Goal: Task Accomplishment & Management: Use online tool/utility

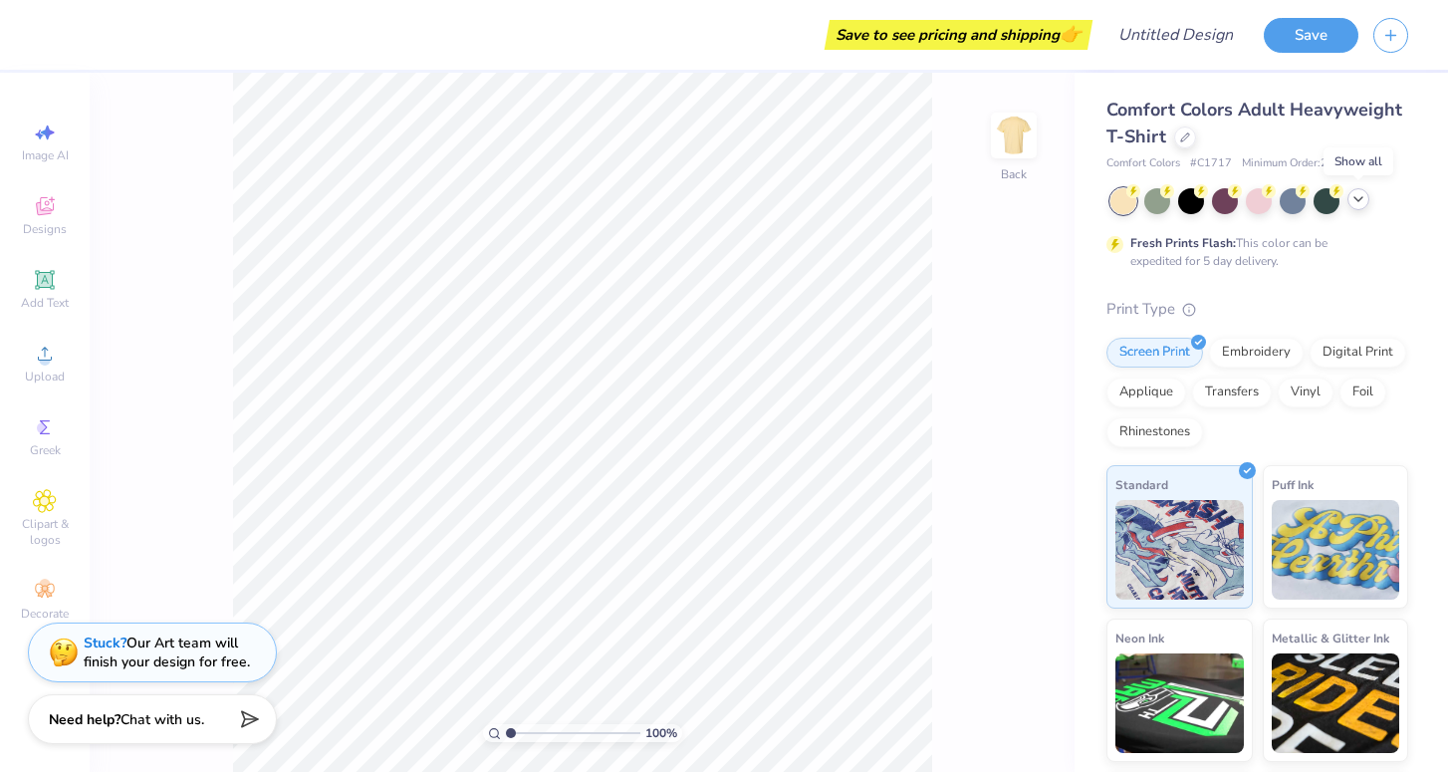
click at [1363, 200] on icon at bounding box center [1358, 199] width 16 height 16
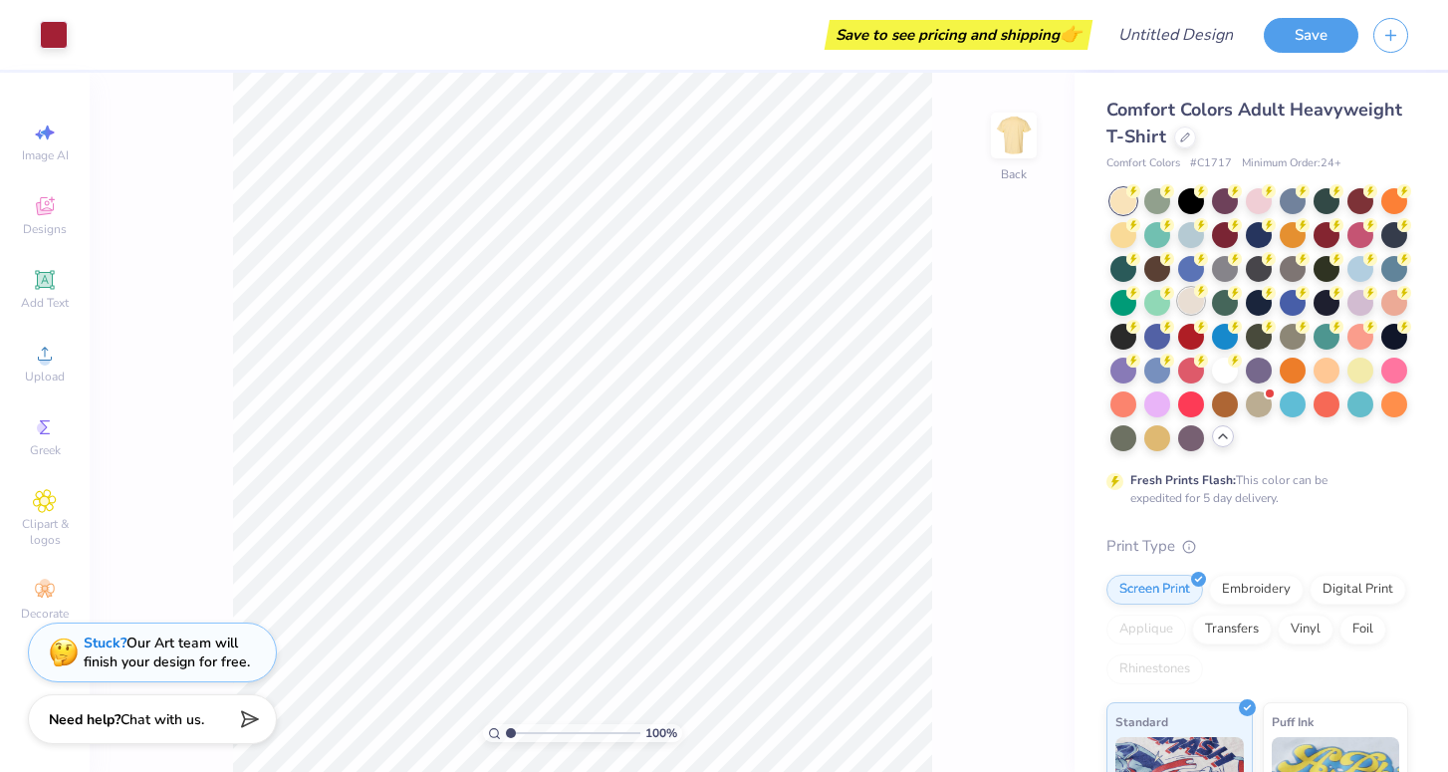
click at [1196, 307] on div at bounding box center [1191, 301] width 26 height 26
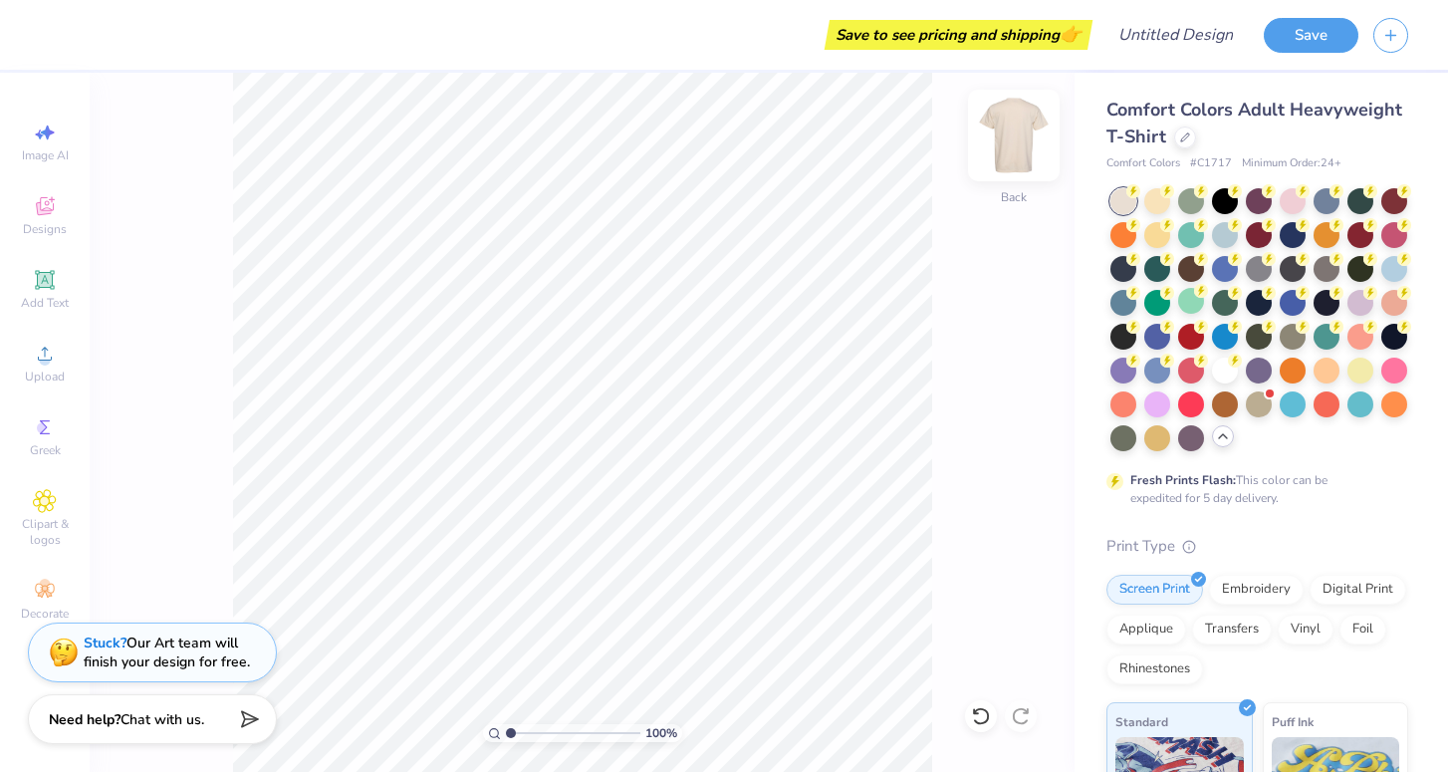
click at [1006, 135] on img at bounding box center [1014, 136] width 80 height 80
click at [1006, 135] on img at bounding box center [1014, 136] width 40 height 40
click at [1181, 137] on icon at bounding box center [1185, 135] width 8 height 8
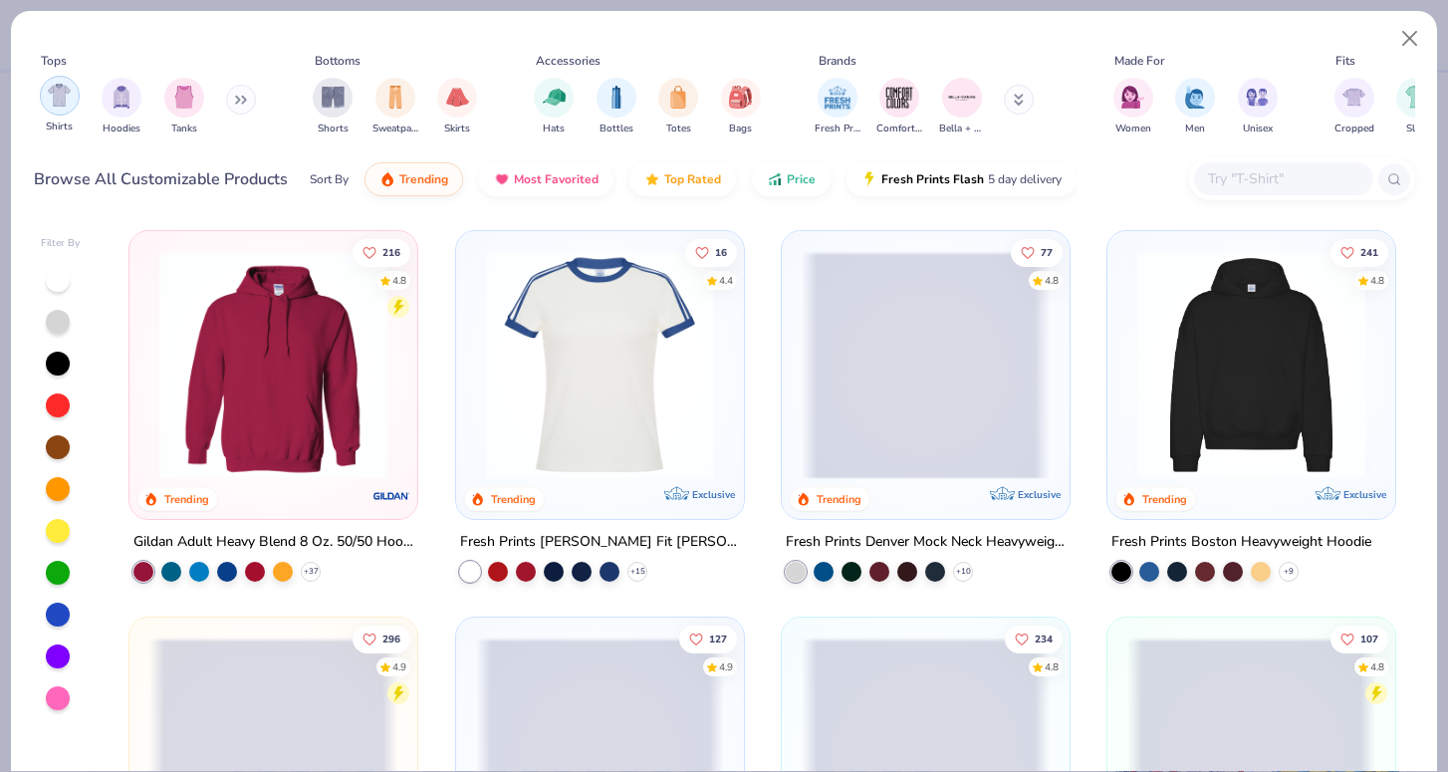
click at [61, 92] on img "filter for Shirts" at bounding box center [59, 95] width 23 height 23
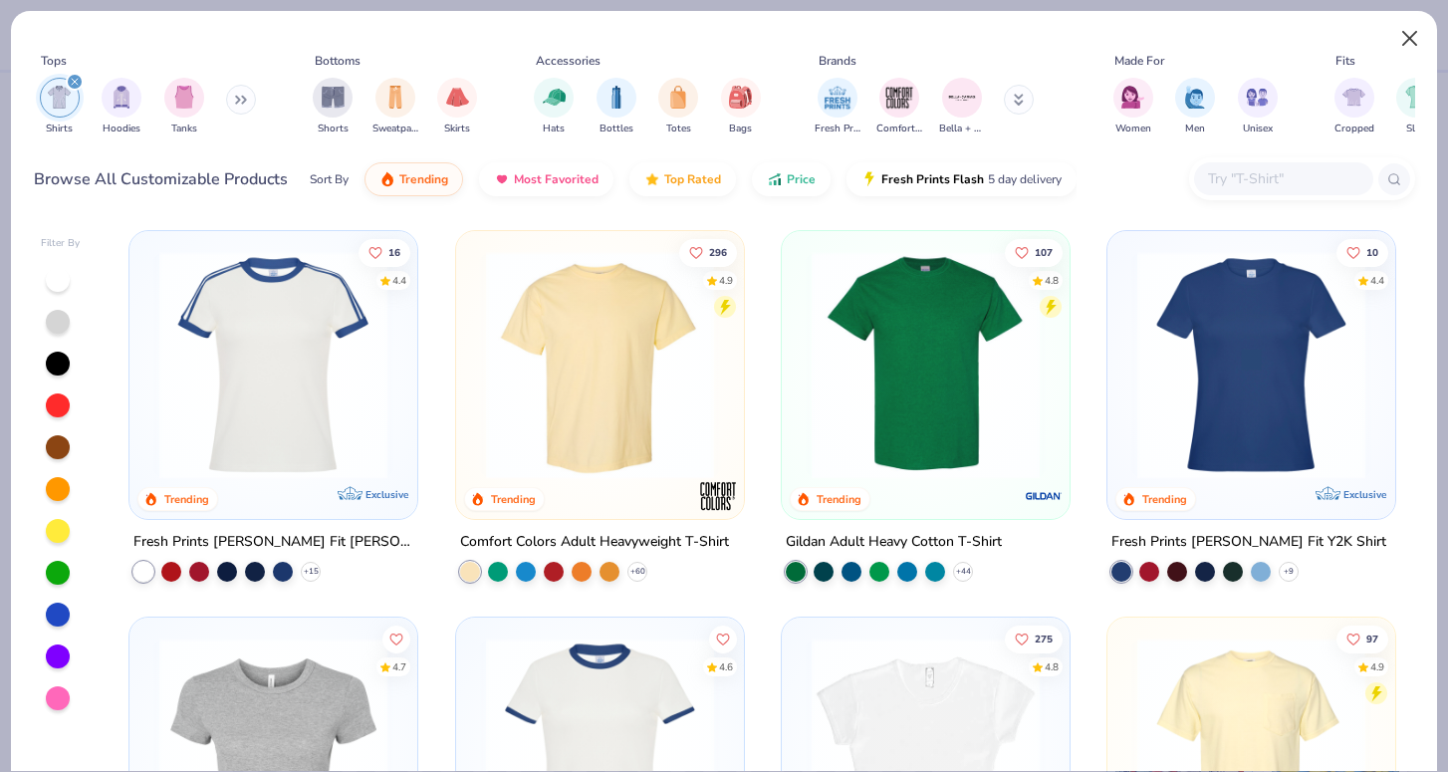
click at [1414, 43] on button "Close" at bounding box center [1410, 39] width 38 height 38
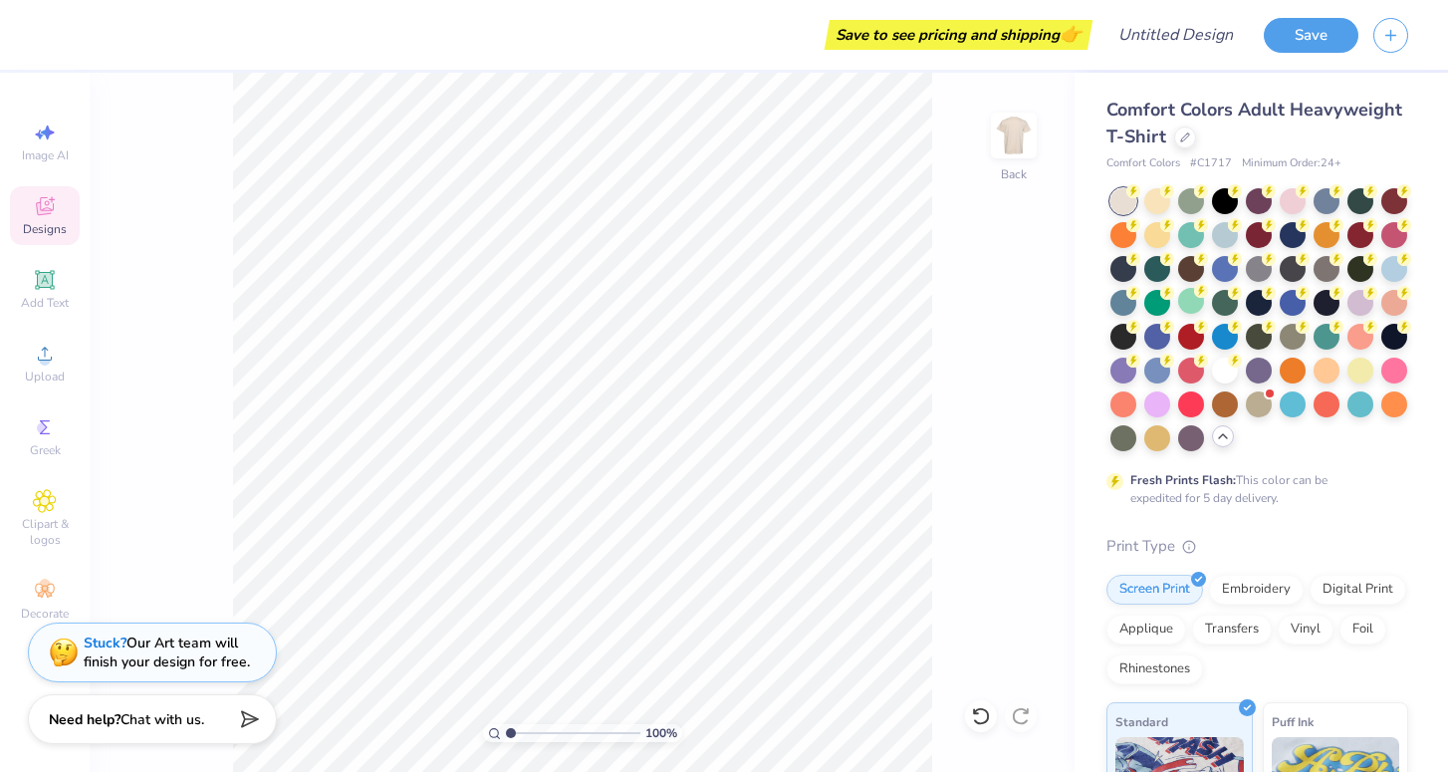
click at [44, 216] on icon at bounding box center [45, 206] width 24 height 24
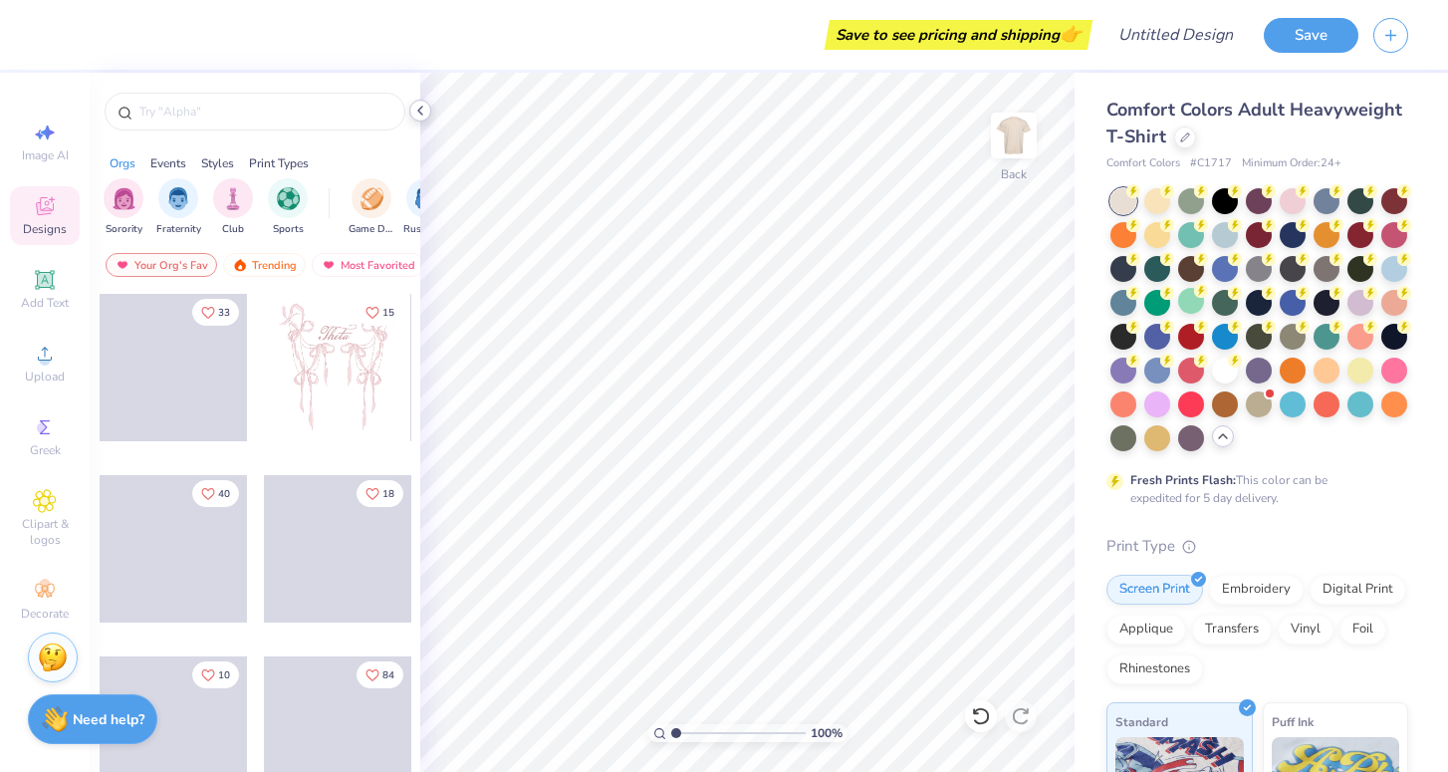
click at [427, 116] on icon at bounding box center [420, 111] width 16 height 16
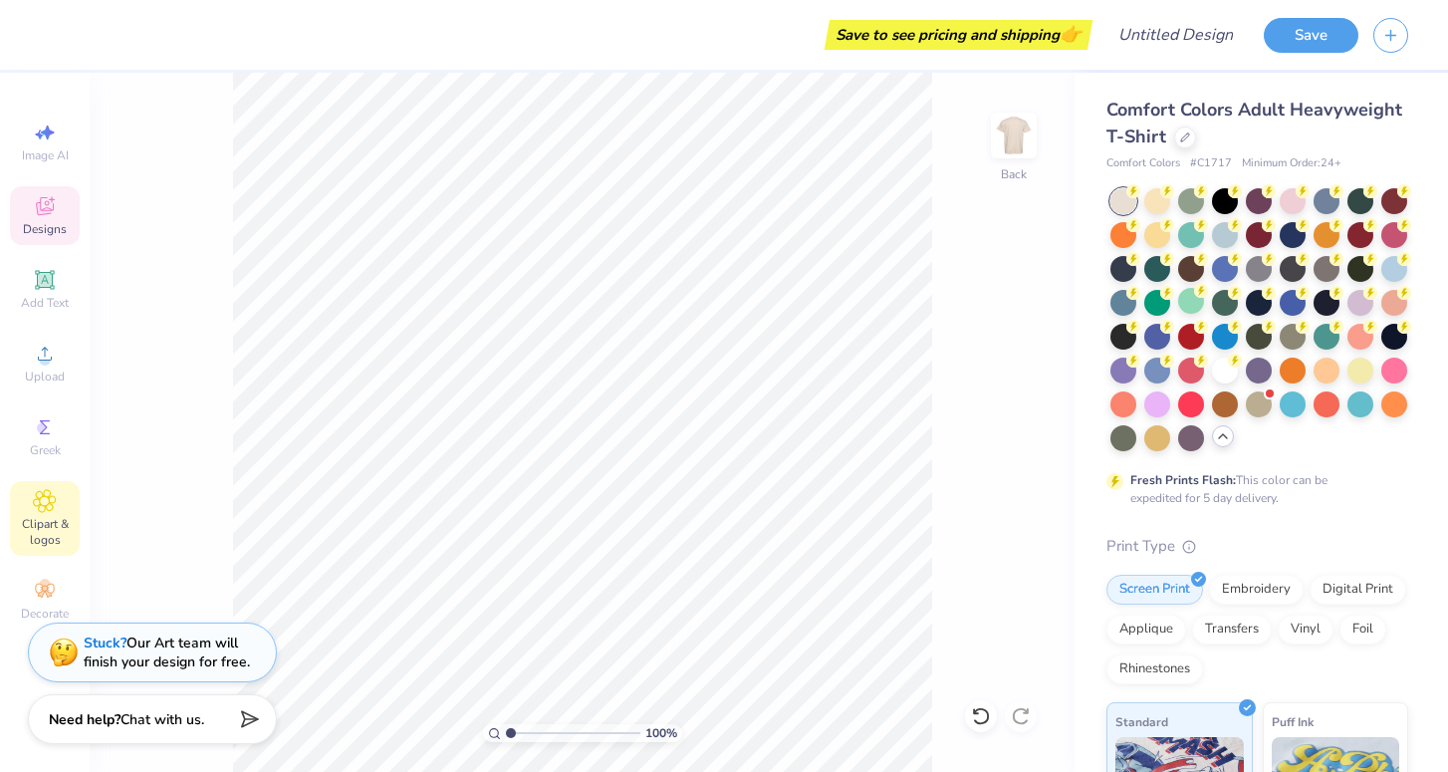
click at [38, 514] on div "Clipart & logos" at bounding box center [45, 518] width 70 height 75
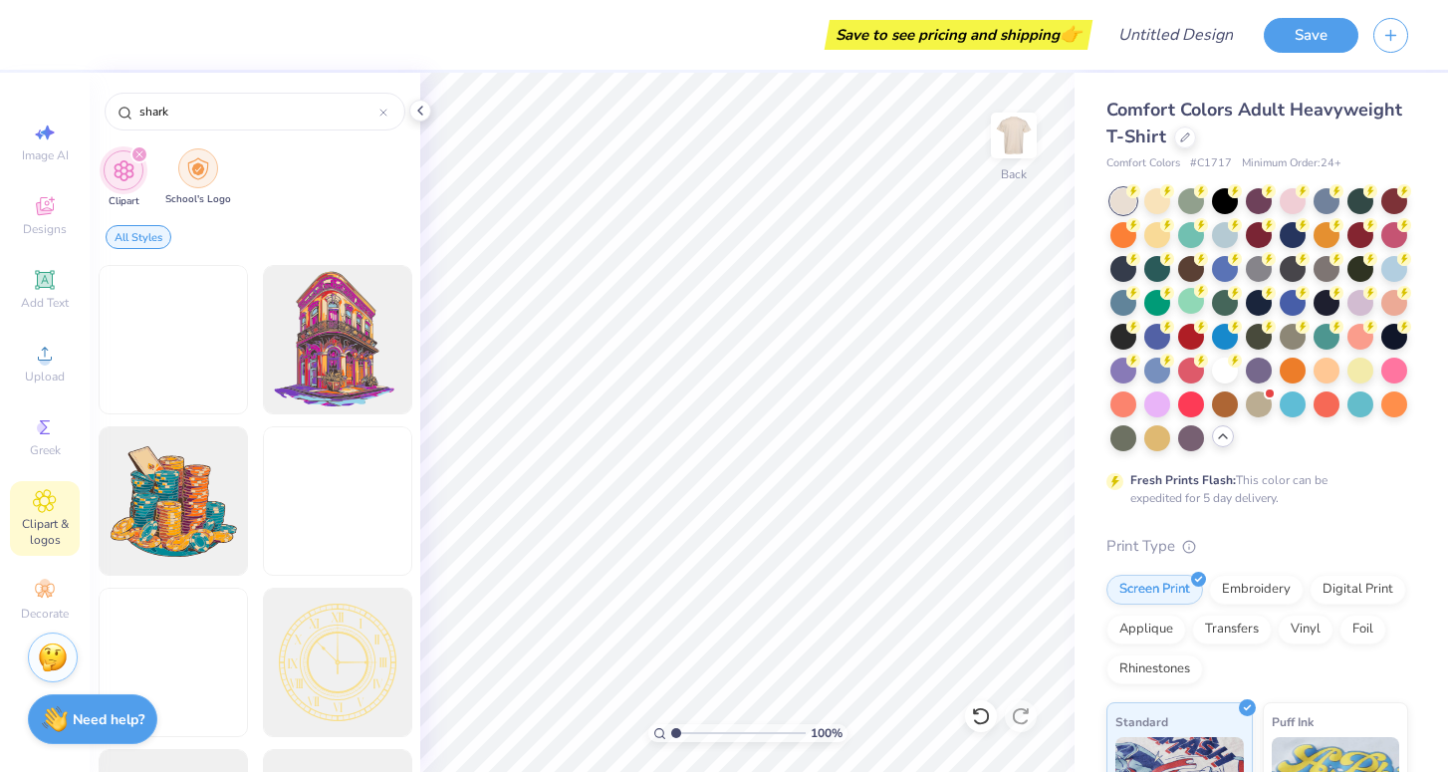
type input "shark"
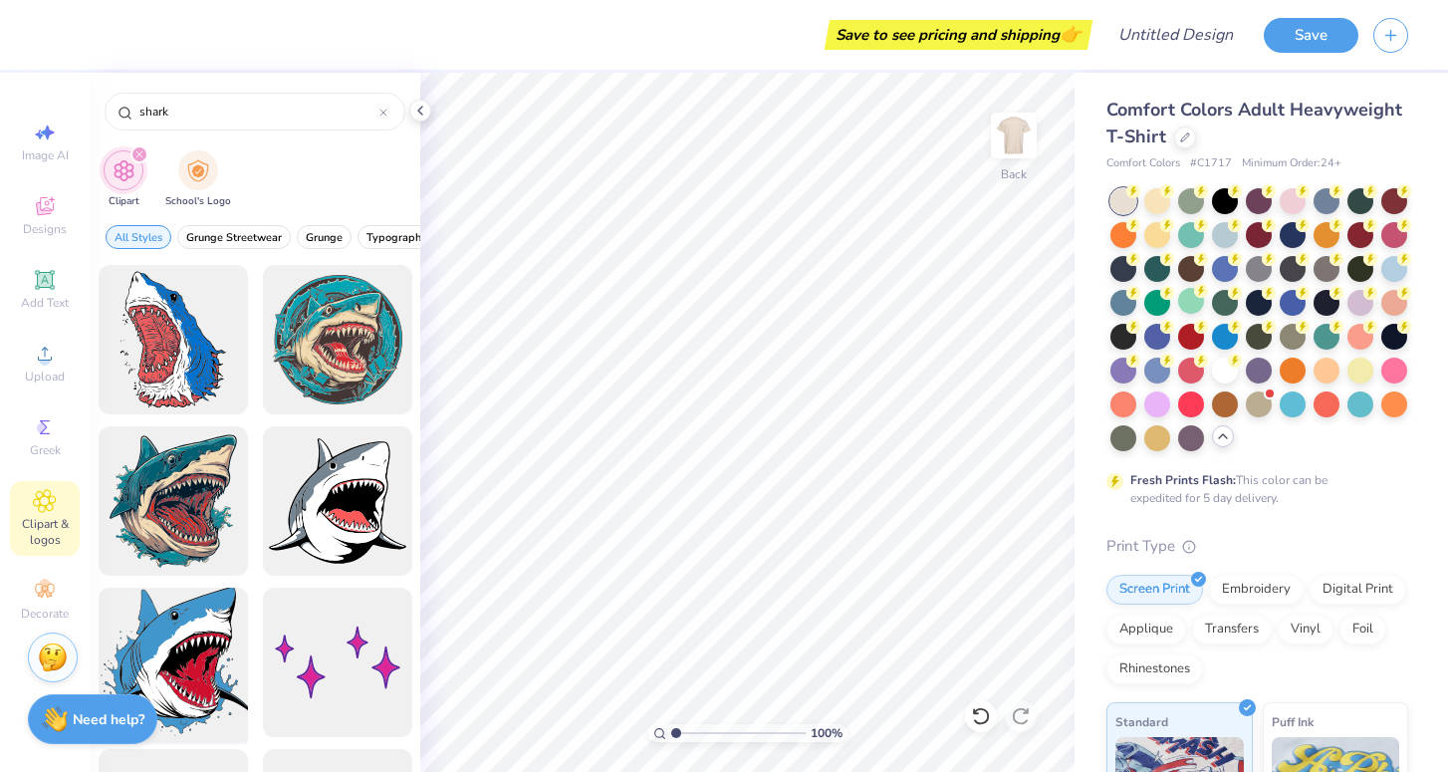
click at [187, 649] on div at bounding box center [173, 663] width 164 height 164
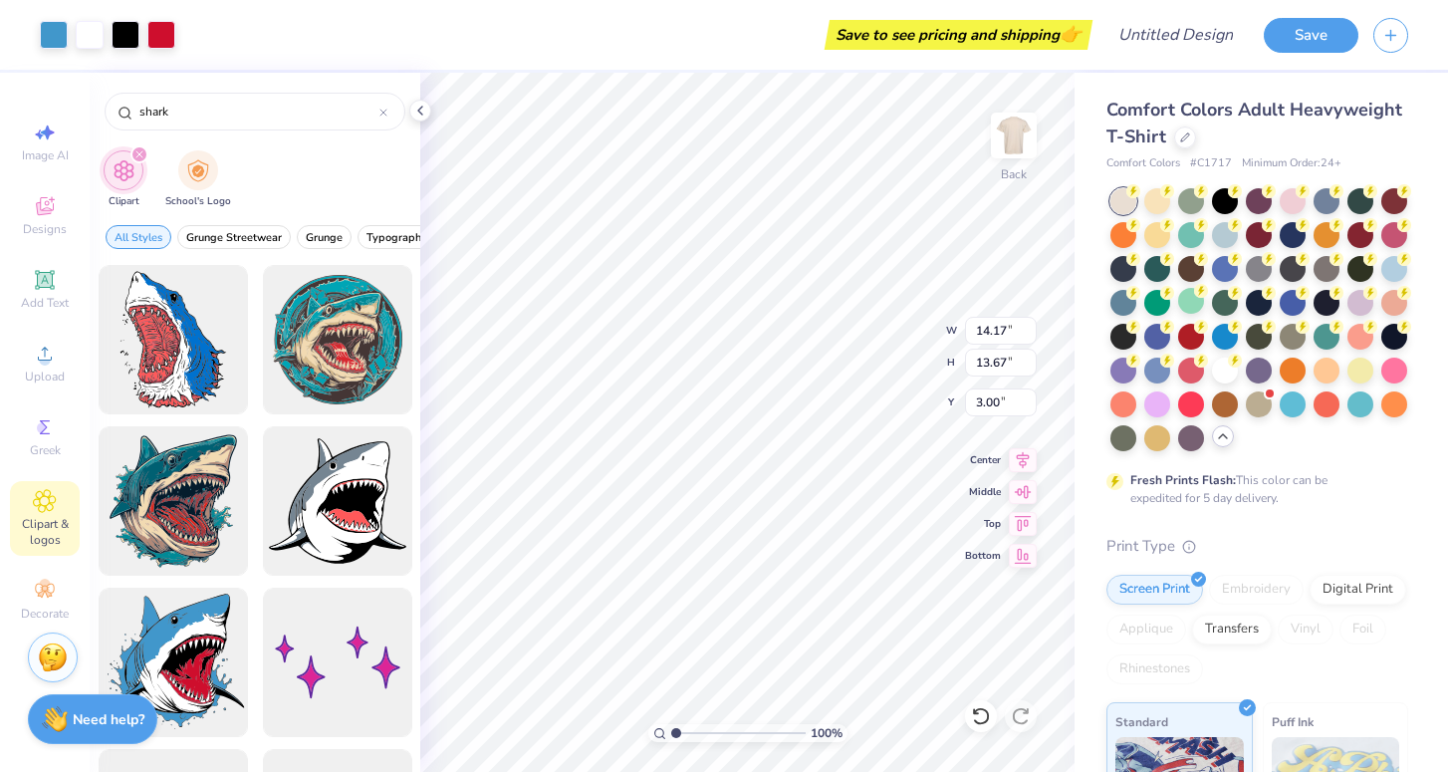
type input "7.73"
type input "7.45"
type input "9.22"
click at [385, 108] on div at bounding box center [383, 112] width 8 height 18
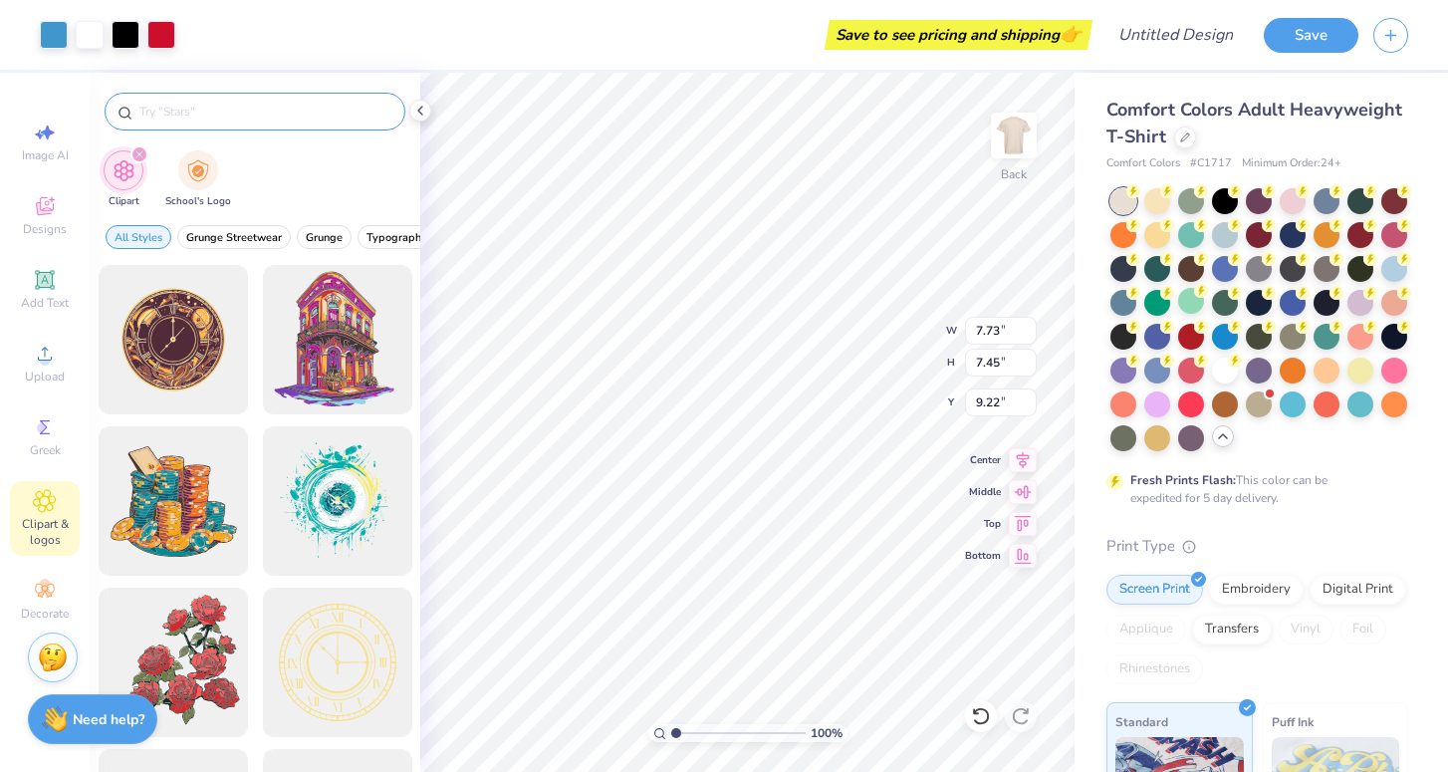
click at [330, 109] on input "text" at bounding box center [264, 112] width 255 height 20
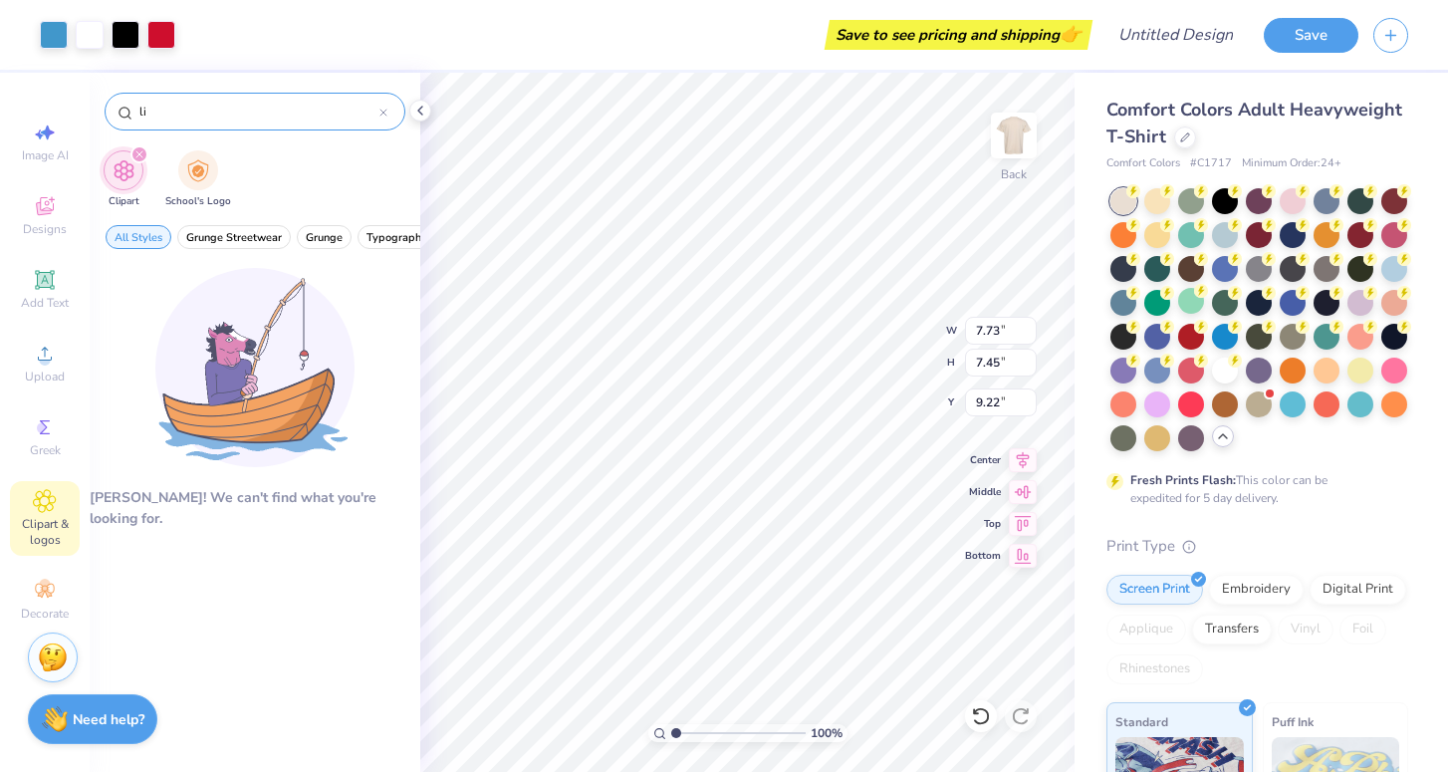
type input "l"
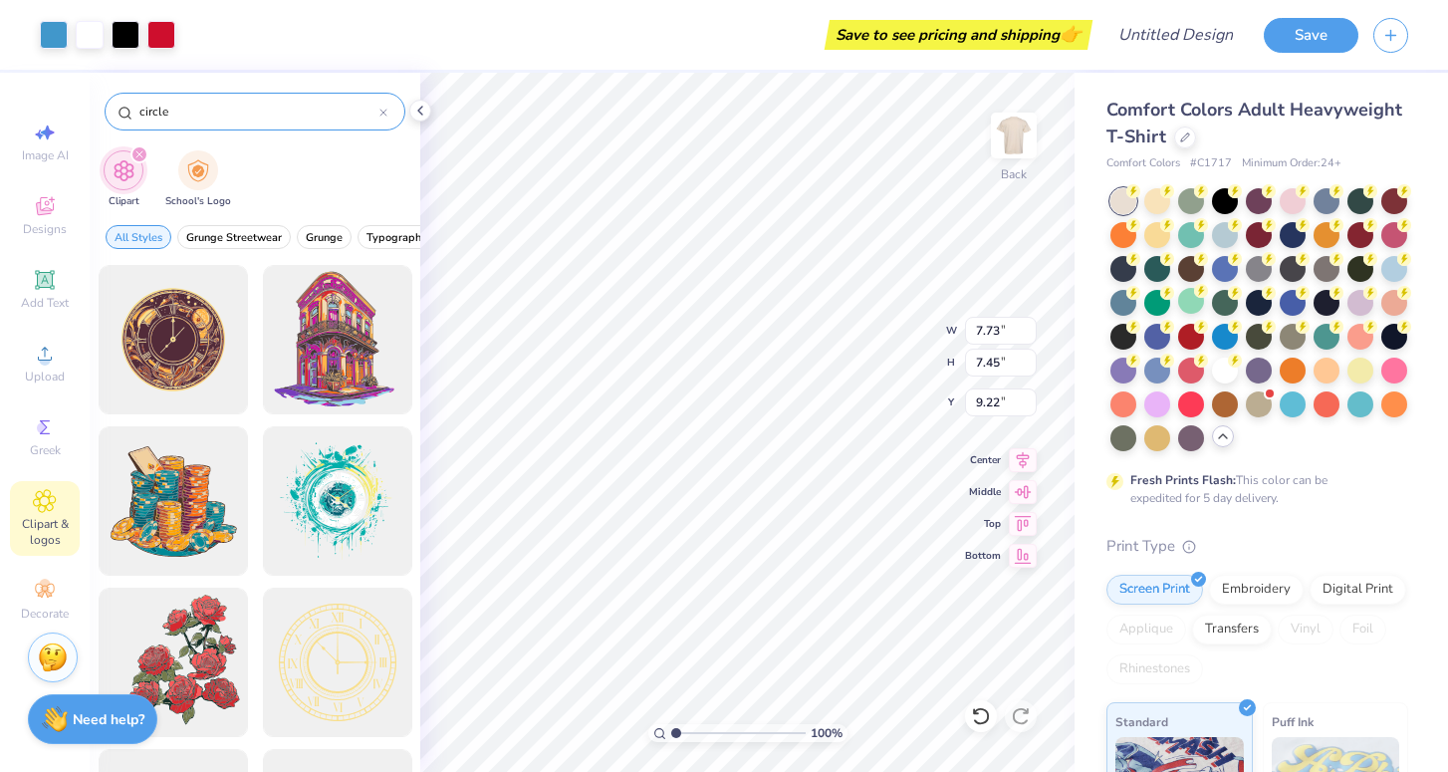
type input "circle"
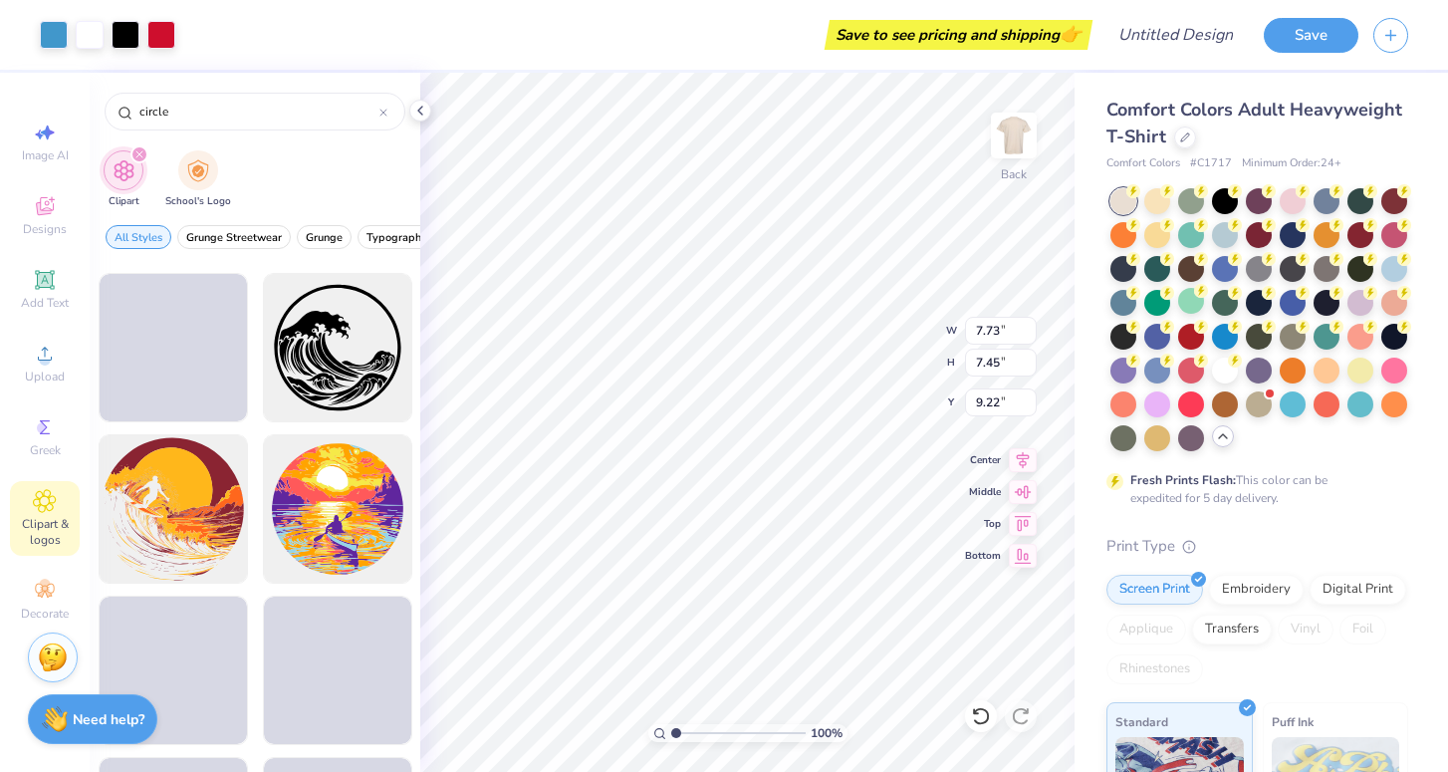
scroll to position [1285, 0]
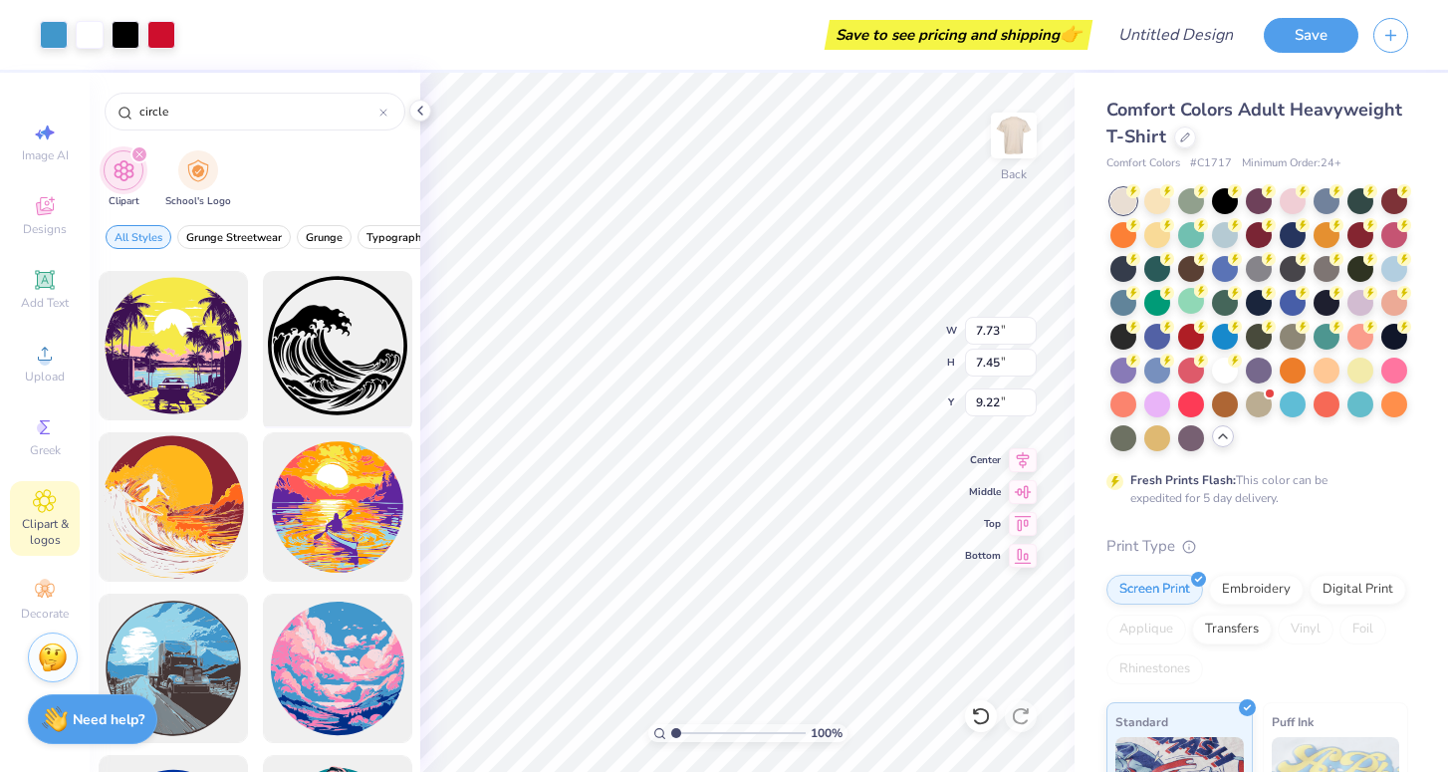
click at [346, 353] on div at bounding box center [337, 346] width 164 height 164
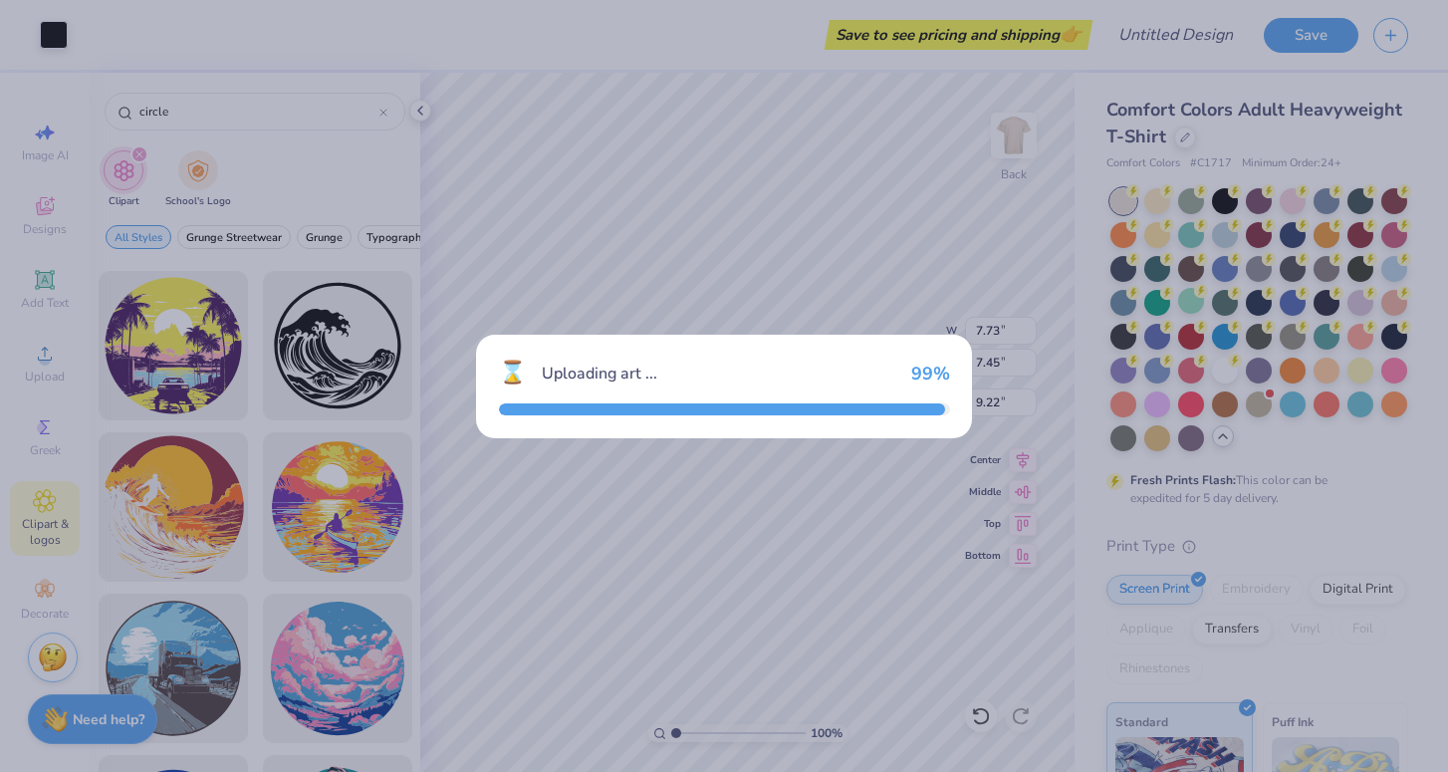
type input "14.17"
type input "14.12"
type input "3.00"
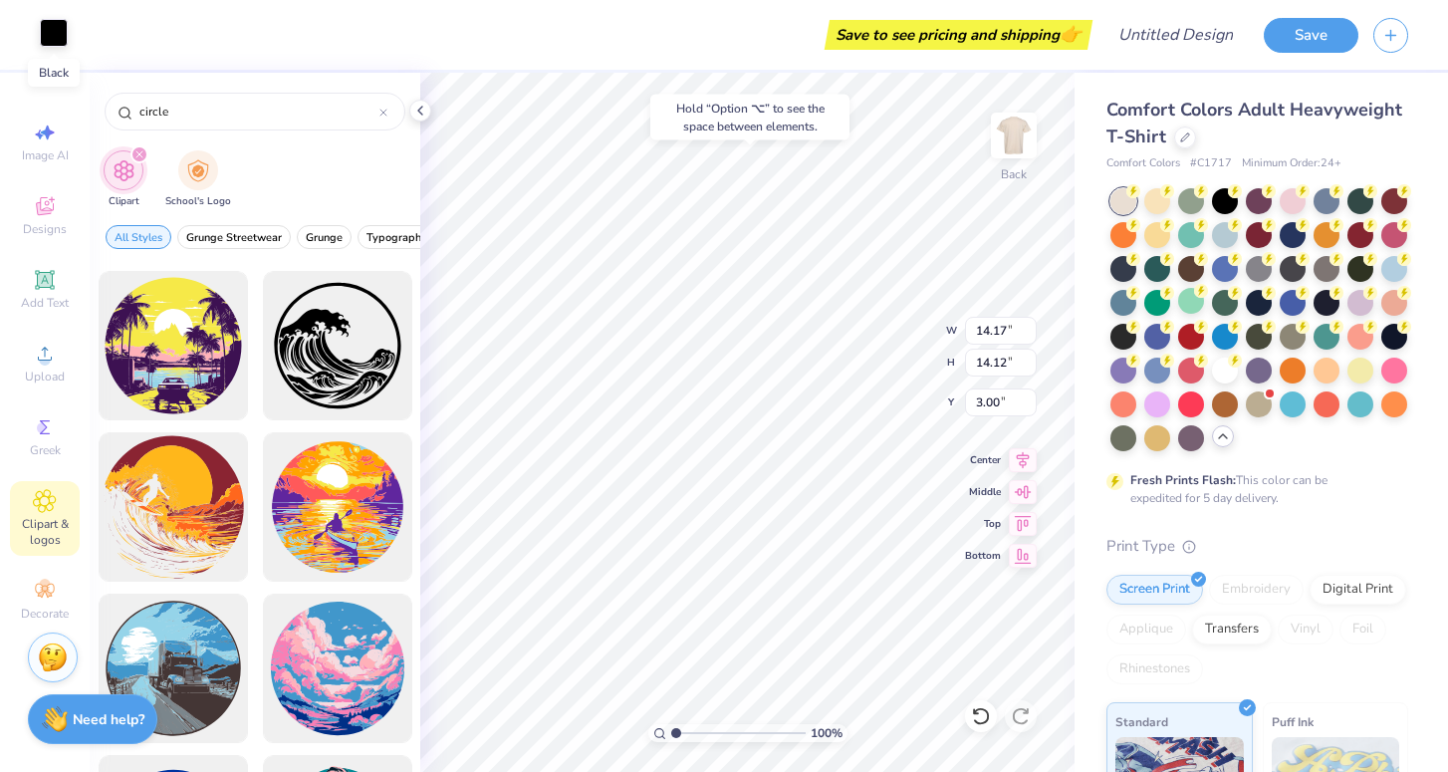
click at [58, 28] on div at bounding box center [54, 33] width 28 height 28
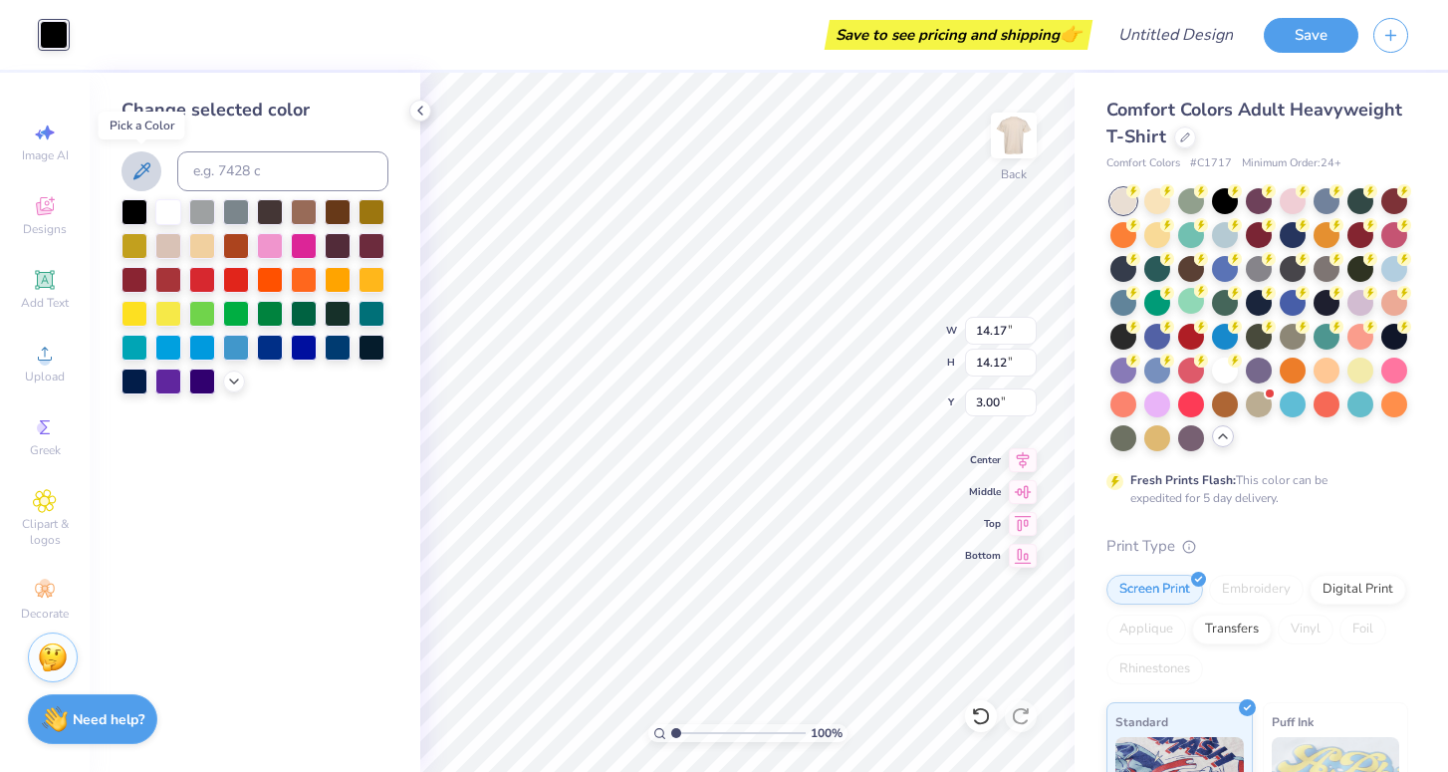
click at [146, 169] on icon at bounding box center [141, 170] width 17 height 17
type input "7.50"
type input "7.47"
type input "0.50"
click at [143, 167] on icon at bounding box center [141, 170] width 17 height 17
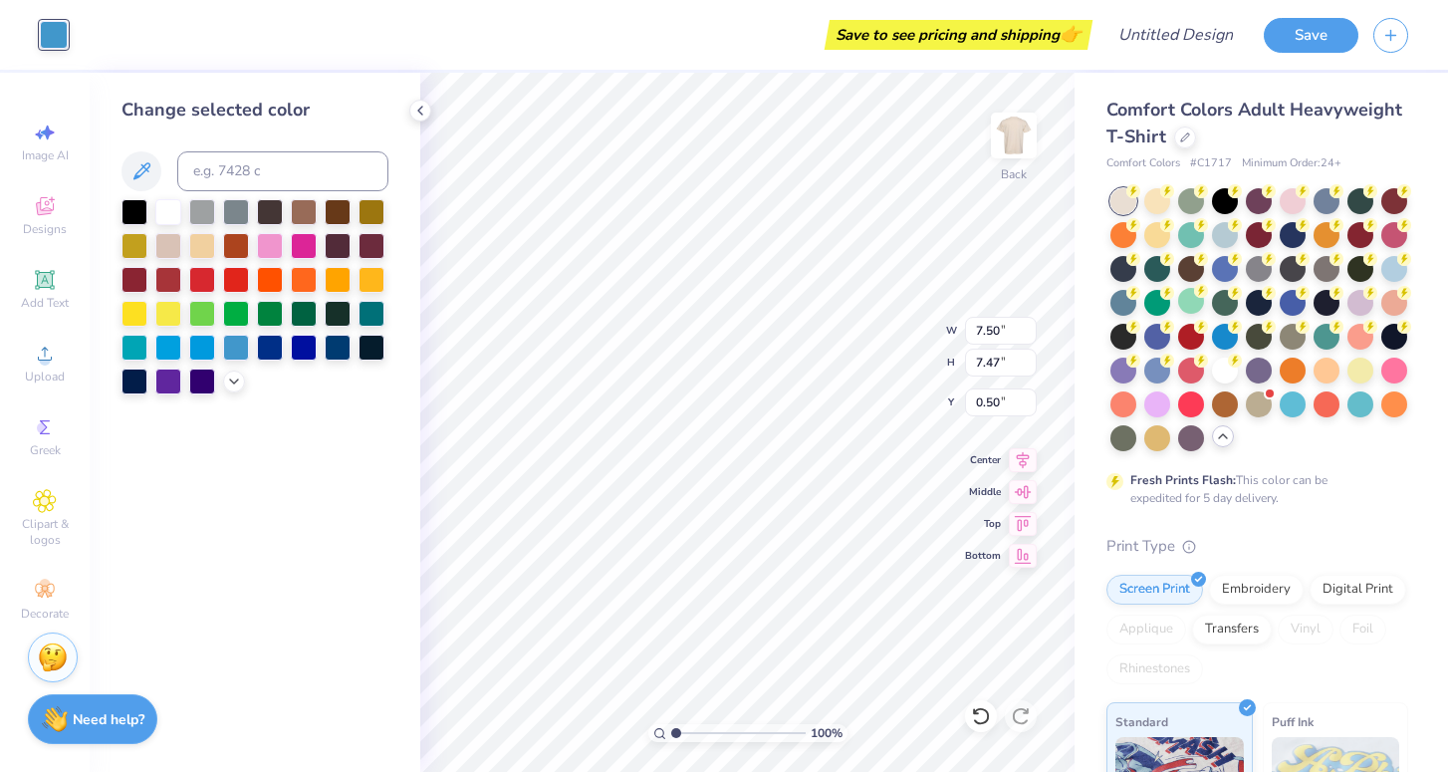
type input "7.73"
type input "7.45"
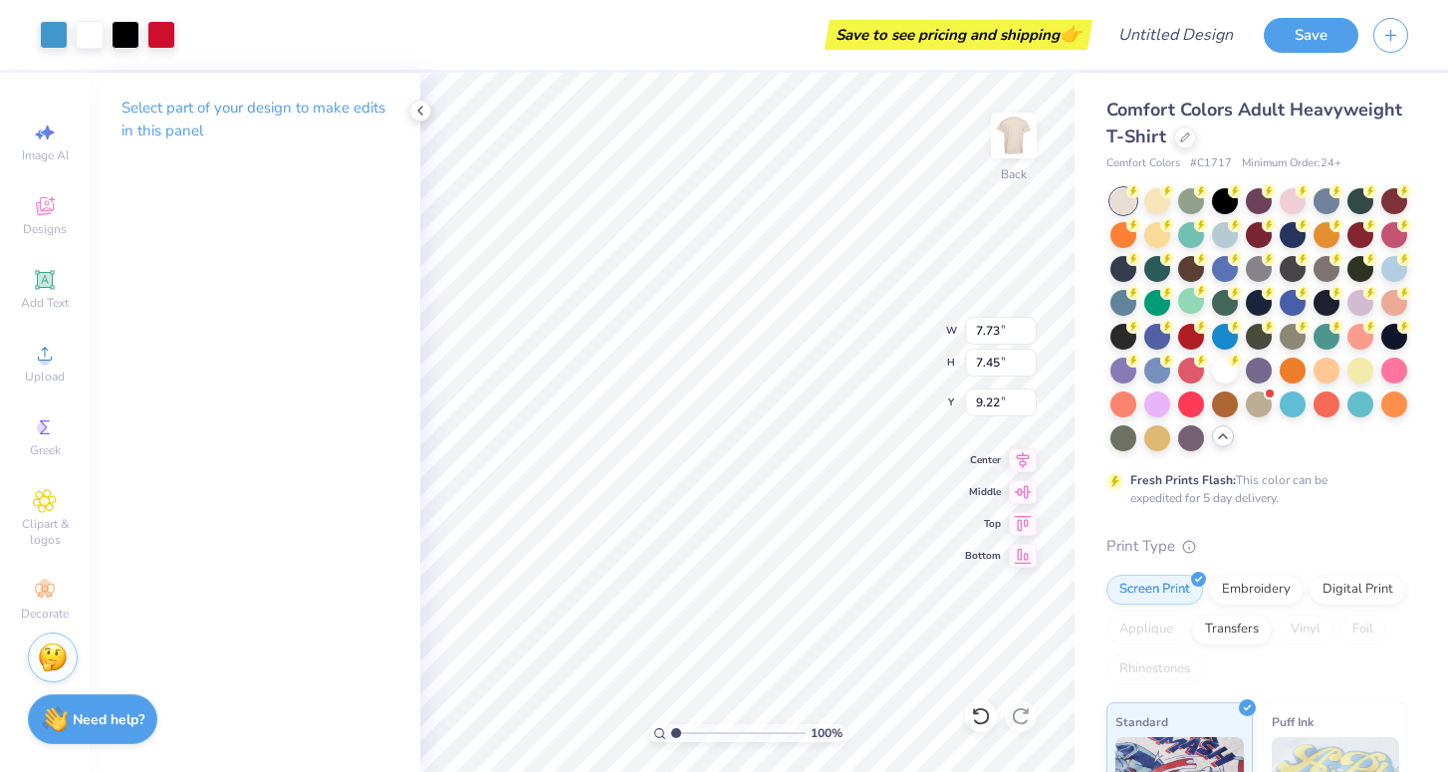
type input "12.50"
type input "0.50"
type input "4.55"
type input "4.39"
type input "1.74"
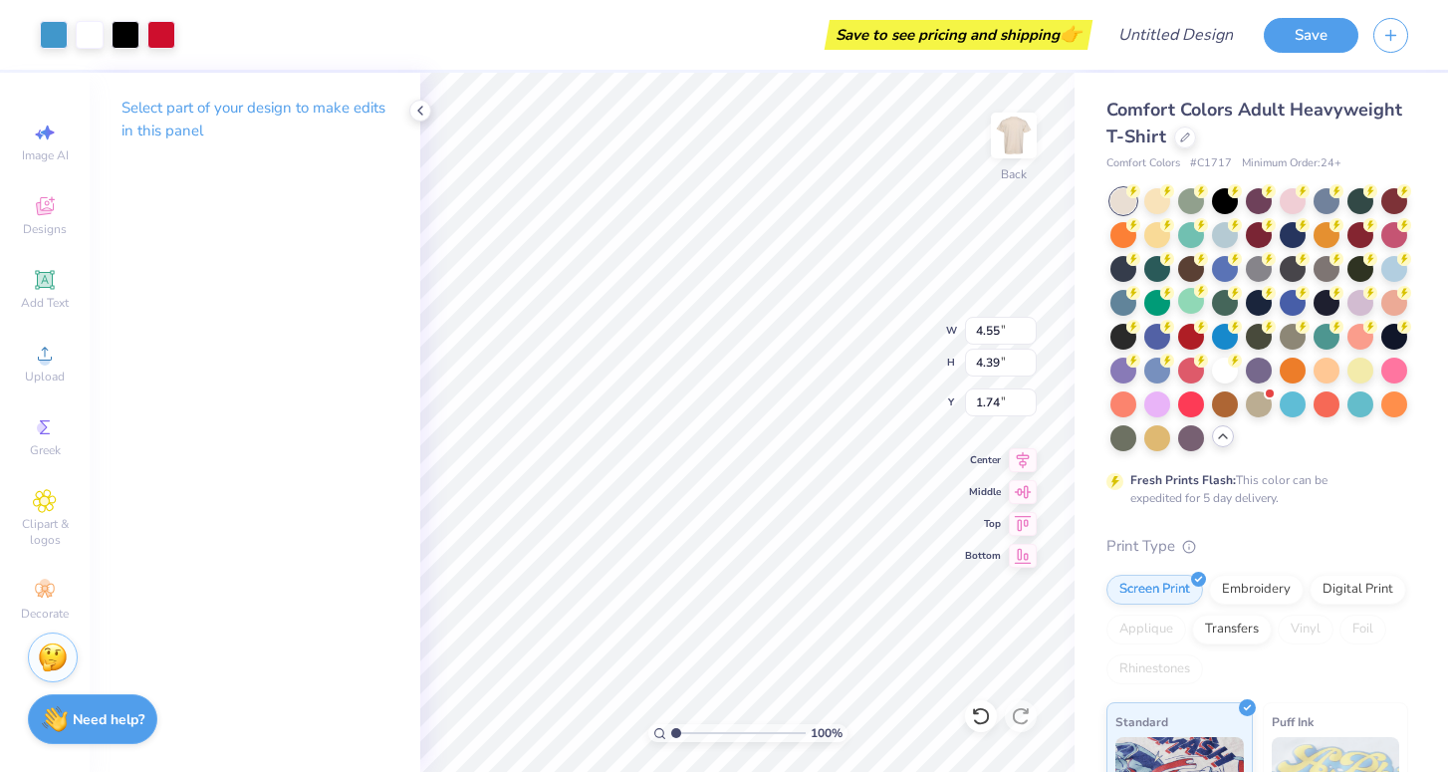
type input "7.90"
type input "7.61"
click at [49, 584] on circle at bounding box center [44, 584] width 11 height 11
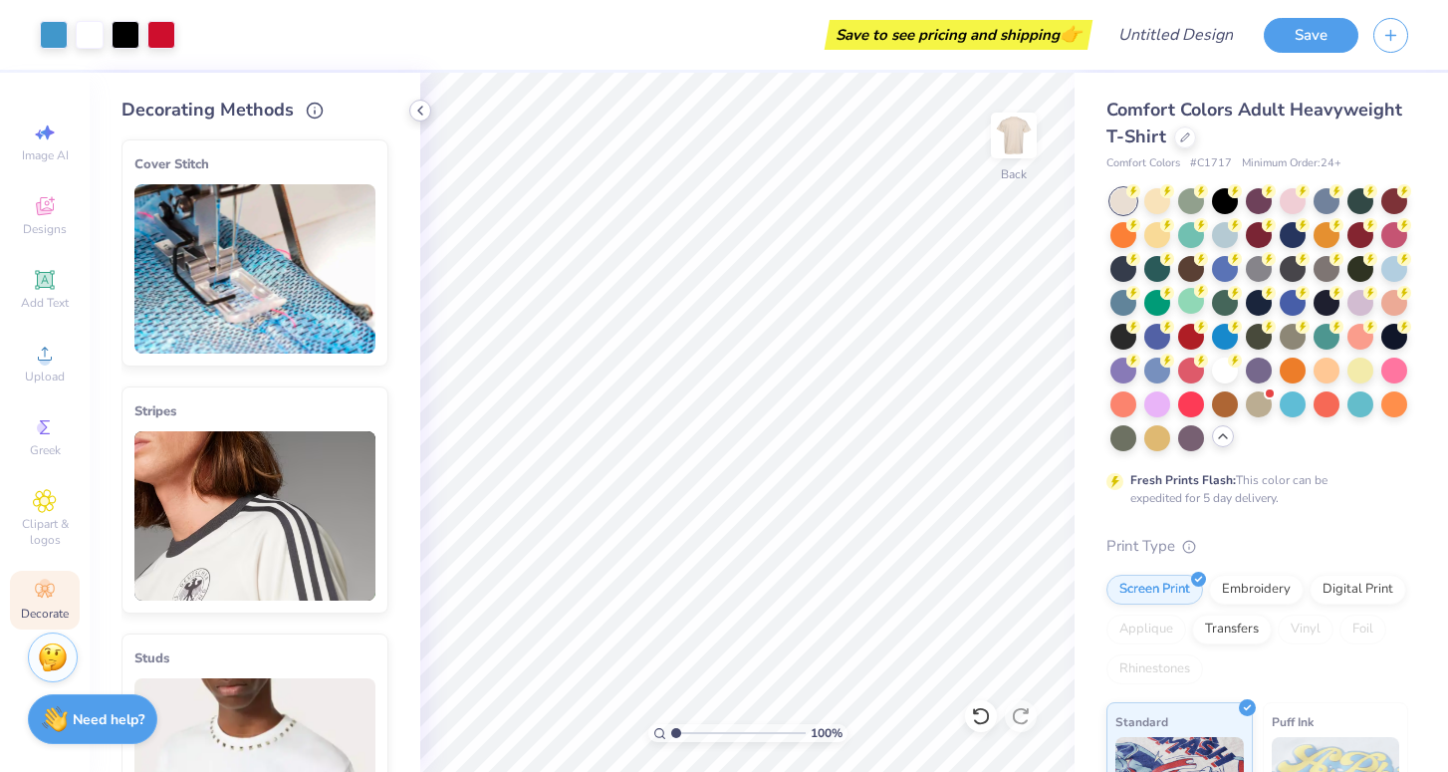
click at [424, 107] on icon at bounding box center [420, 111] width 16 height 16
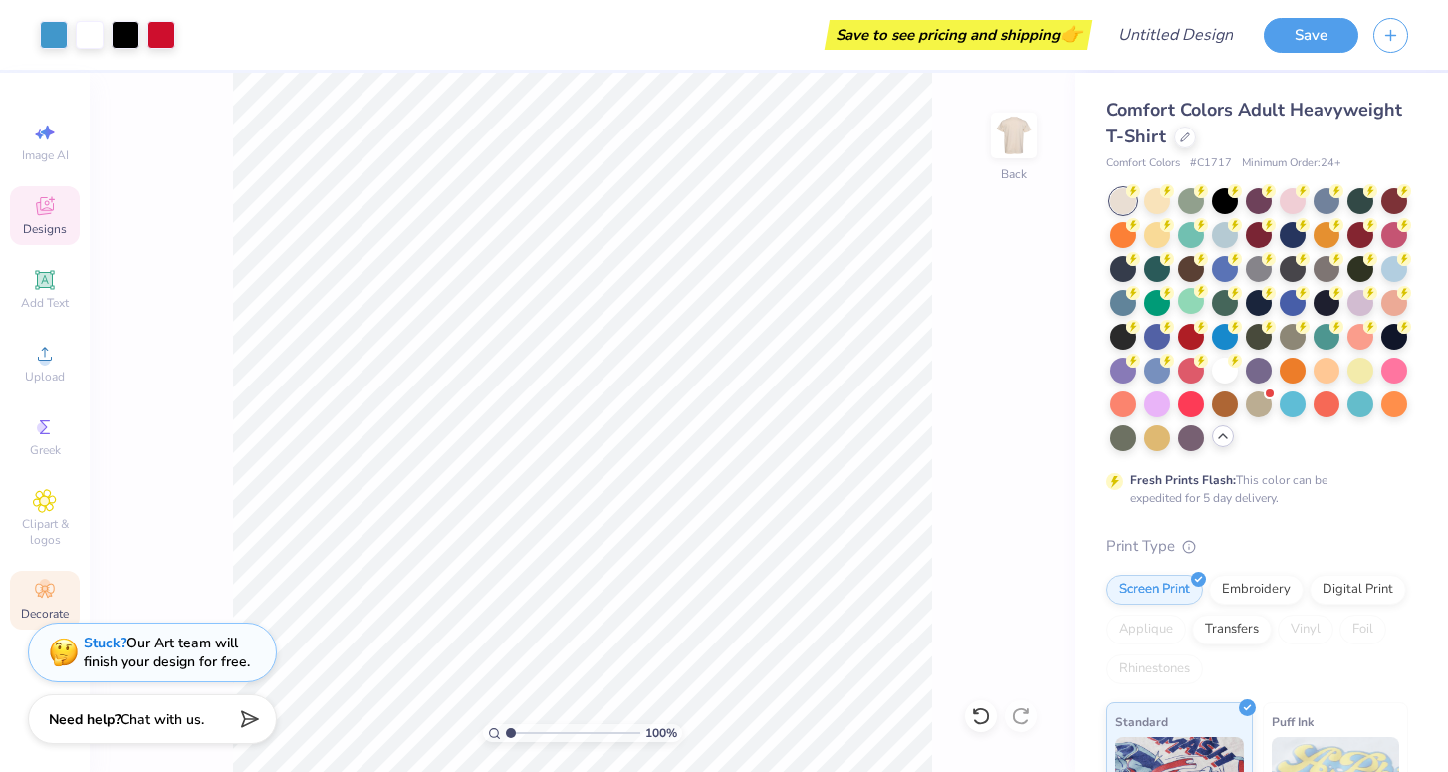
click at [41, 210] on icon at bounding box center [45, 206] width 18 height 18
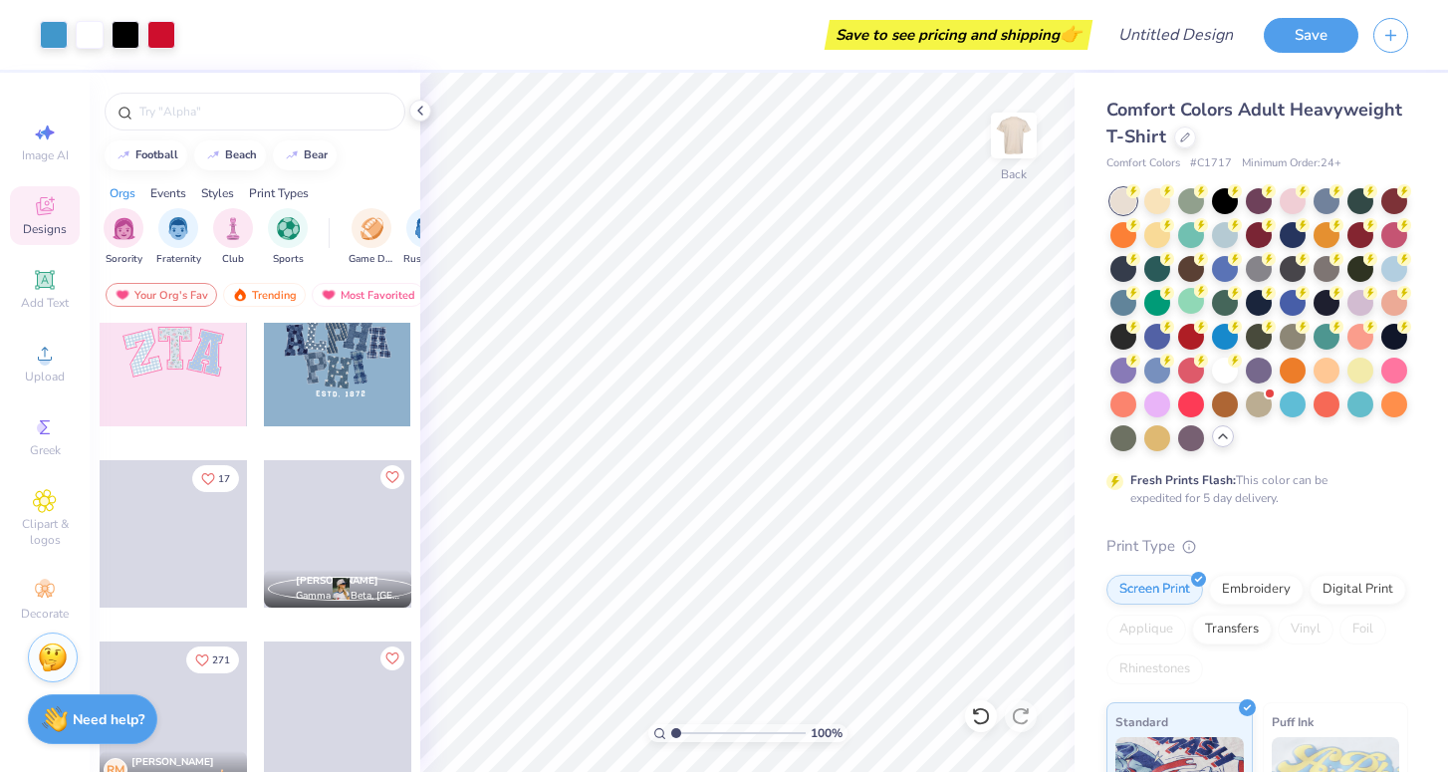
scroll to position [774, 0]
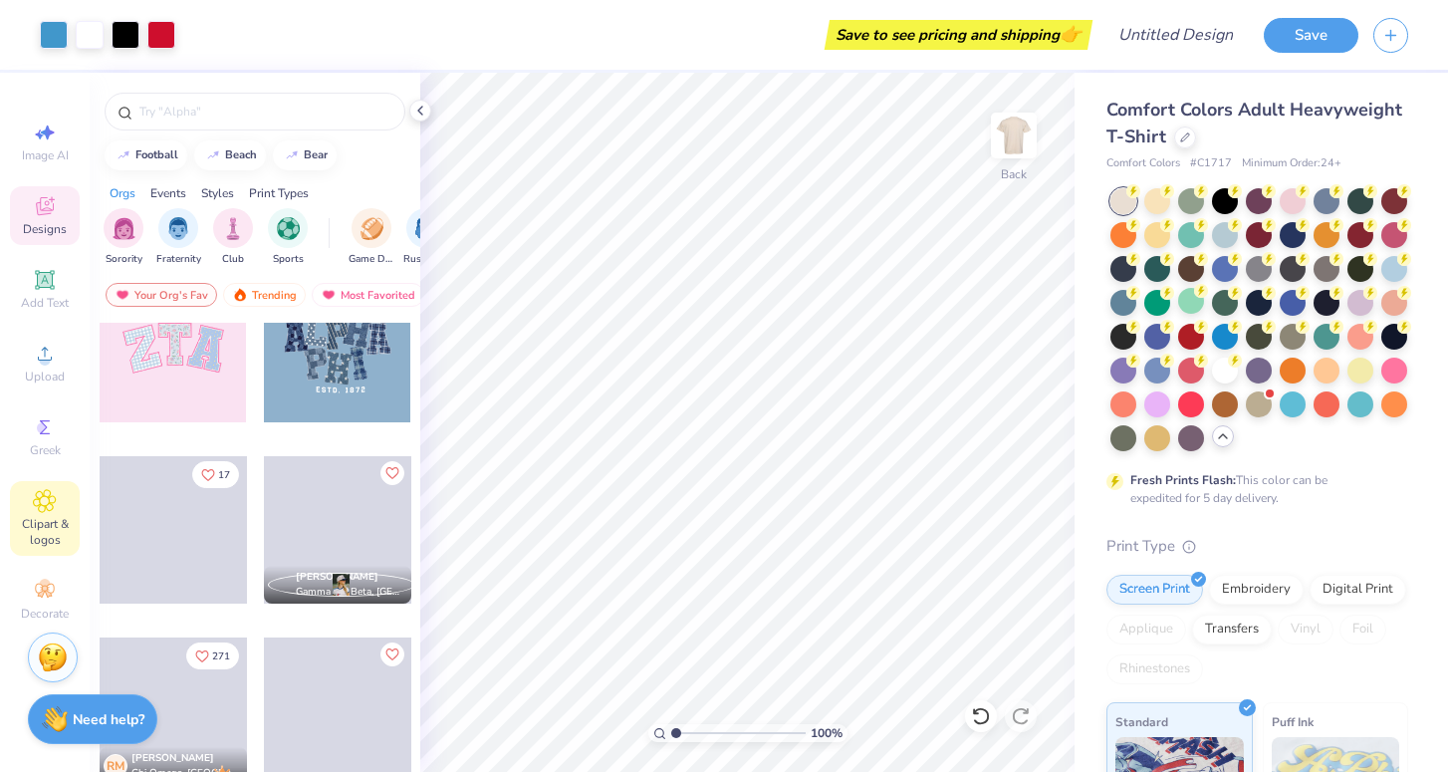
click at [58, 514] on div "Clipart & logos" at bounding box center [45, 518] width 70 height 75
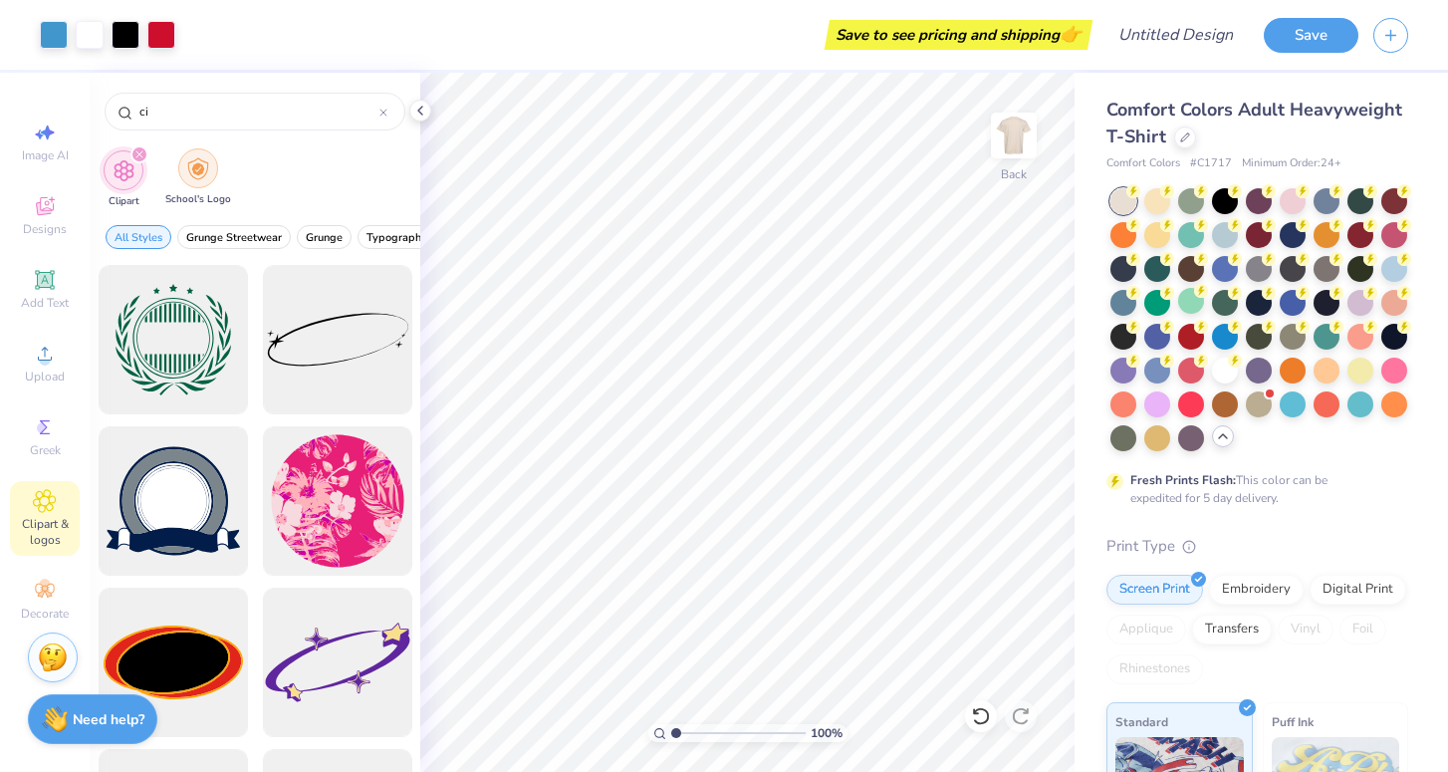
type input "c"
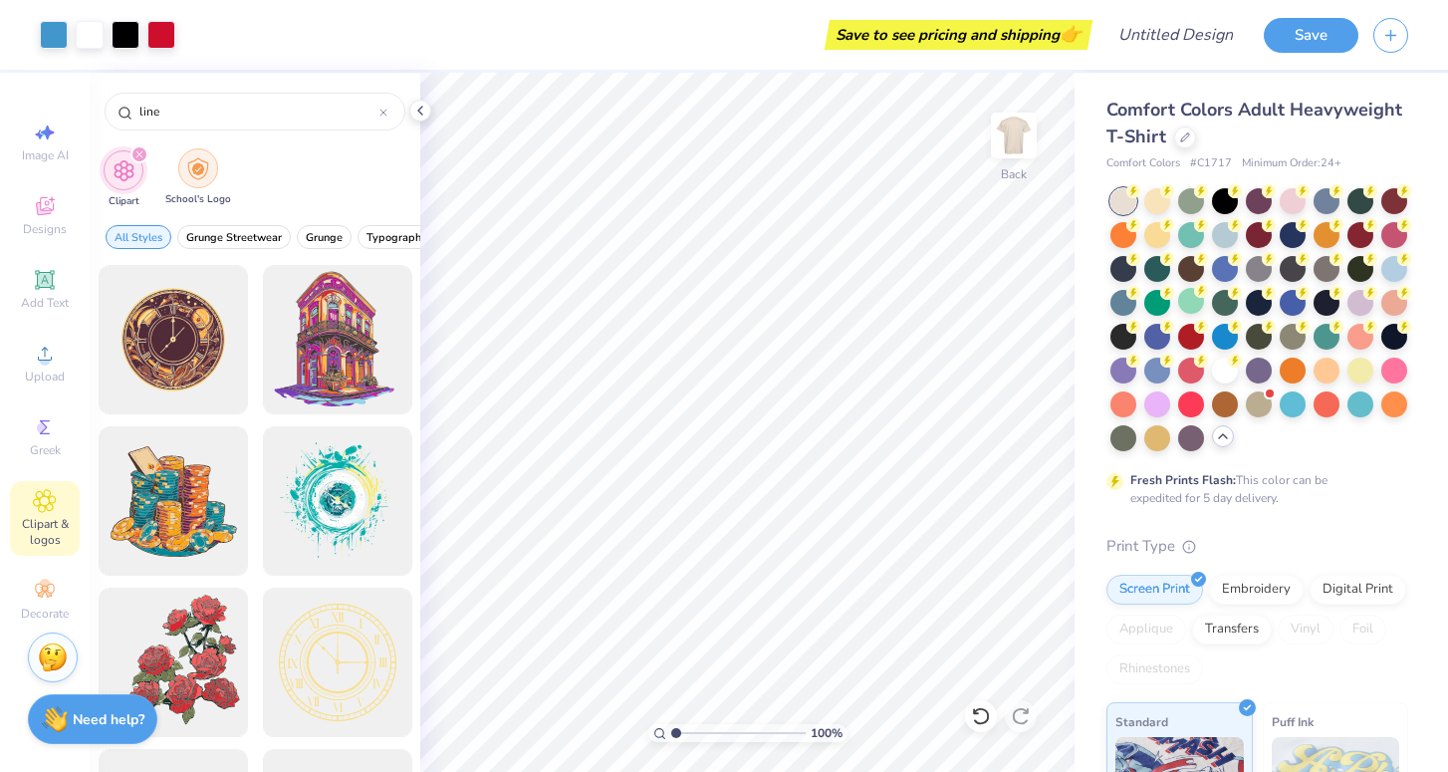
type input "line"
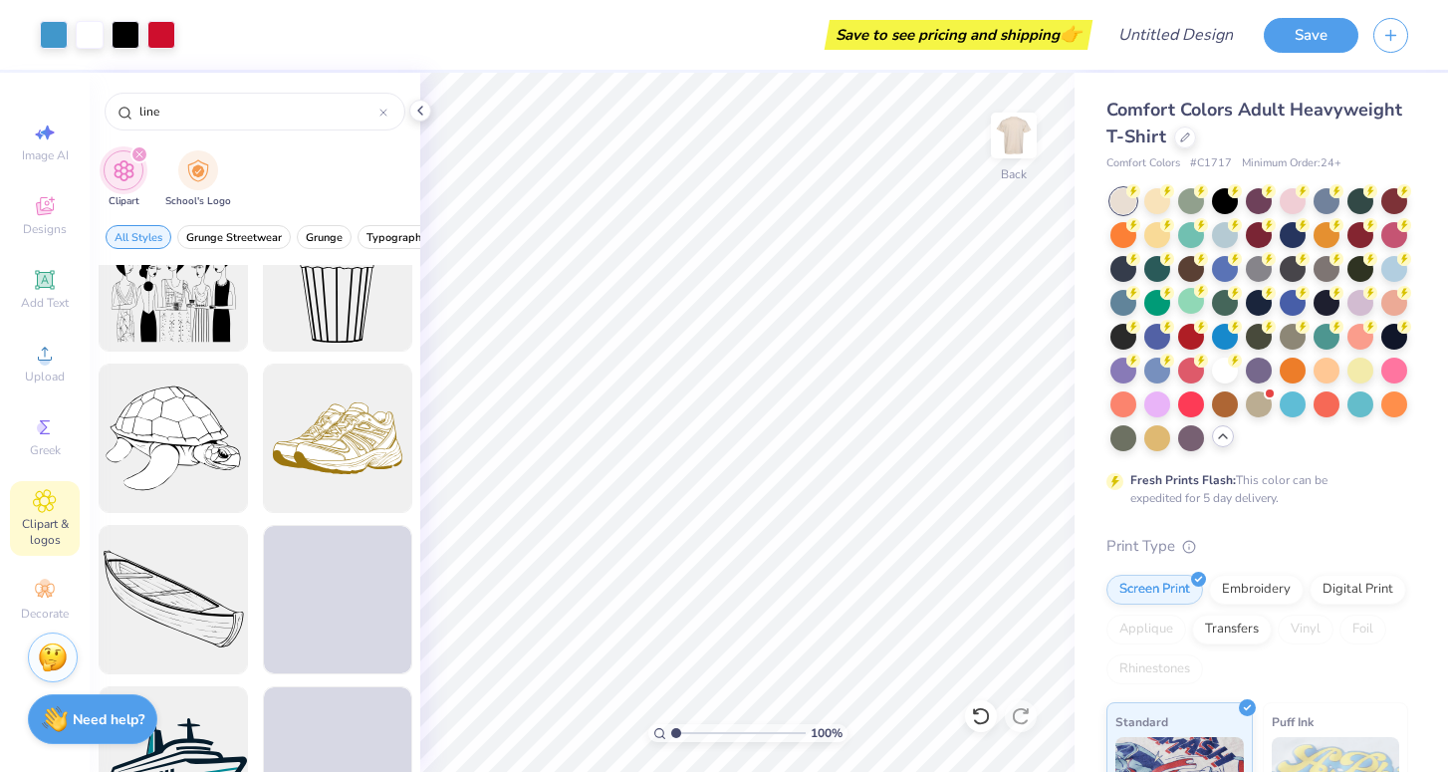
scroll to position [2322, 0]
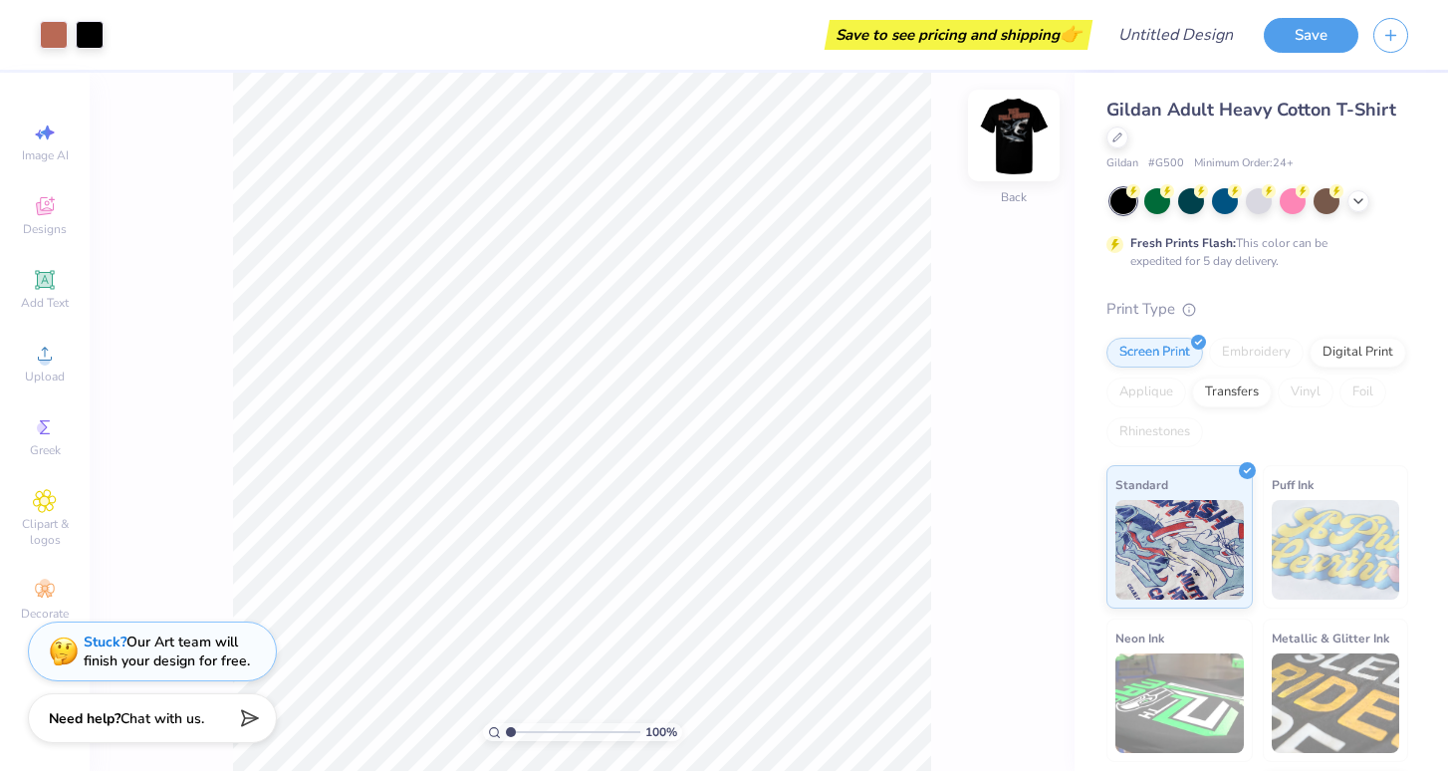
click at [1019, 132] on img at bounding box center [1014, 136] width 80 height 80
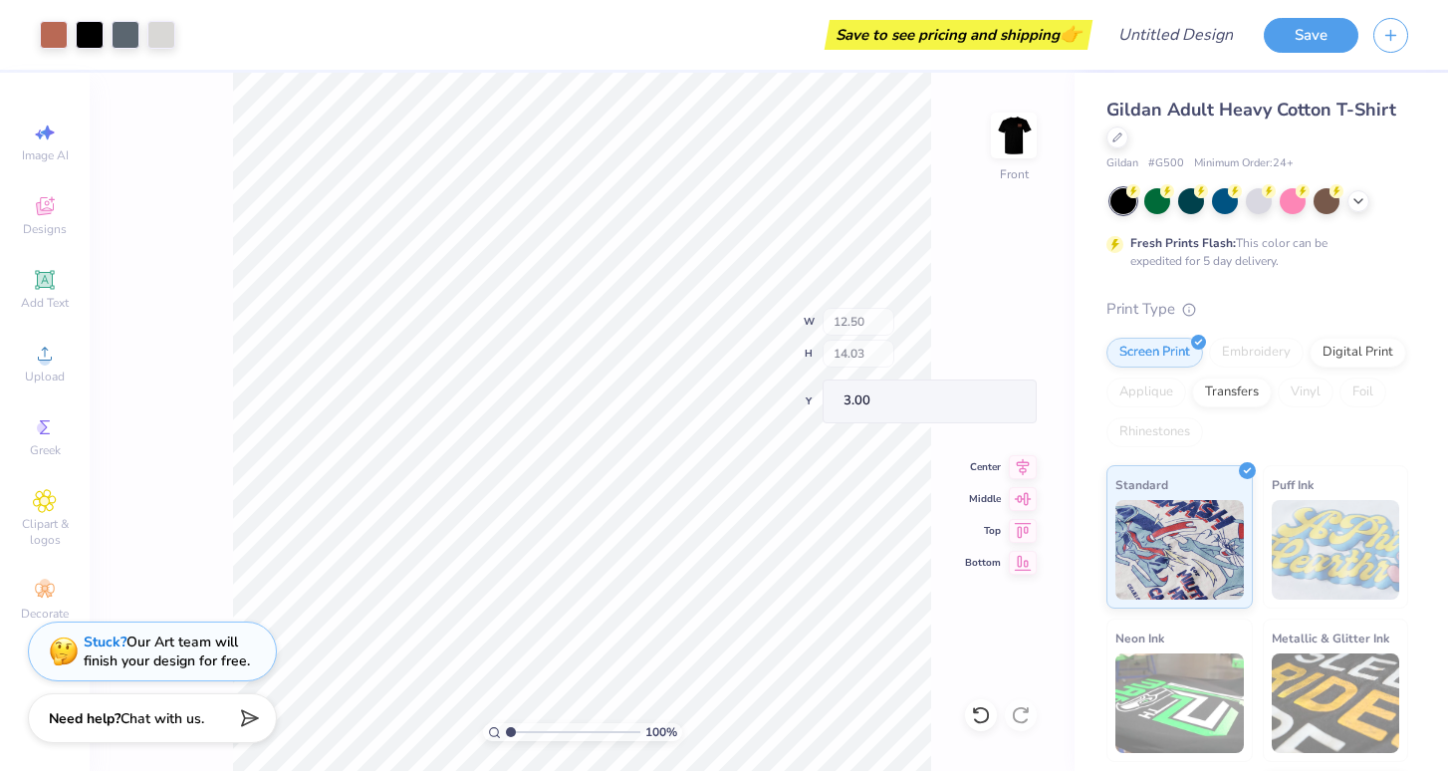
type input "4.32"
type input "2.33"
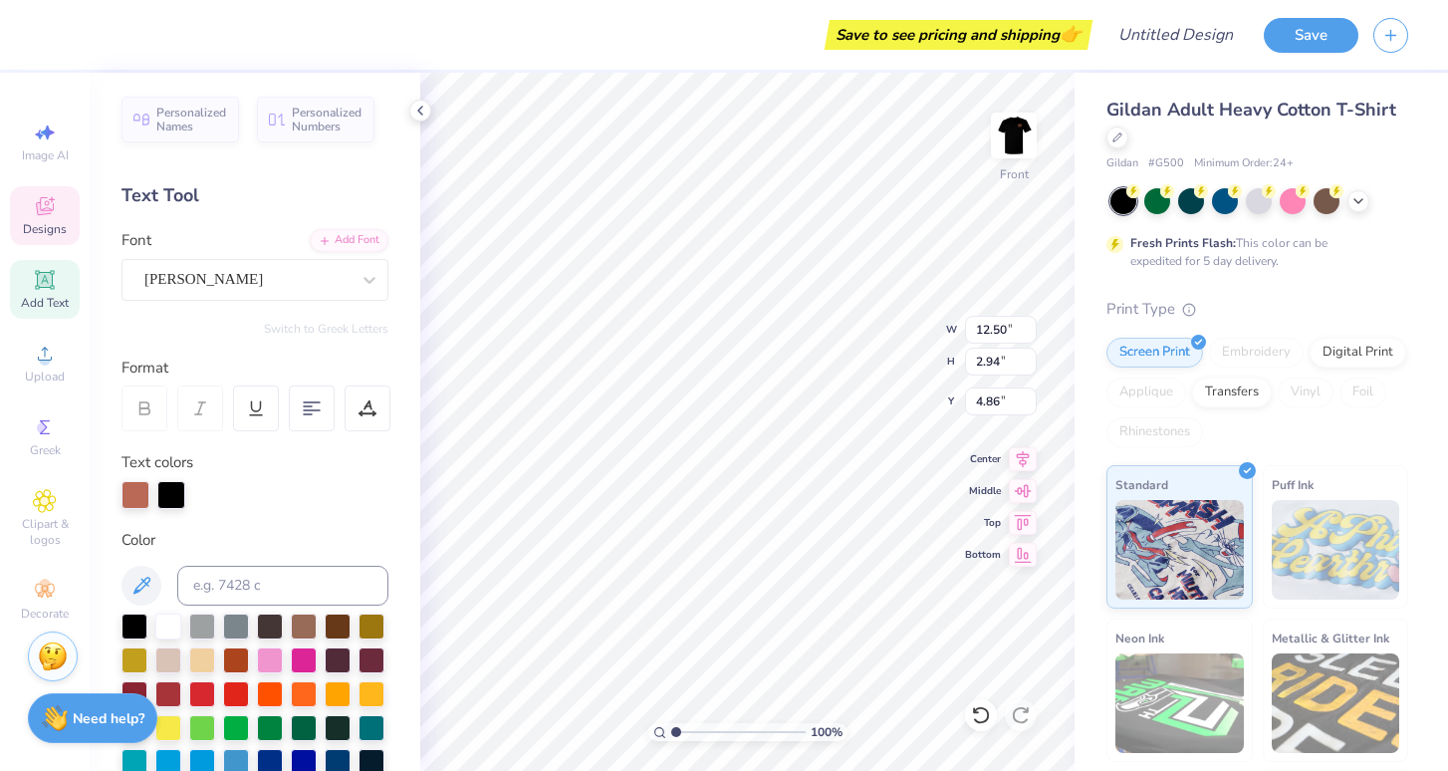
type textarea "RUSH"
type input "1.29"
type input "1.11"
type input "5.37"
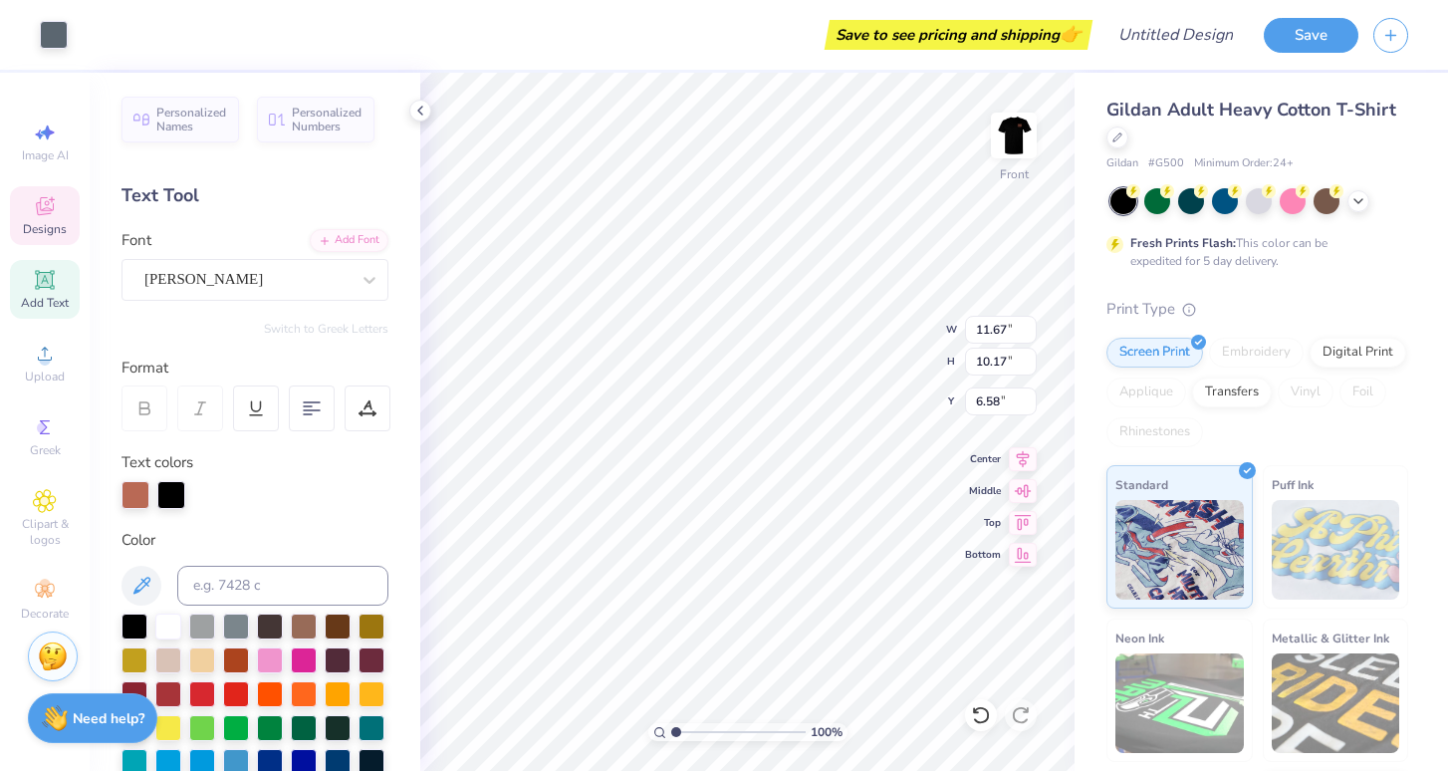
type input "6.79"
type input "6.41"
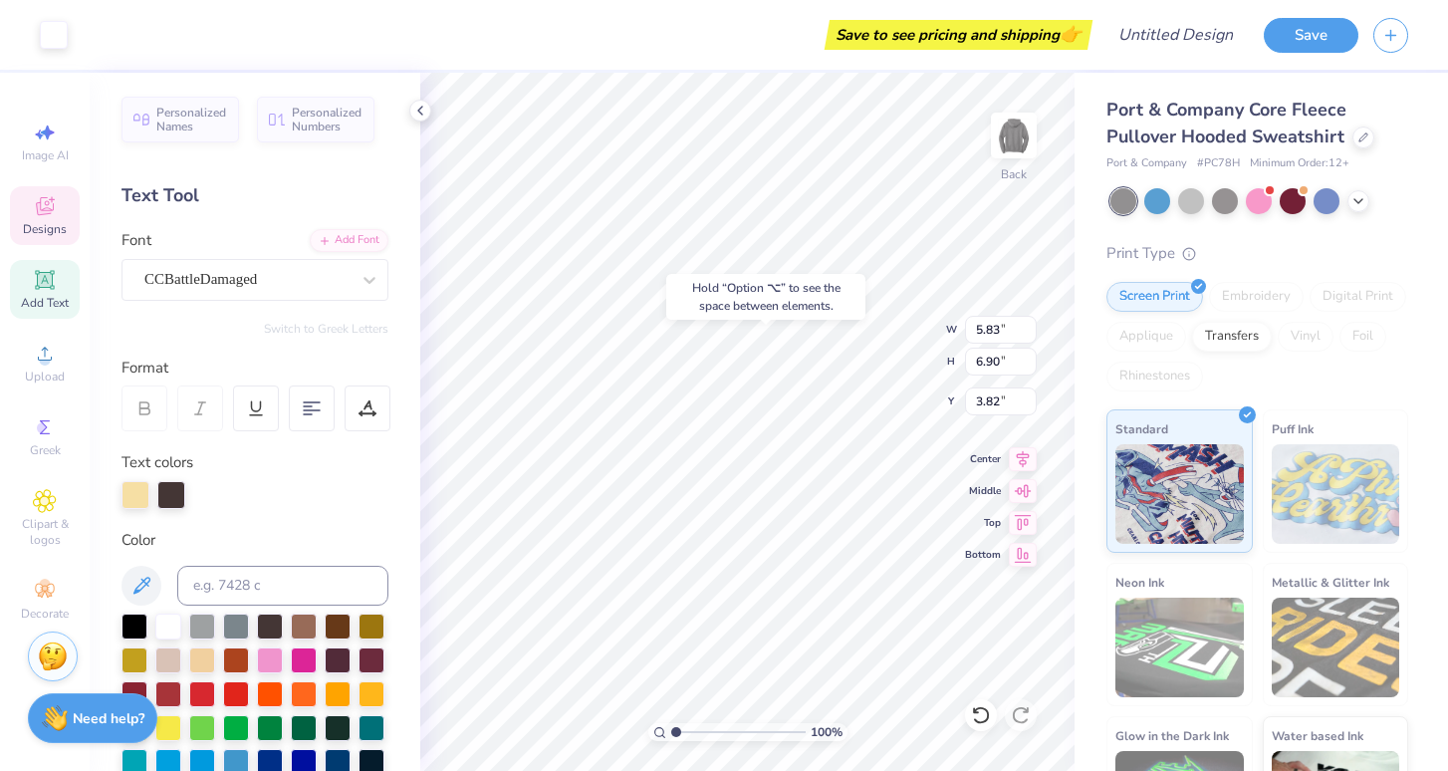
type input "3.49"
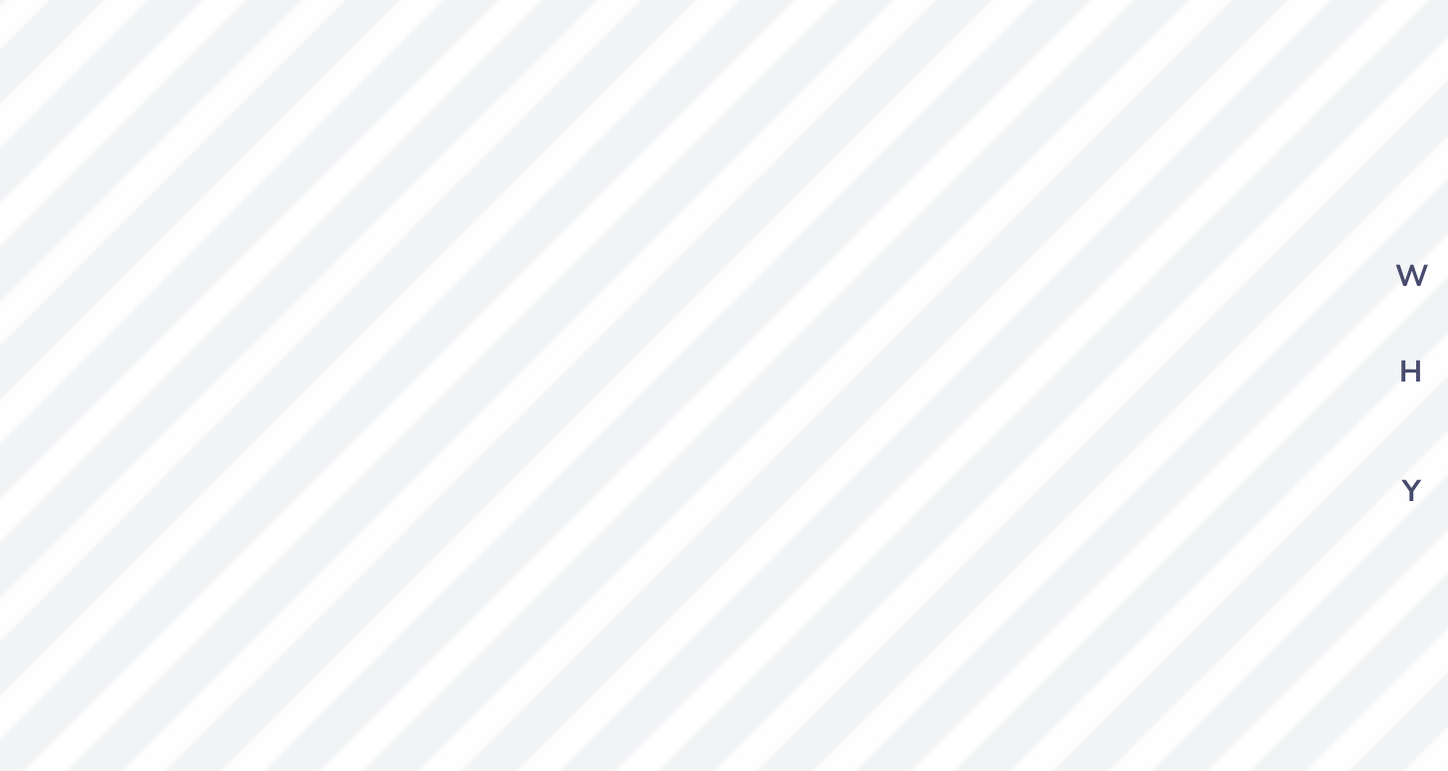
type input "1.20"
type input "1.19"
type input "8.10"
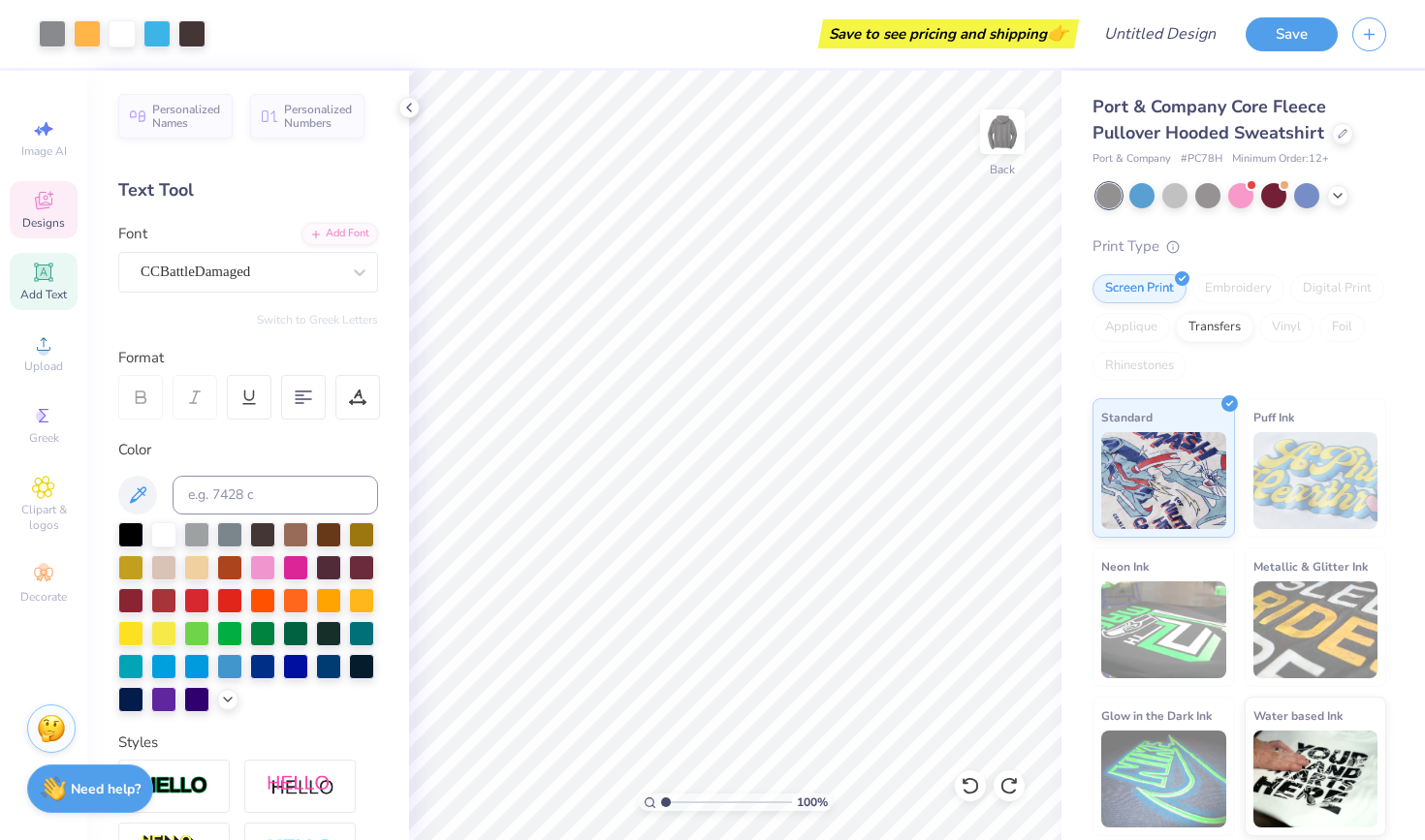
click at [36, 200] on icon at bounding box center [44, 201] width 18 height 18
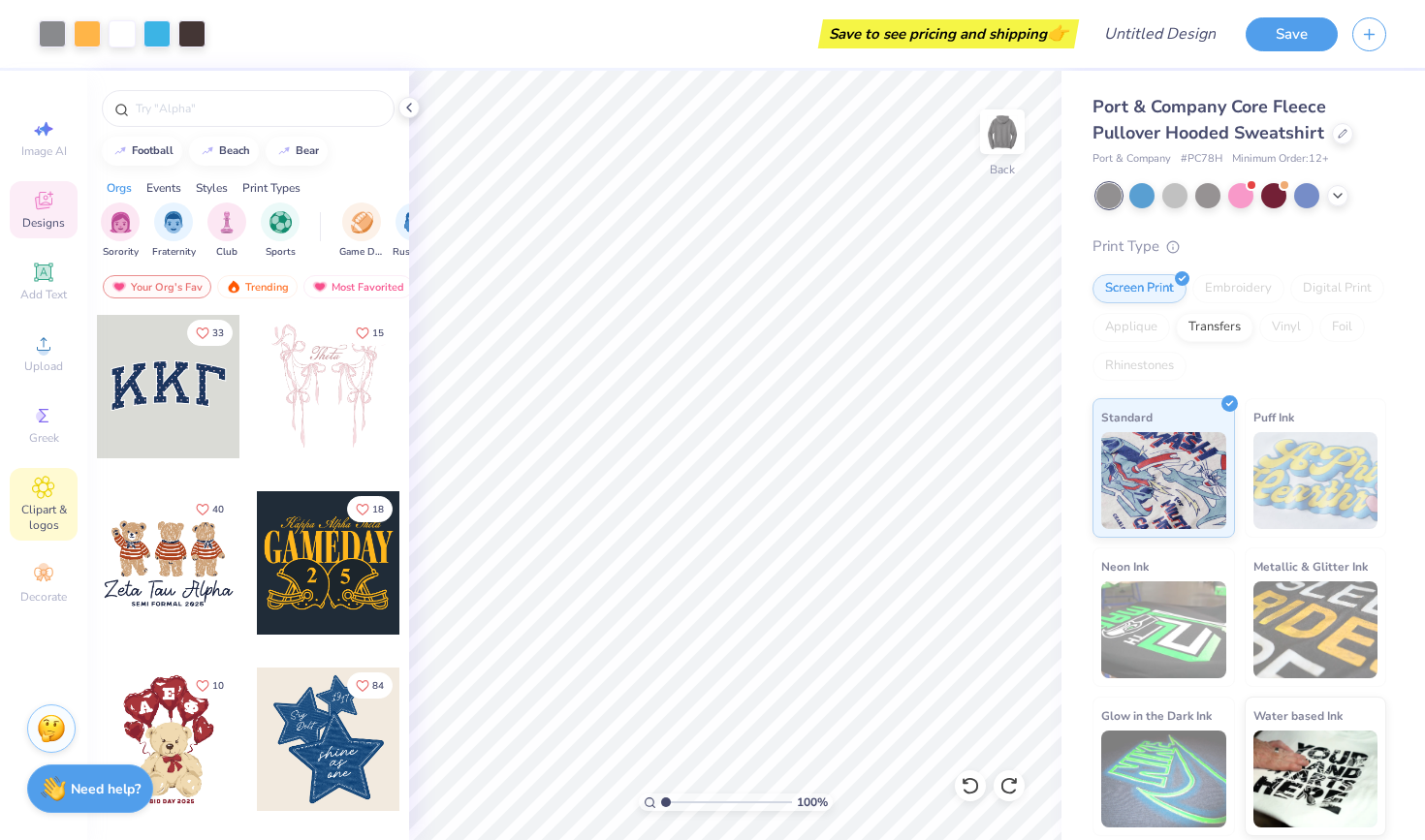
click at [35, 498] on icon at bounding box center [43, 488] width 22 height 23
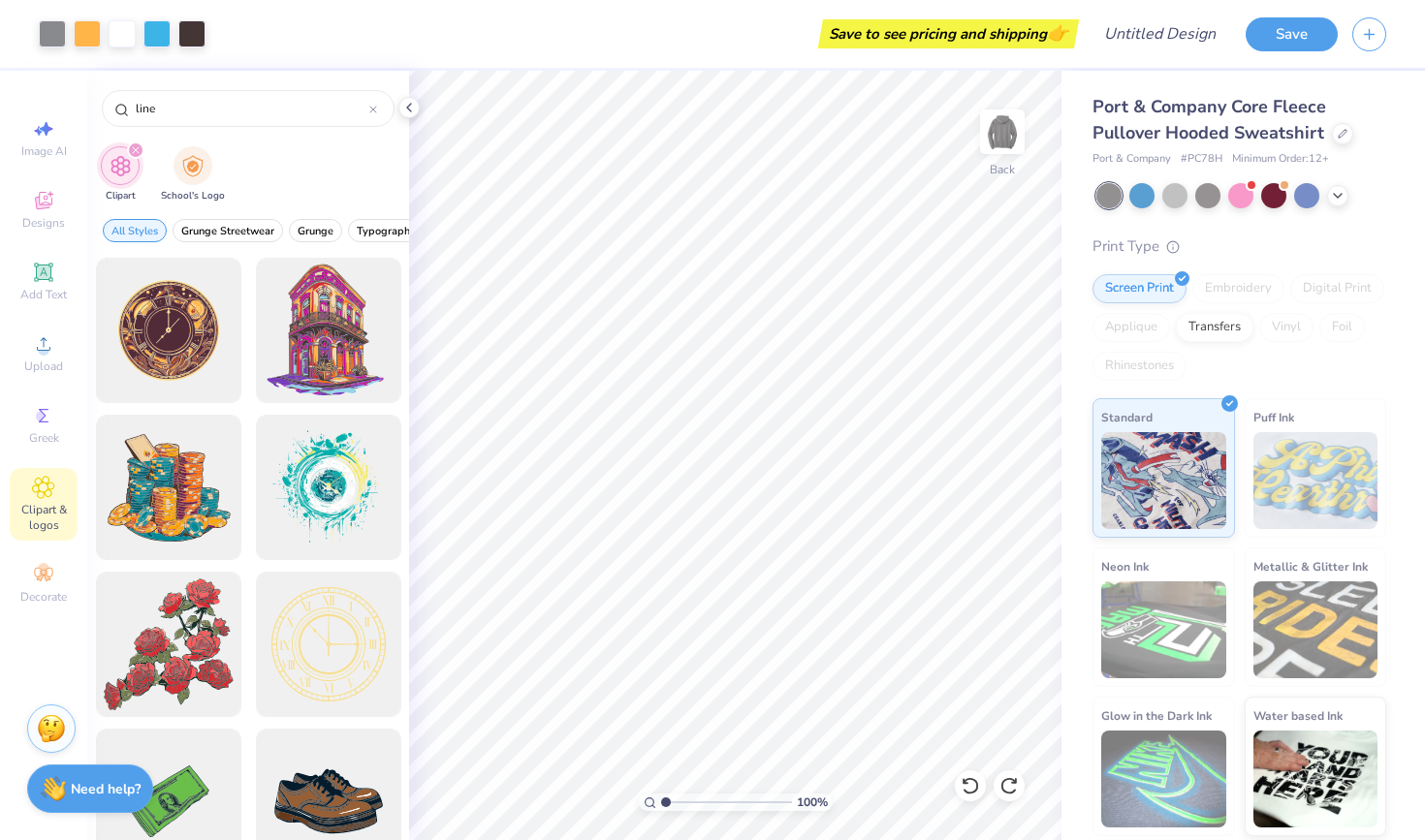
type input "line"
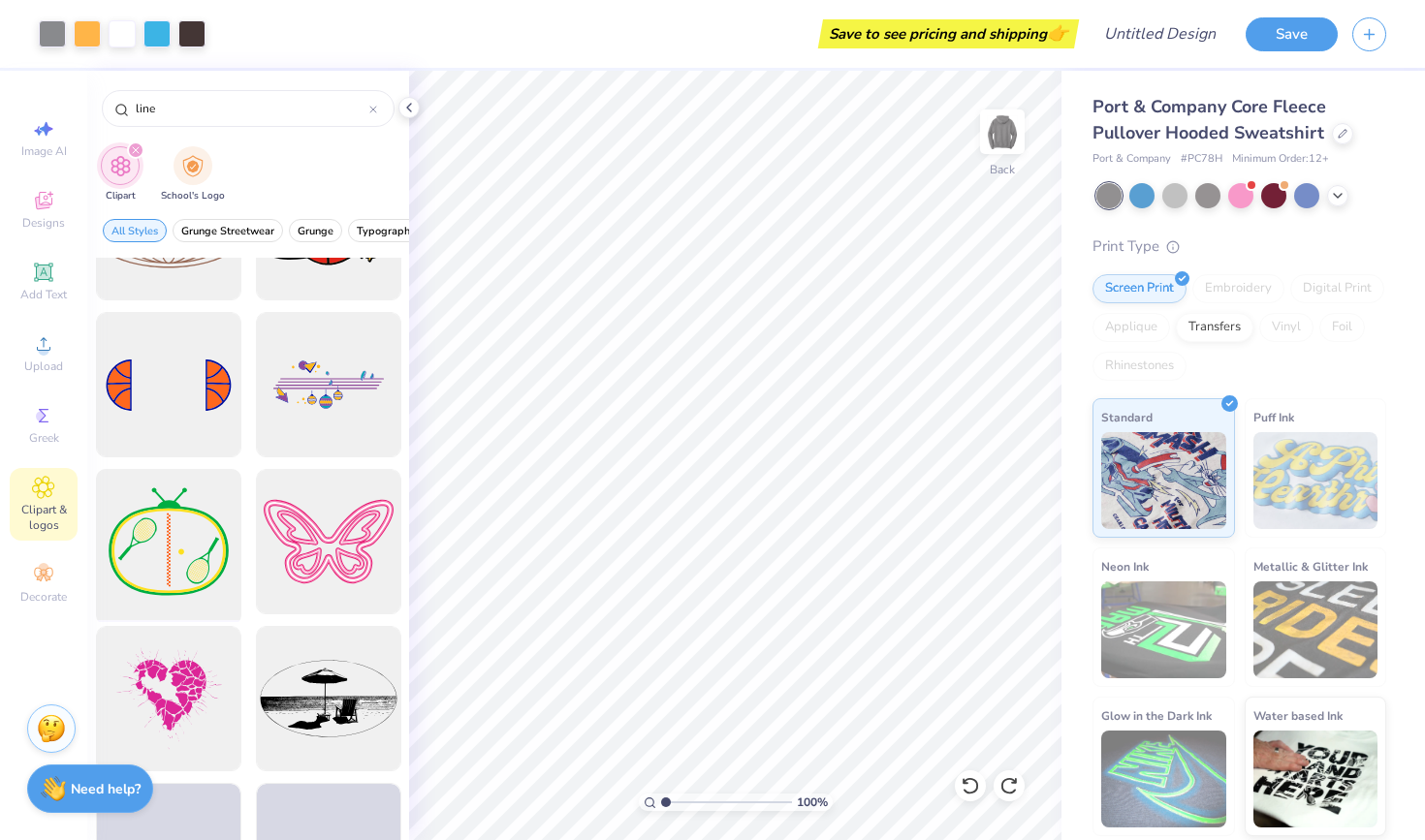
scroll to position [887, 0]
click at [328, 383] on div at bounding box center [328, 386] width 160 height 160
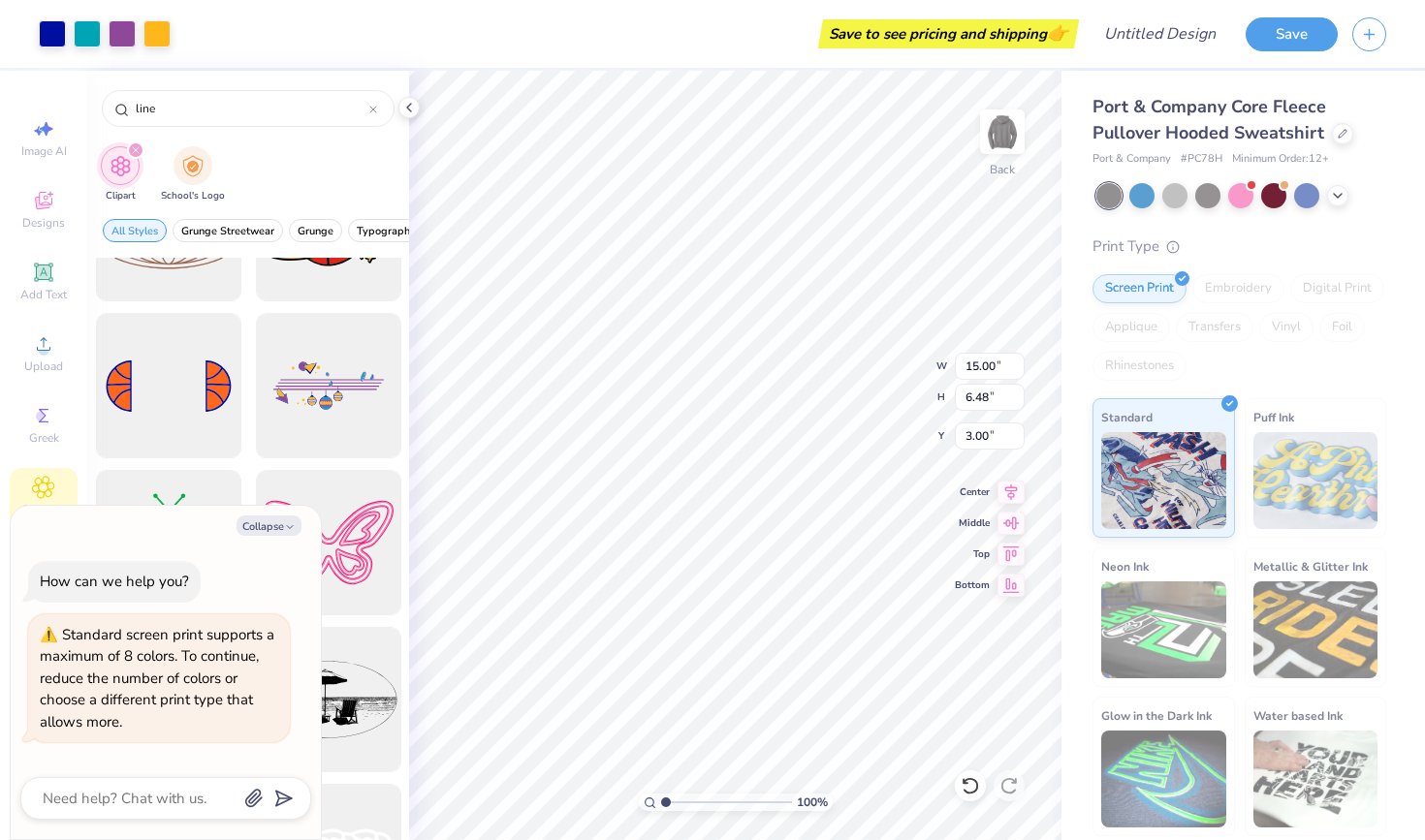
type textarea "x"
type input "0.92"
type textarea "x"
type input "7.97"
type input "3.44"
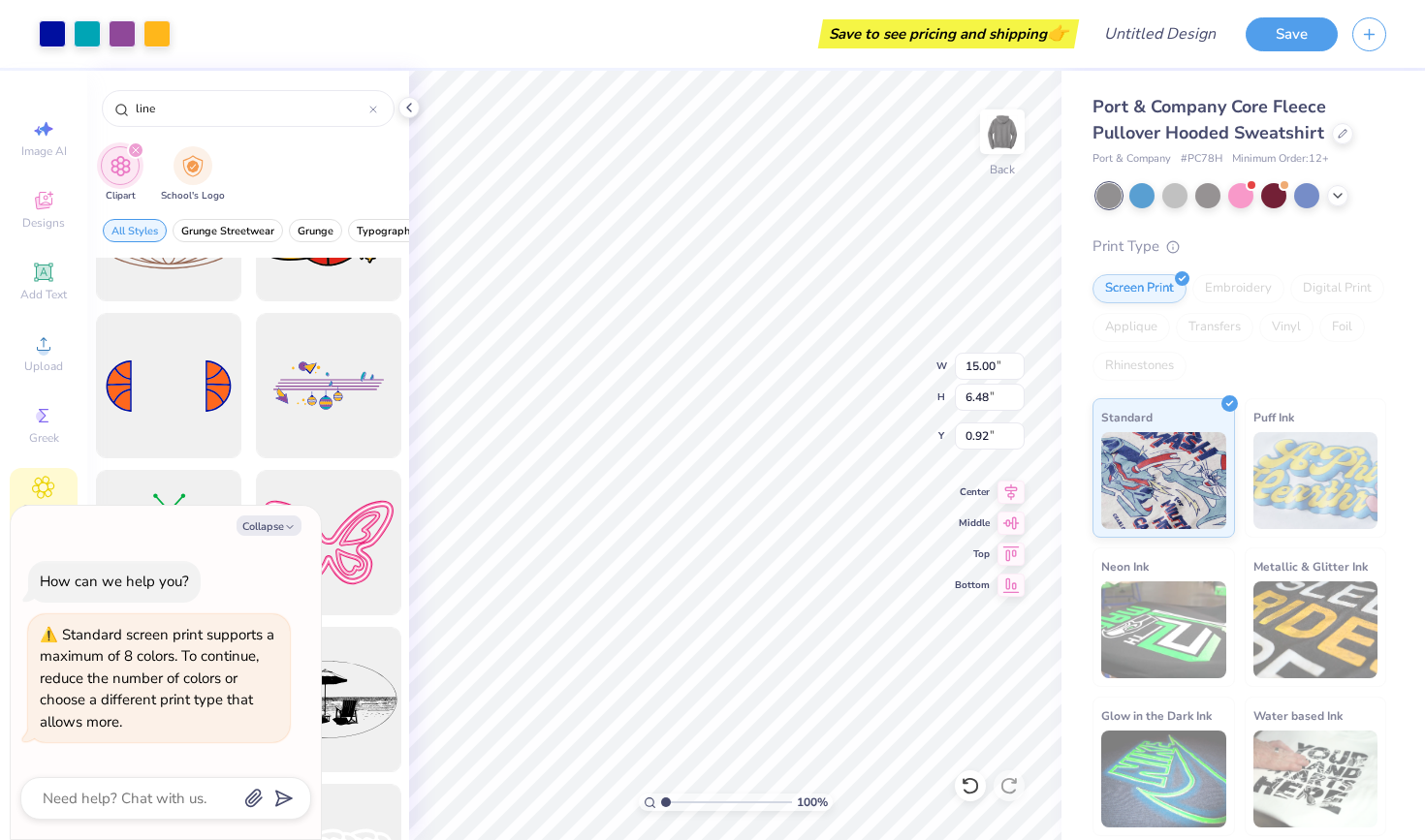
type input "3.96"
type textarea "x"
type input "0.50"
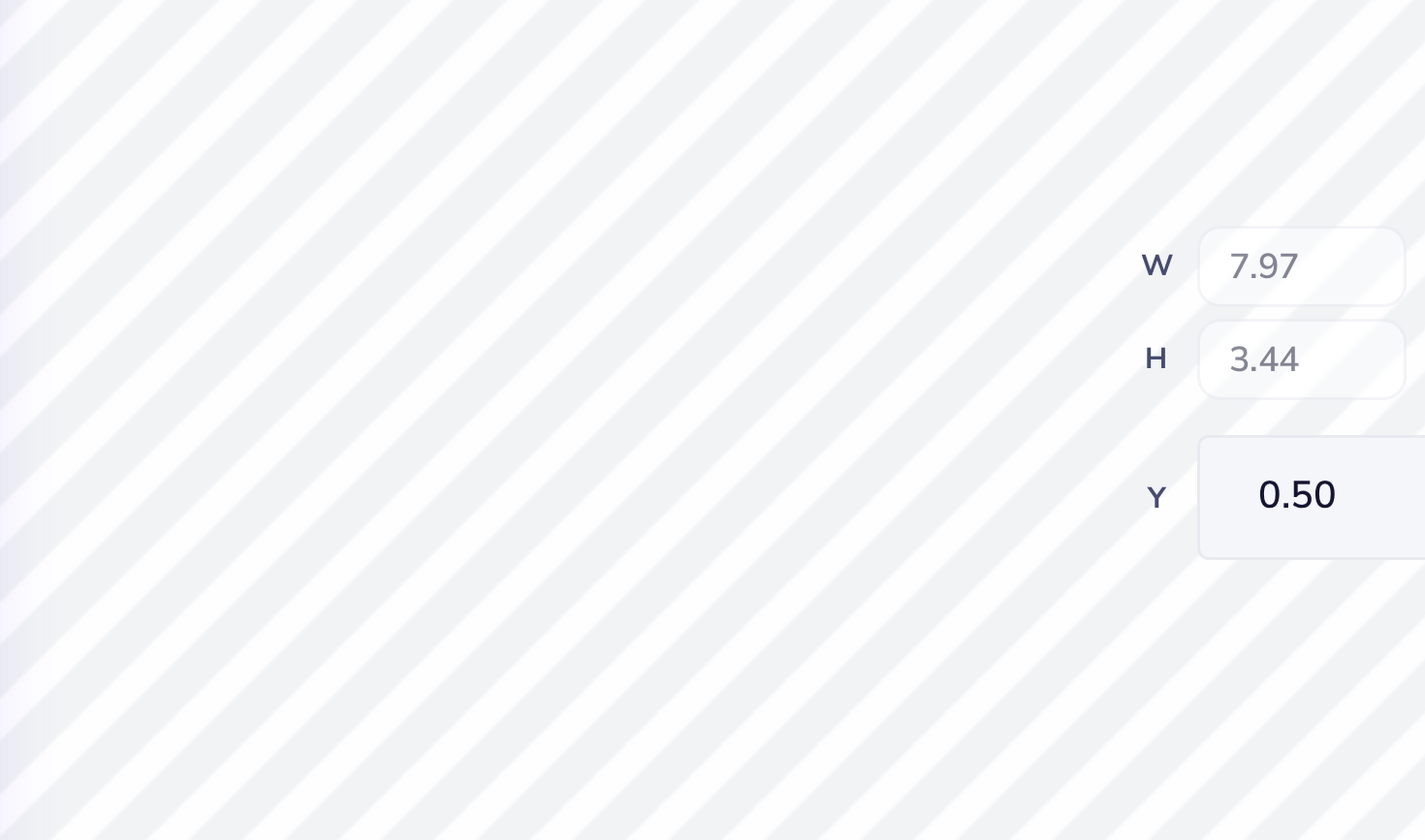
type textarea "x"
type input "4.65"
type input "2.99"
type input "0.63"
type textarea "x"
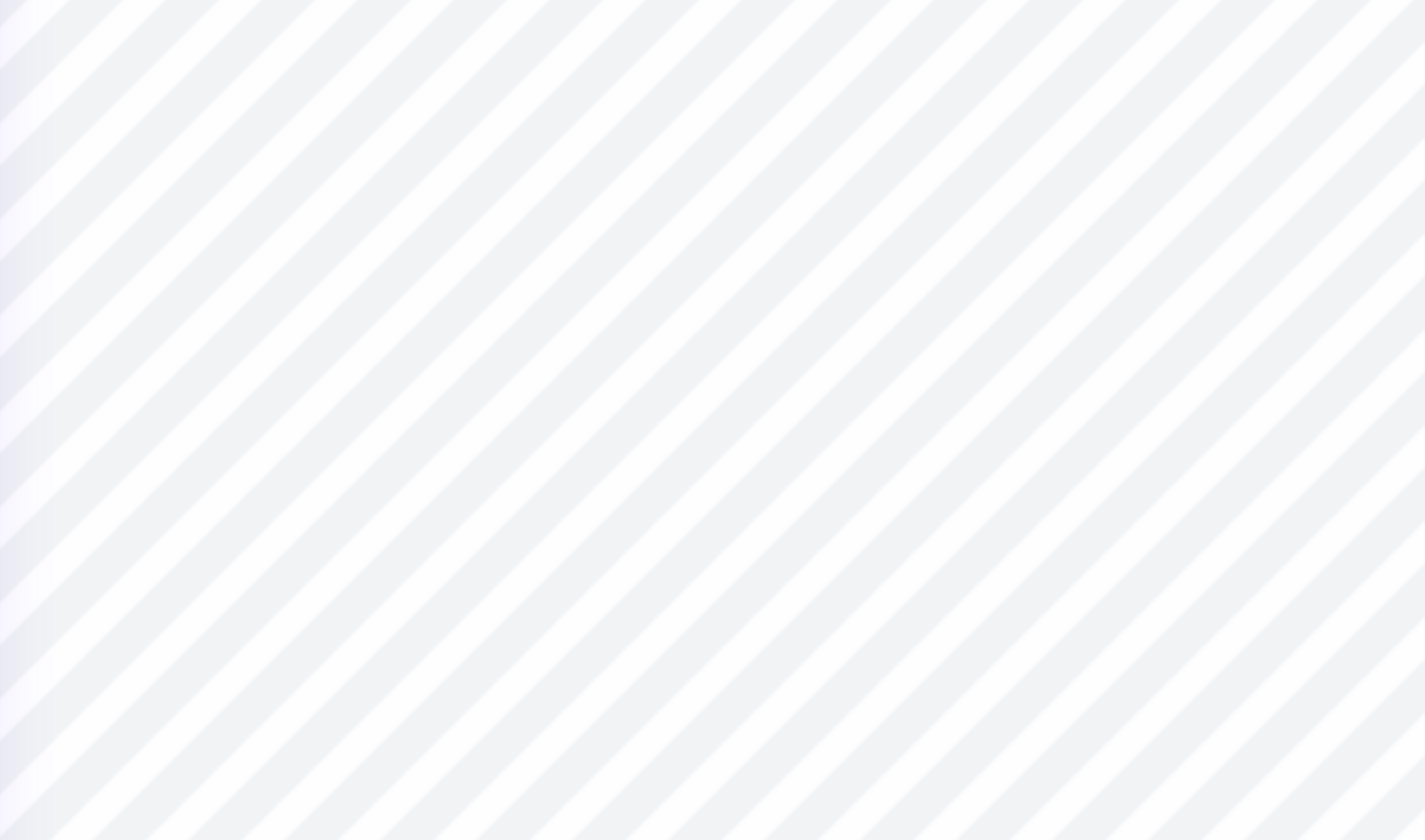
type input "3.69"
type input "2.67"
type input "1.24"
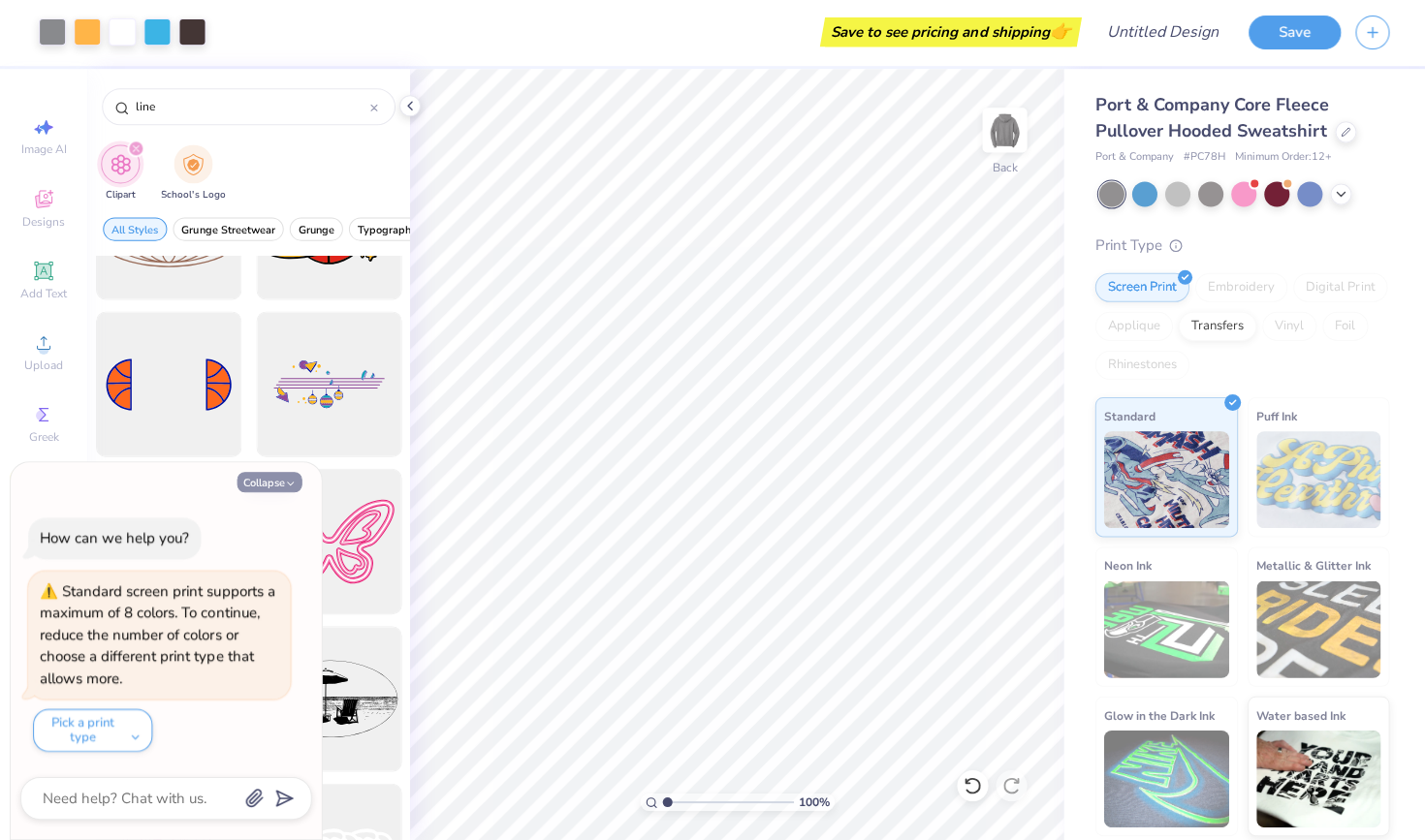
click at [293, 488] on icon "button" at bounding box center [290, 485] width 12 height 12
type textarea "x"
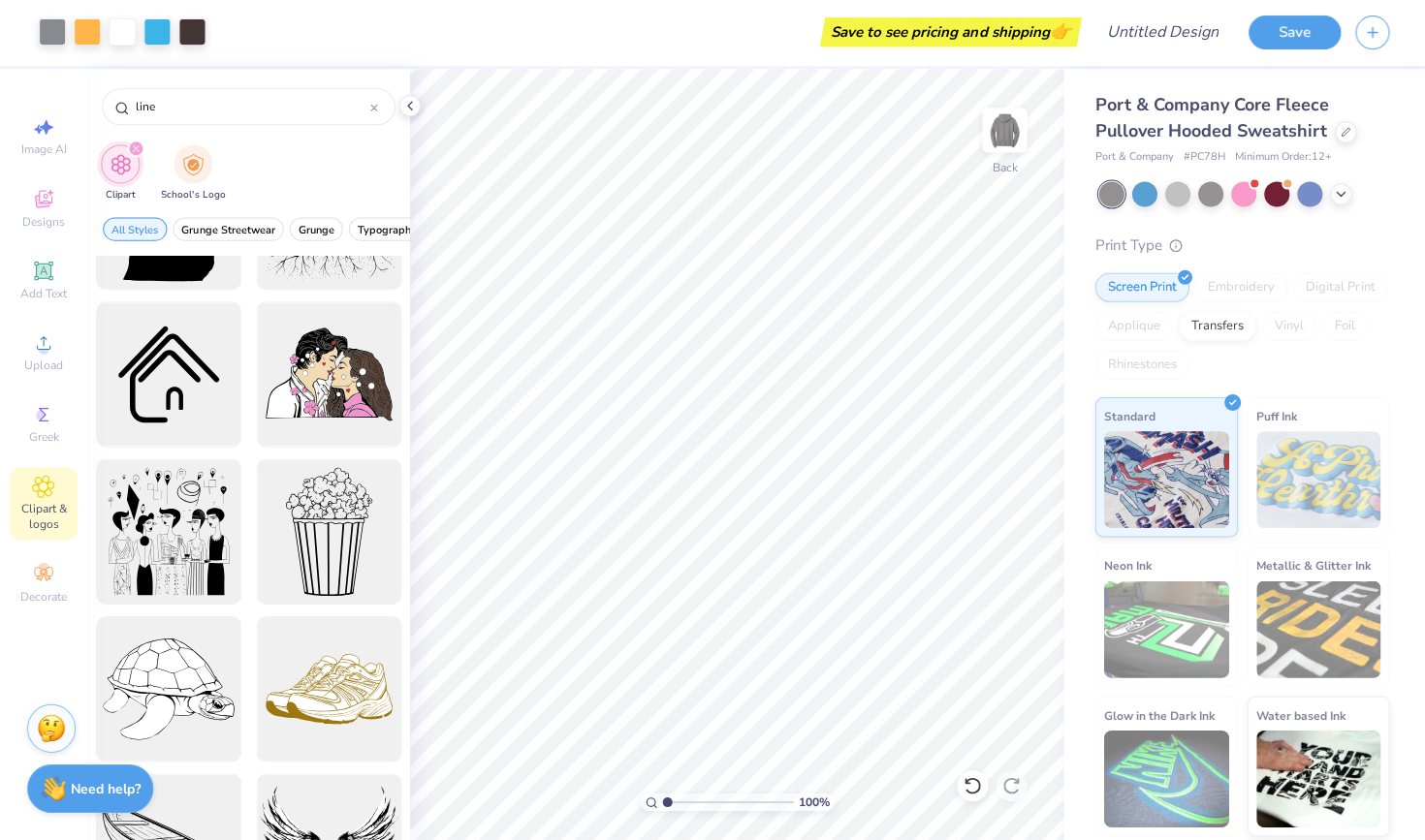
scroll to position [1997, 0]
click at [171, 373] on div at bounding box center [168, 375] width 160 height 160
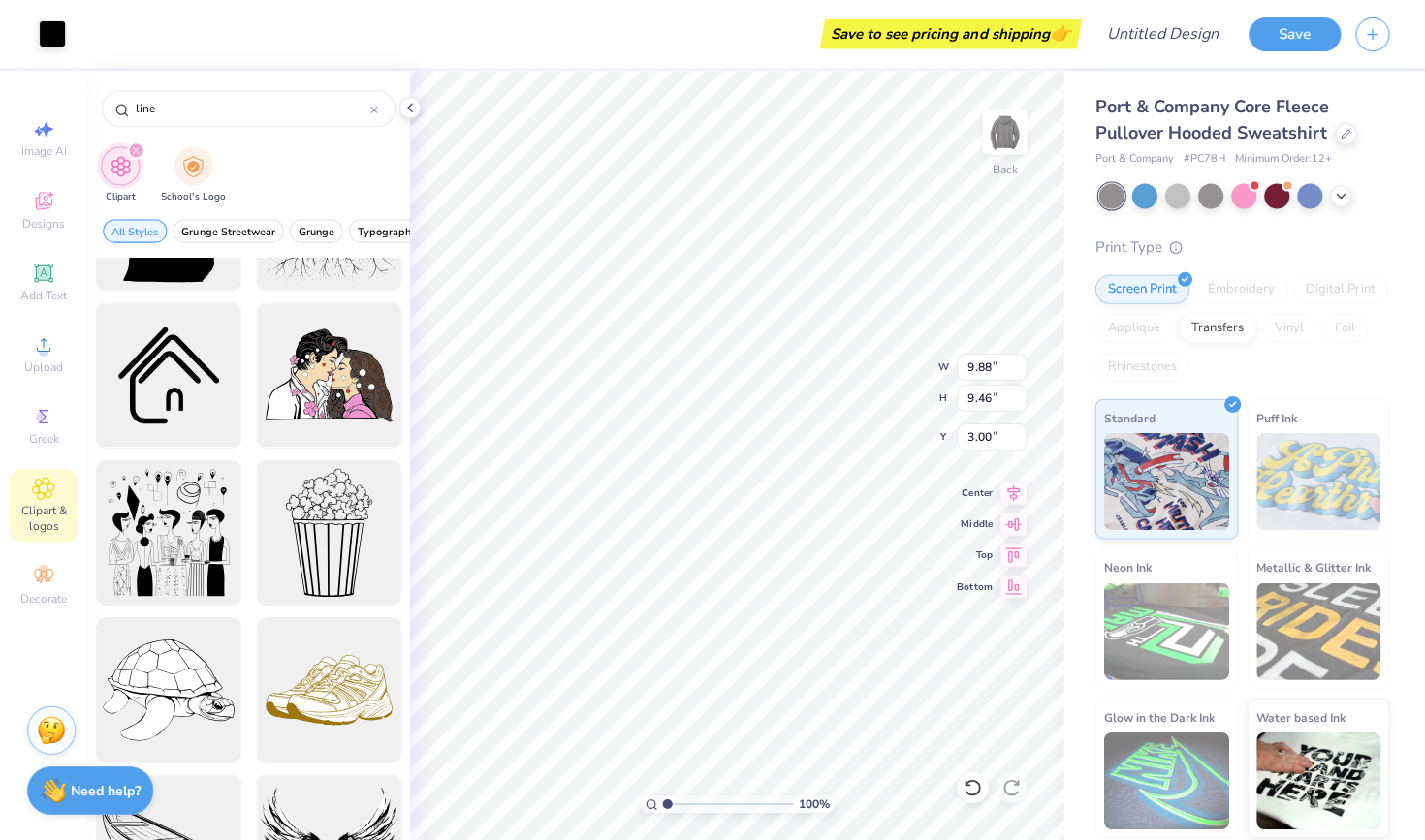
type input "4.28"
type input "4.10"
type input "1.41"
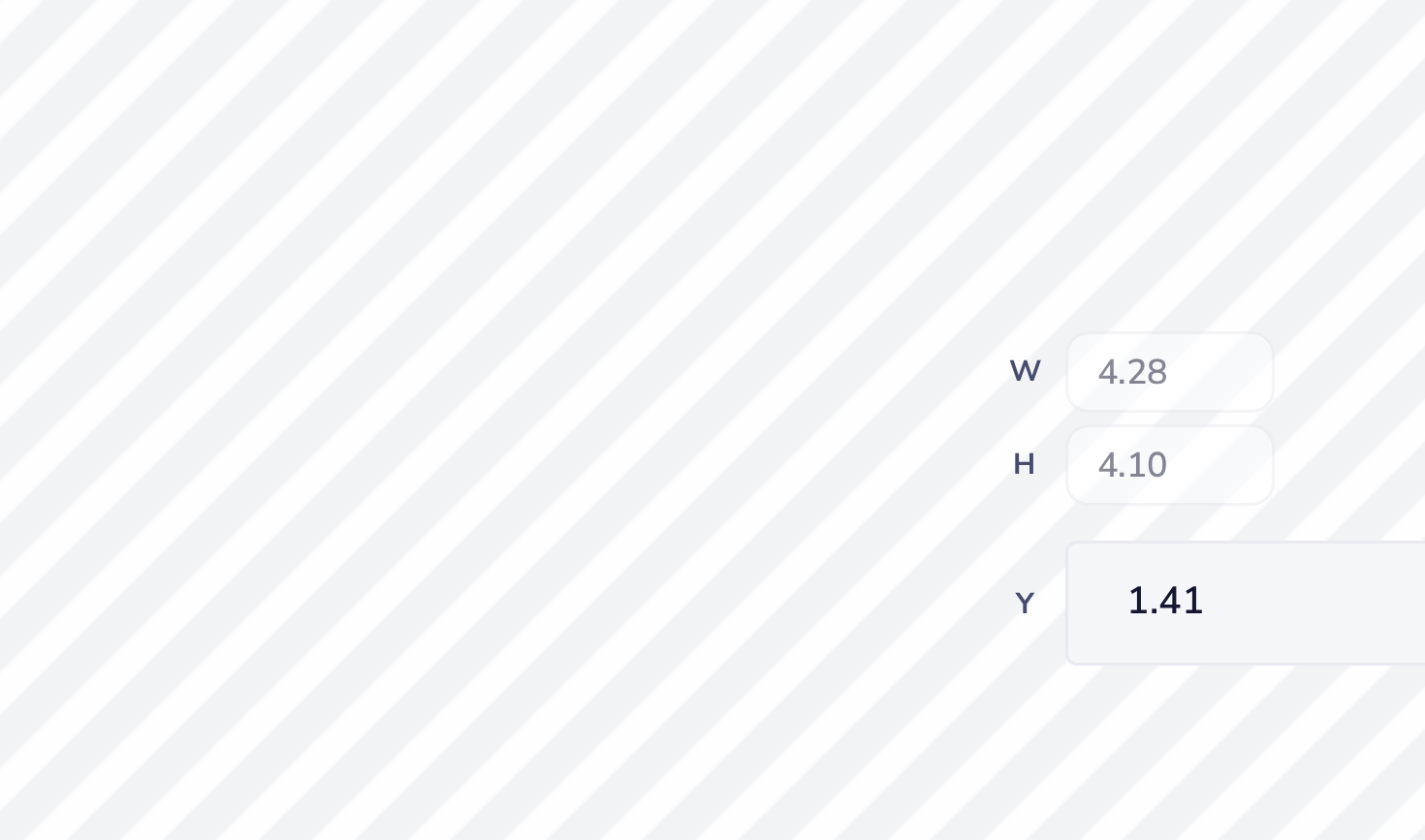
type input "2.11"
type input "2.19"
type input "6.50"
type input "1.21"
type input "2.76"
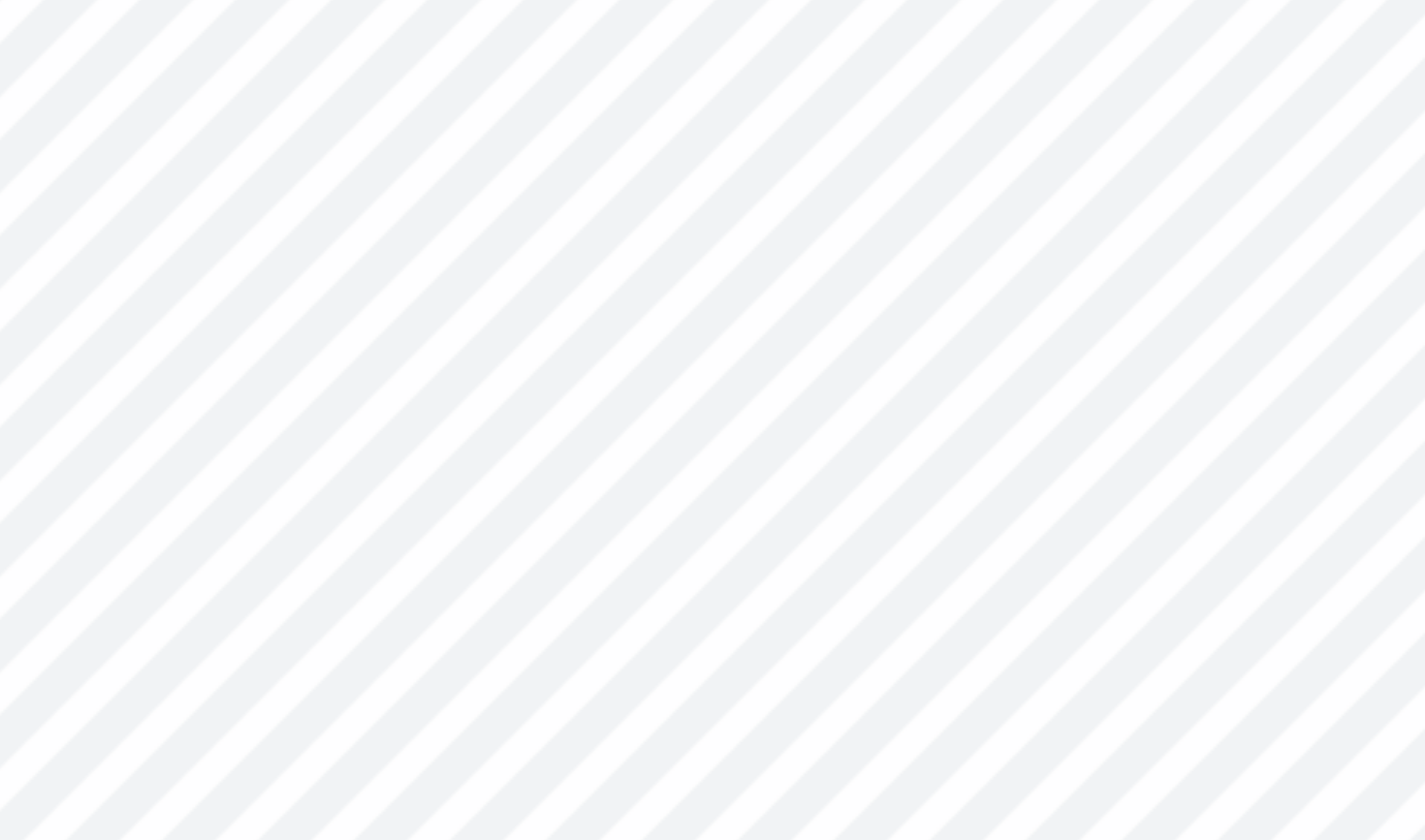
type input "6.50"
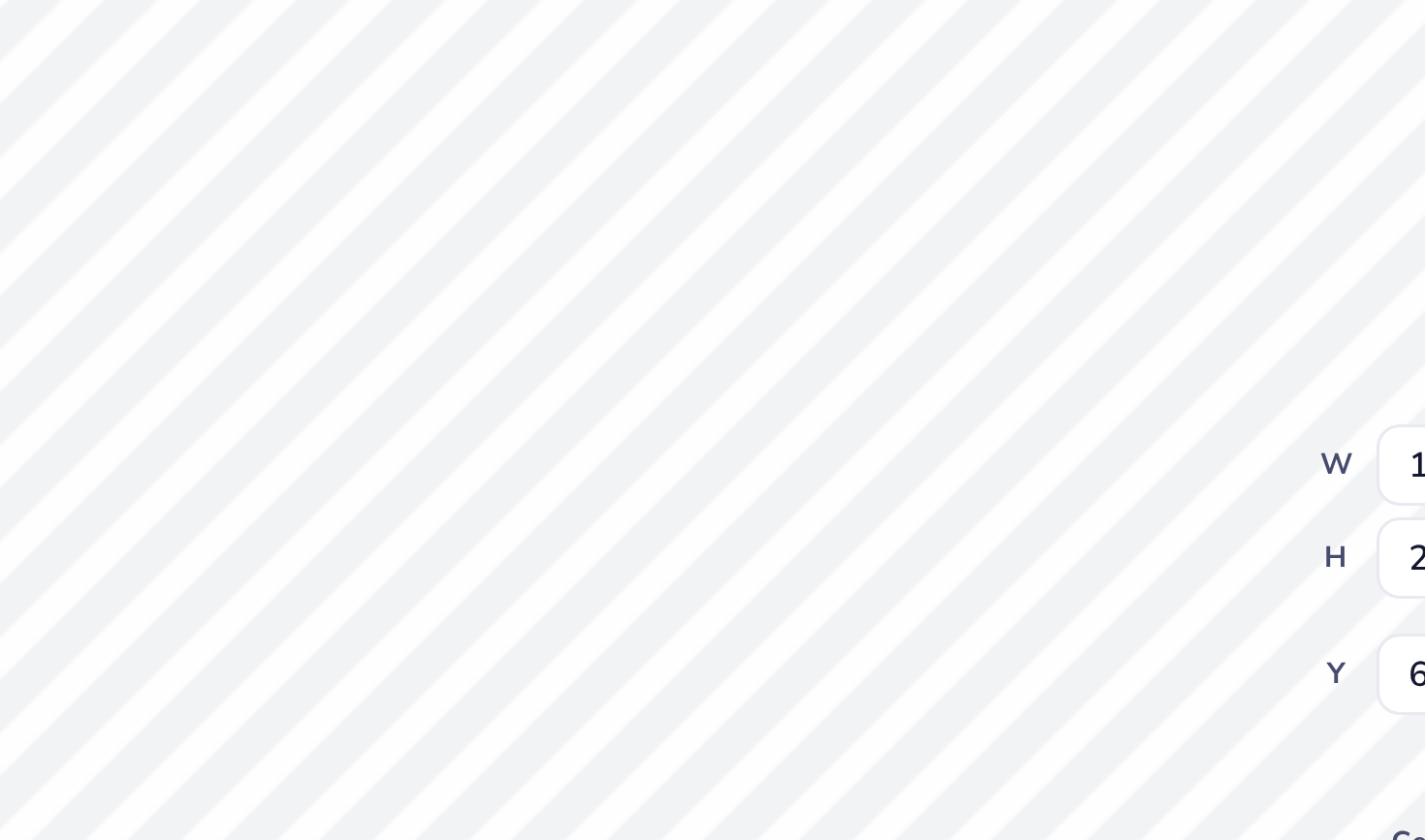
type input "2.65"
type input "1.38"
type input "4.14"
type input "1.79"
type input "2.45"
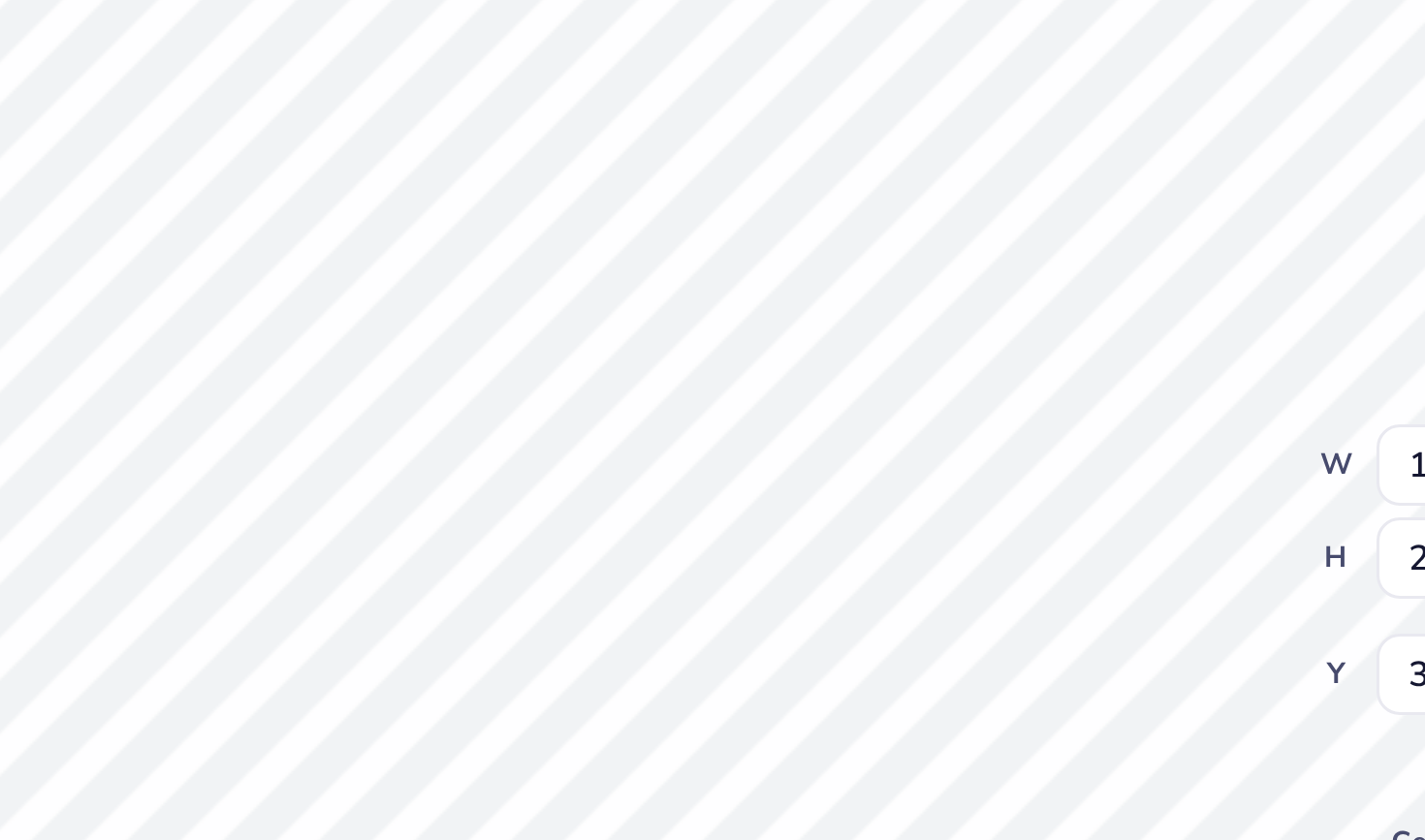
type input "7.02"
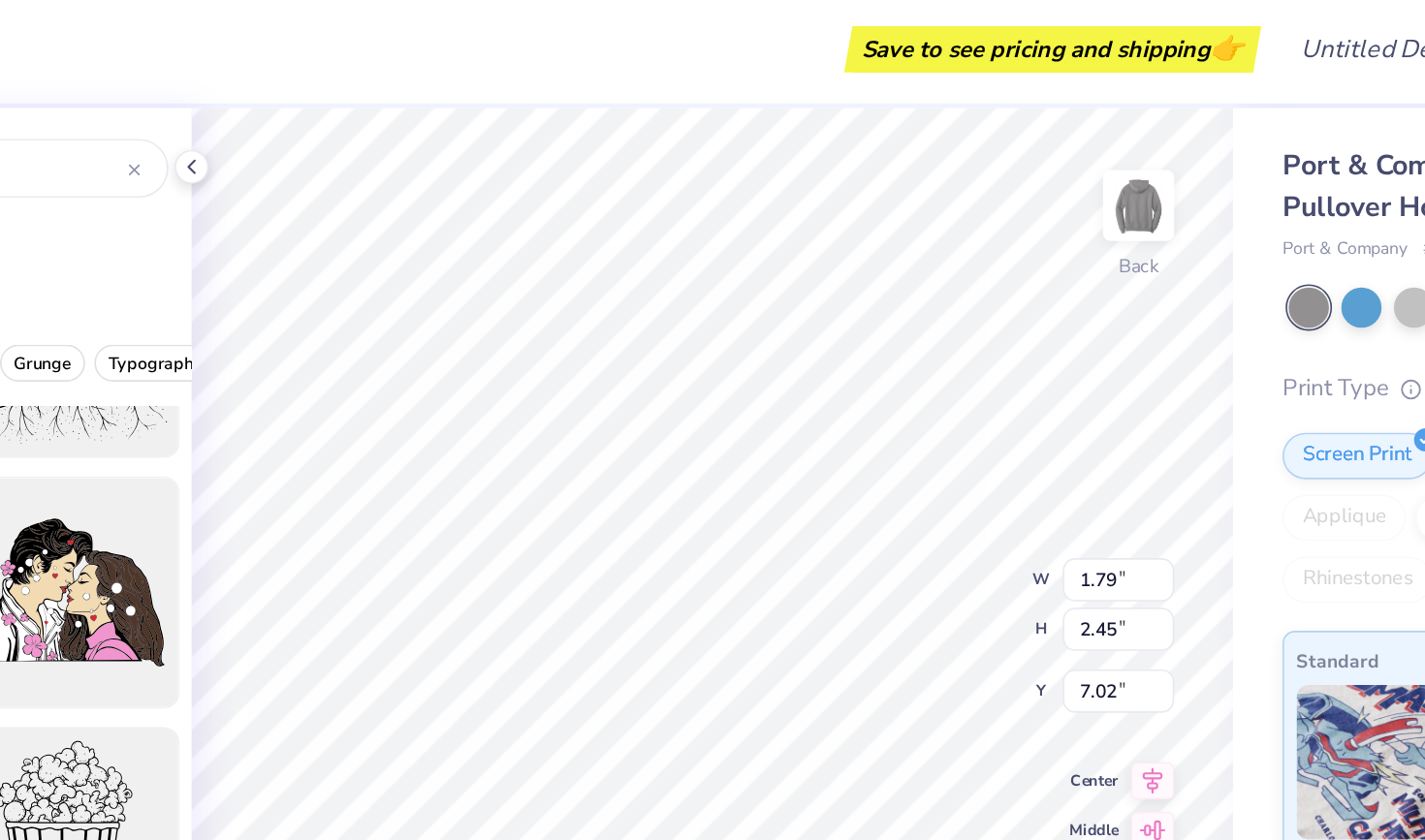
type input "3.30"
type input "4.52"
type input "5.39"
type input "2.59"
type input "4.89"
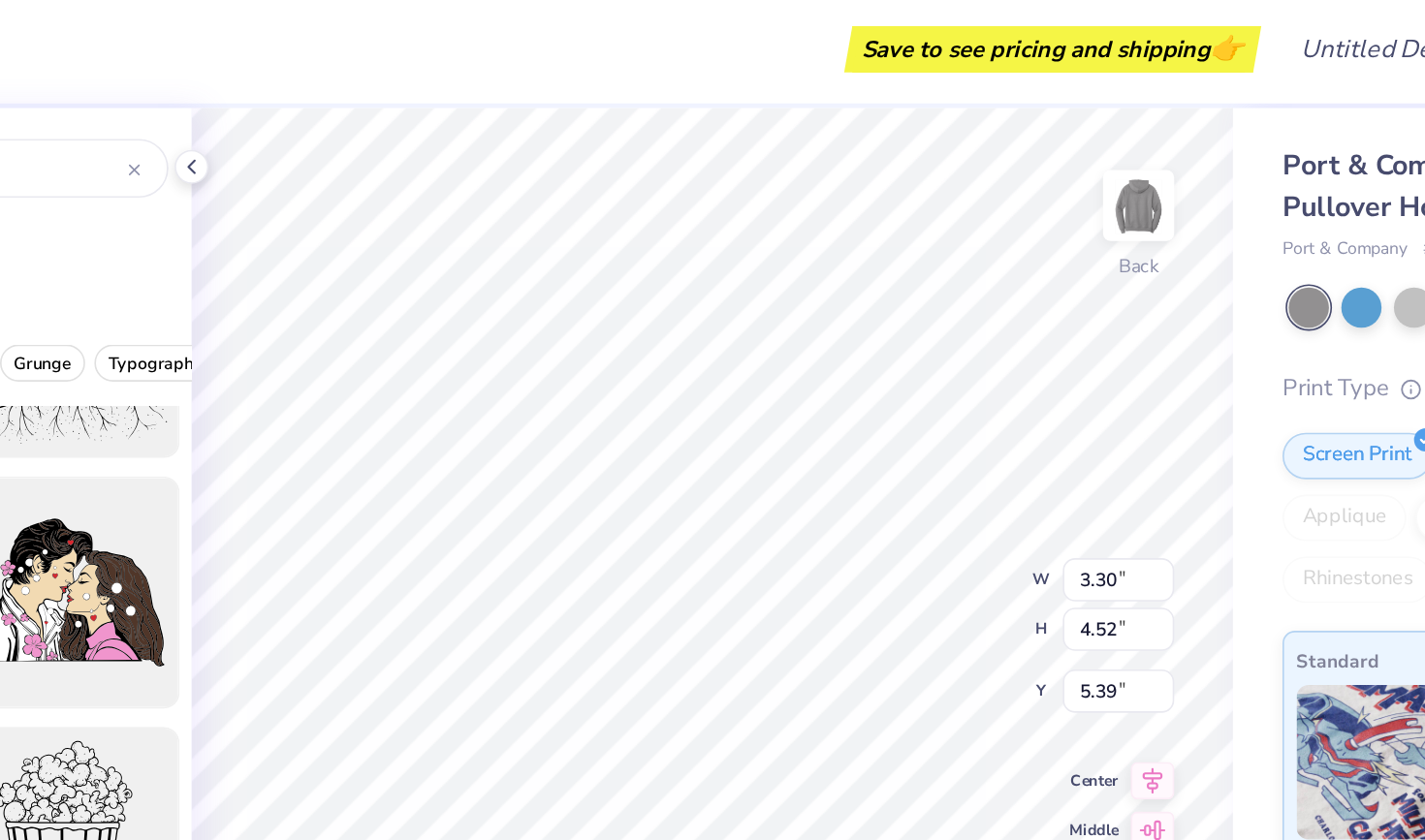
type input "4.76"
type input "10.07"
type input "7.86"
type input "3.47"
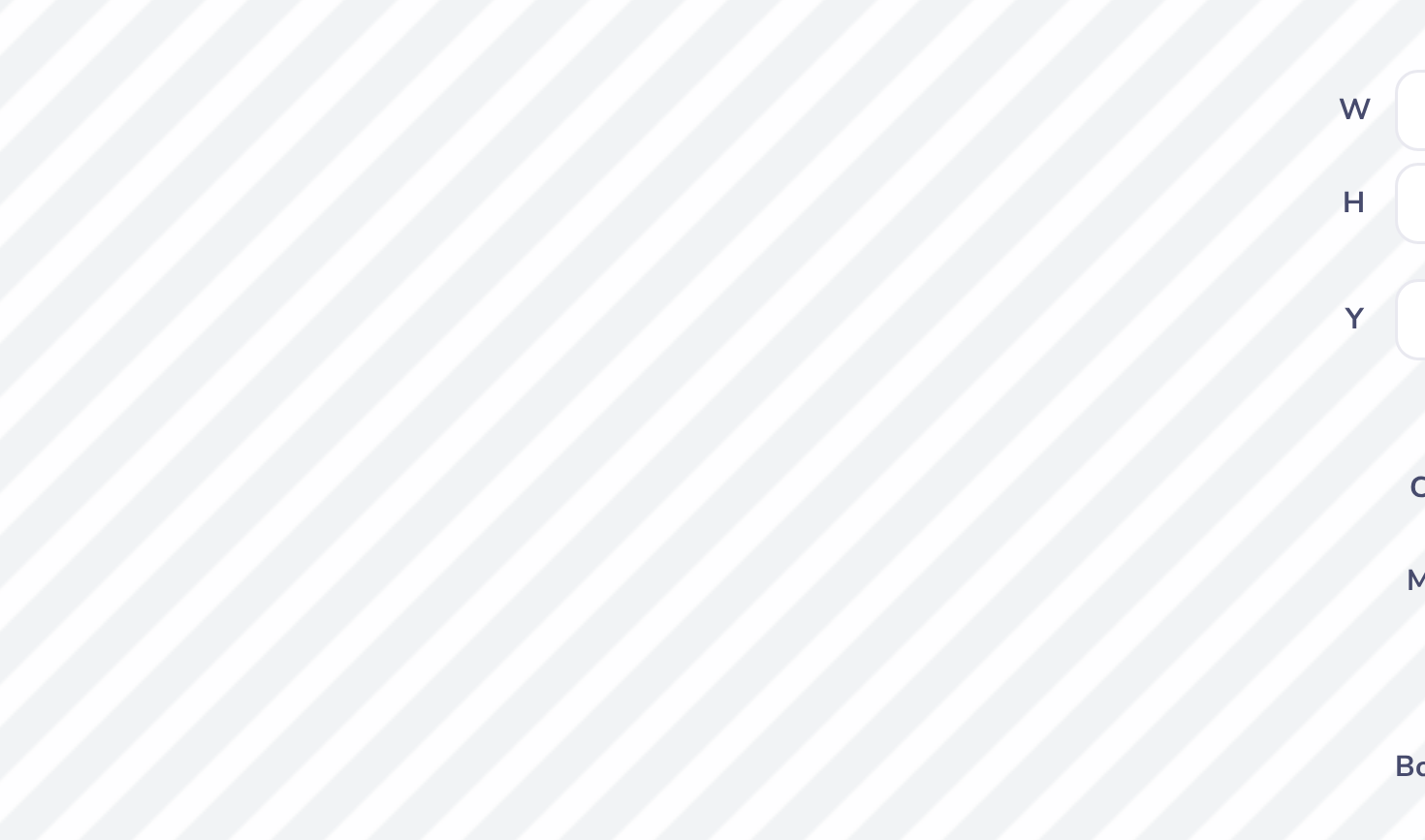
type input "5.52"
type input "2.59"
type input "4.89"
type input "5.52"
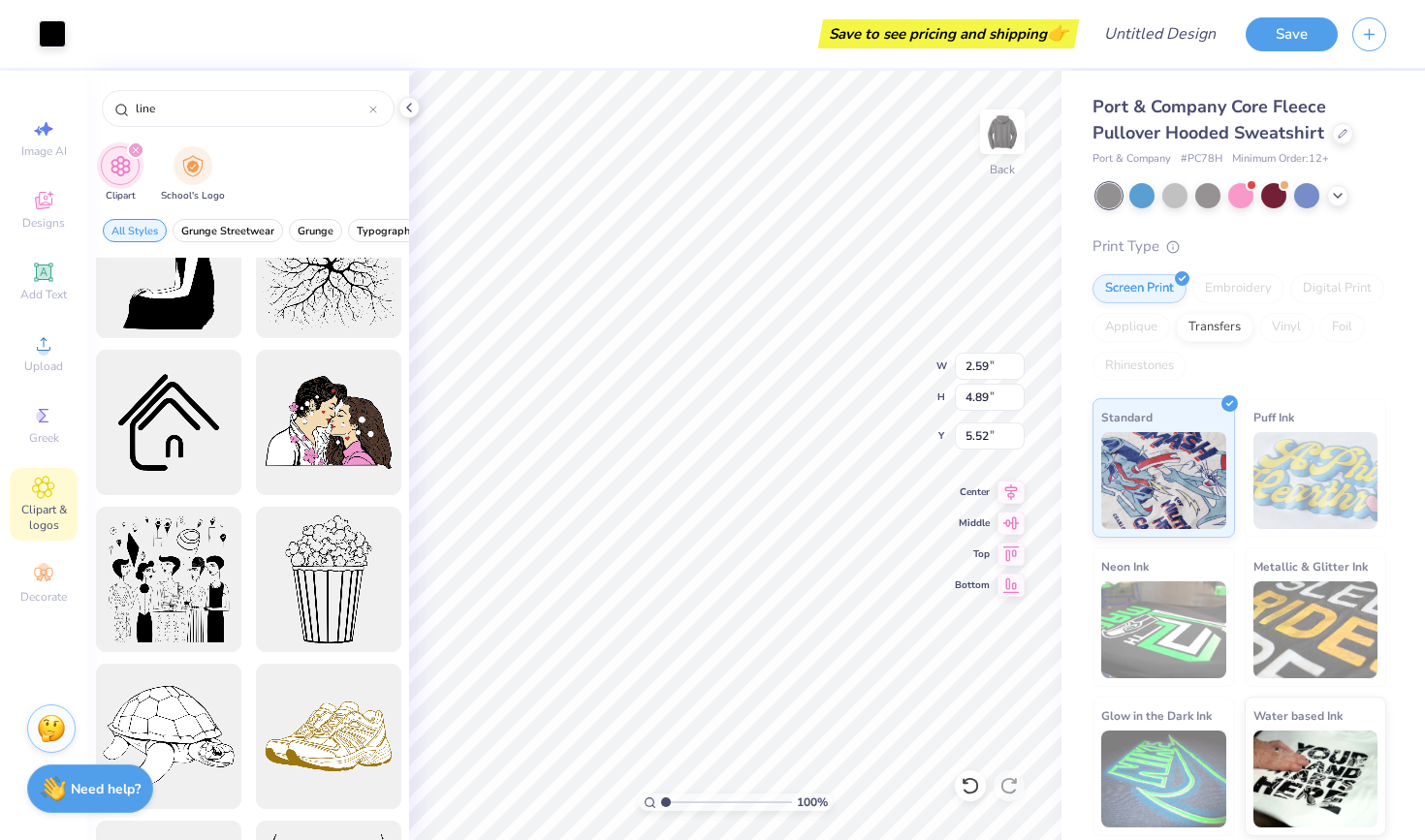
scroll to position [1882, 0]
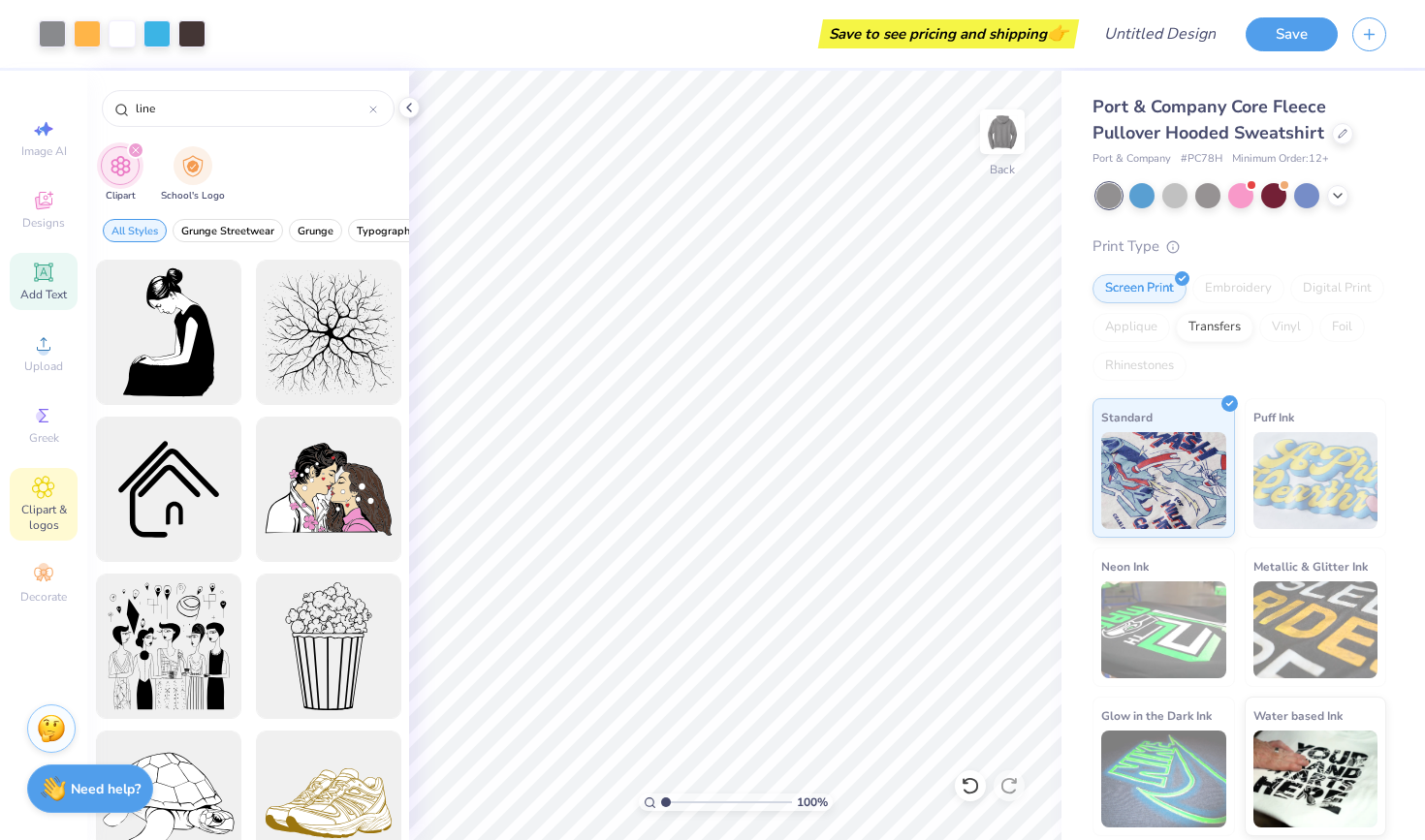
click at [44, 283] on icon at bounding box center [44, 273] width 23 height 23
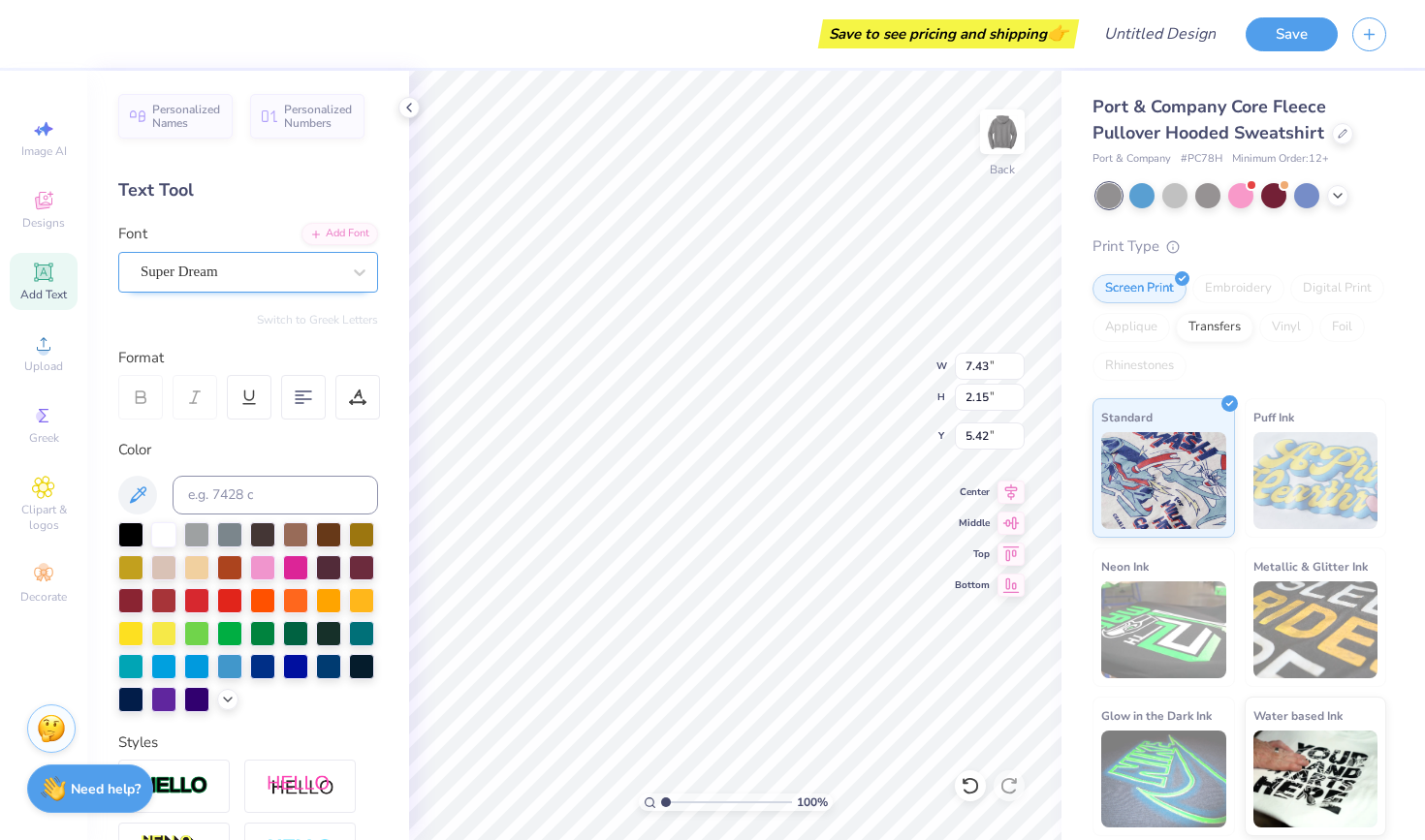
click at [285, 264] on div "Super Dream" at bounding box center [239, 272] width 203 height 30
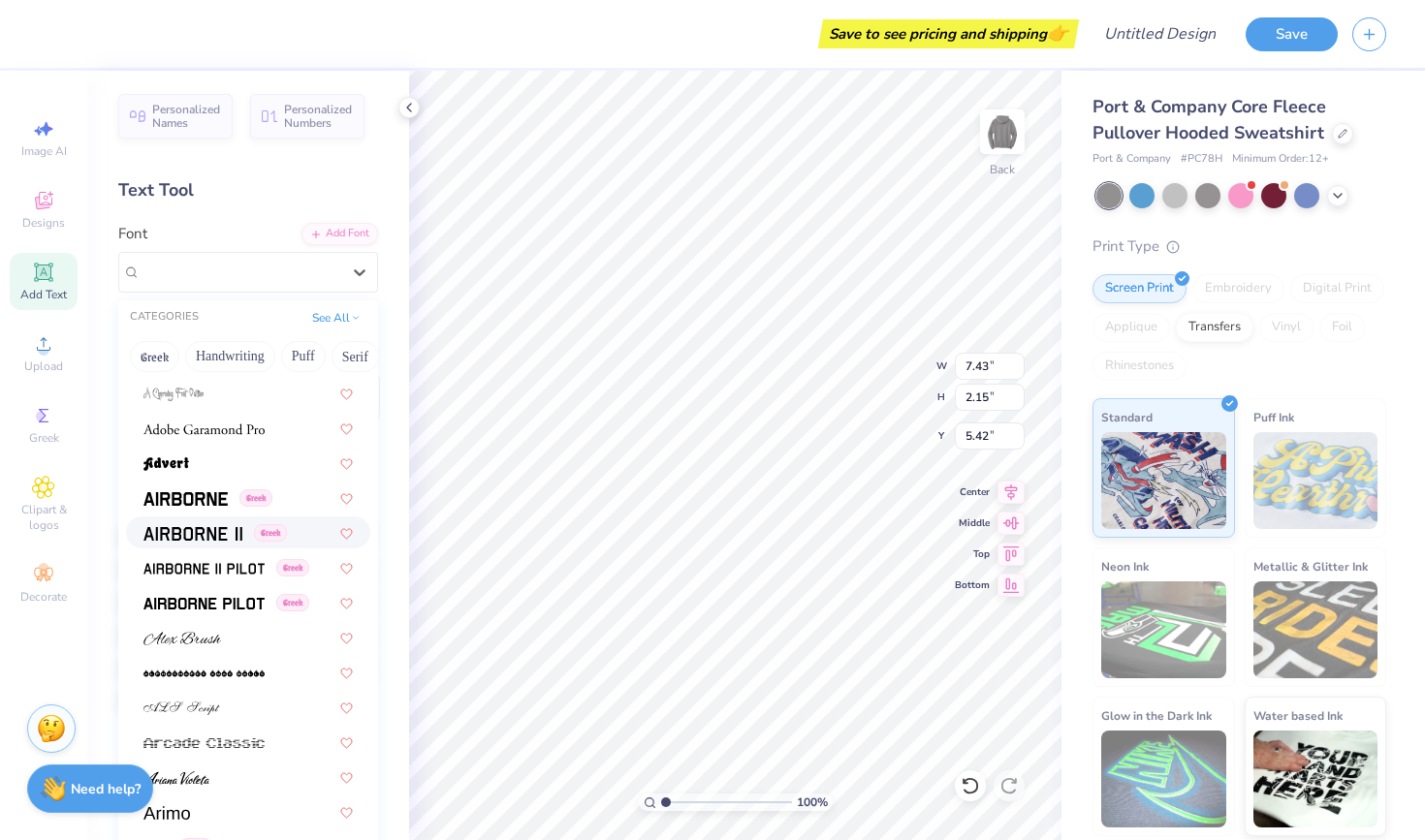
scroll to position [312, 0]
click at [194, 521] on div "Greek" at bounding box center [247, 531] width 244 height 32
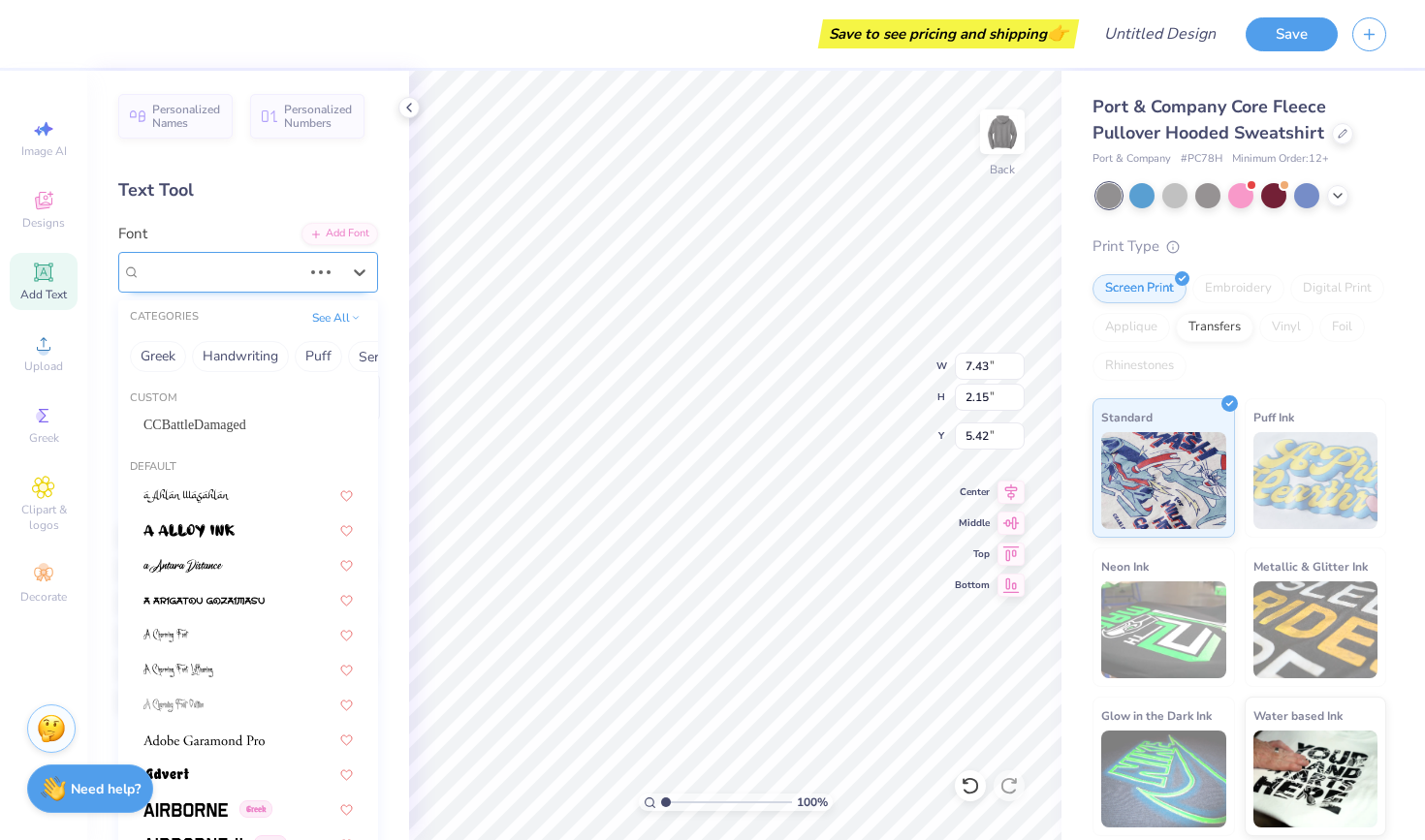
click at [223, 257] on div "Super Dream" at bounding box center [220, 272] width 164 height 30
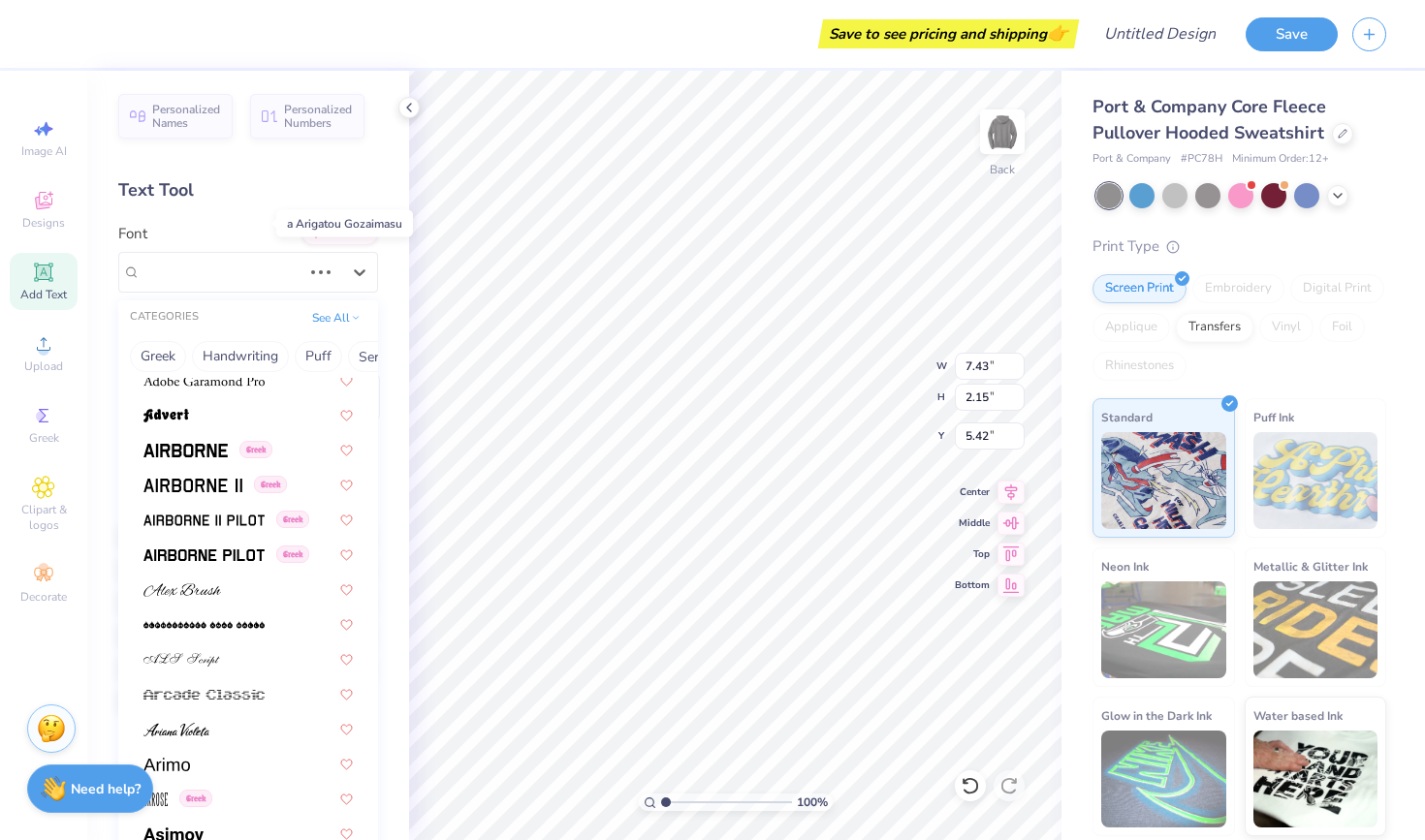
scroll to position [377, 0]
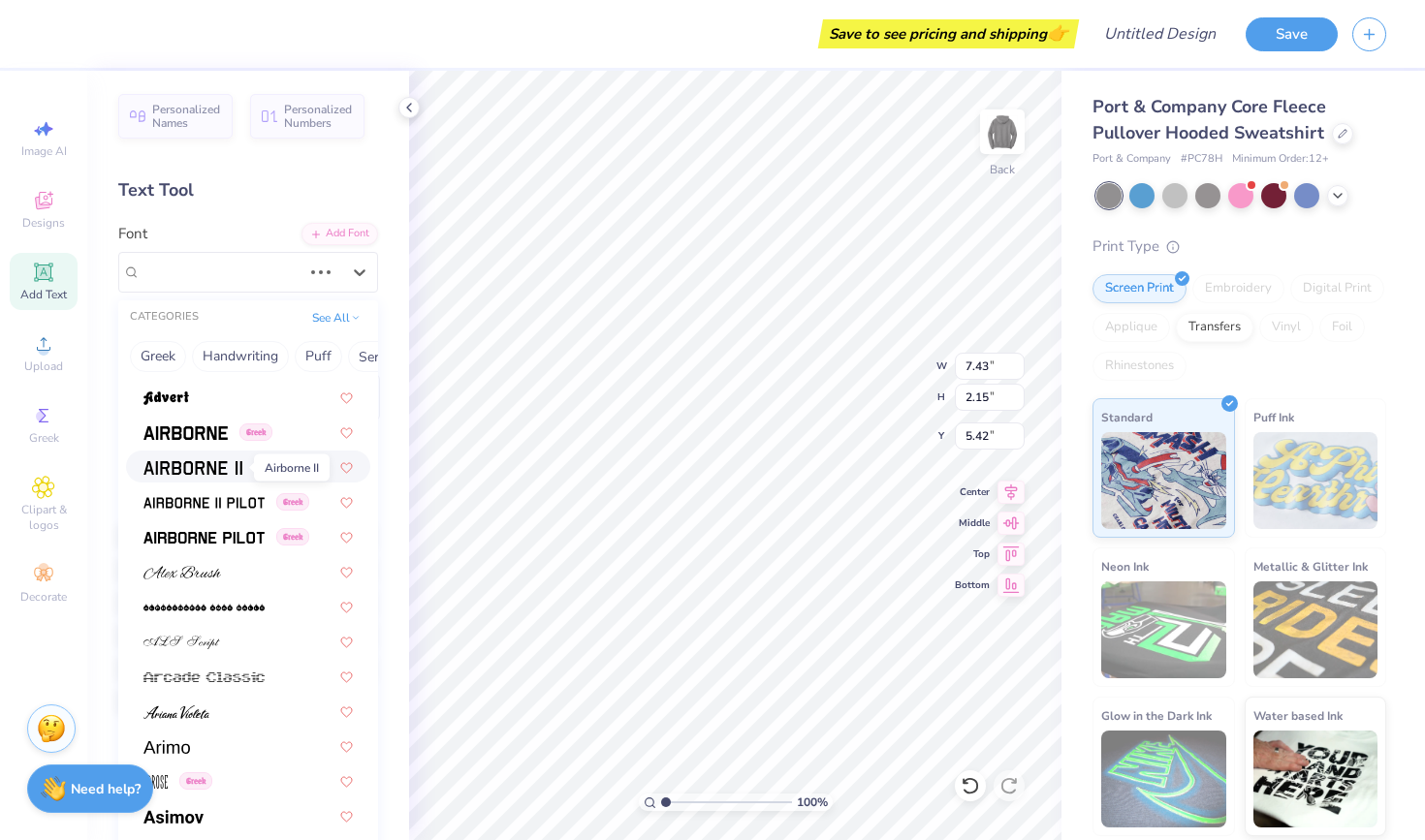
click at [218, 463] on img at bounding box center [193, 468] width 99 height 14
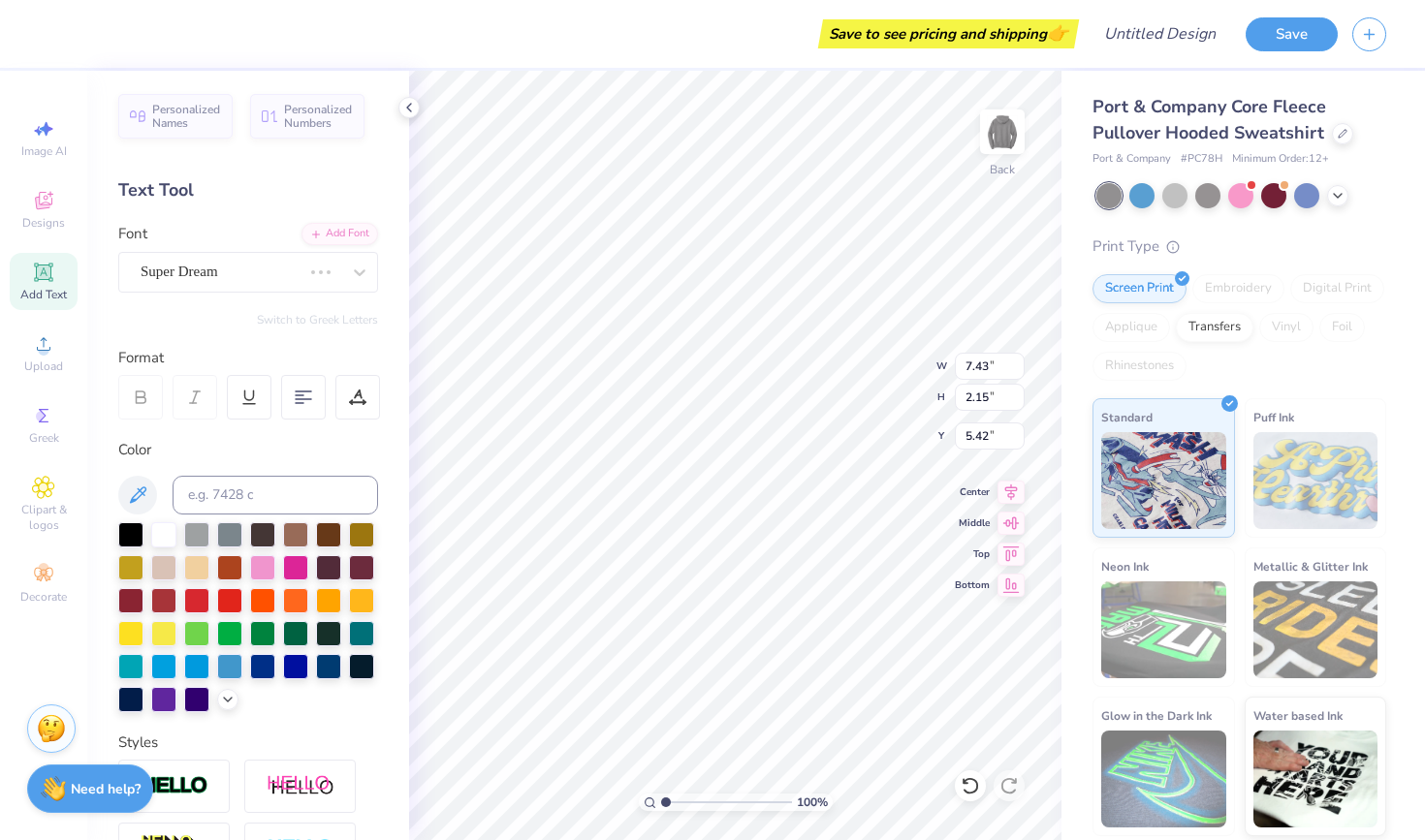
type input "0.85"
type textarea "T"
type textarea "K"
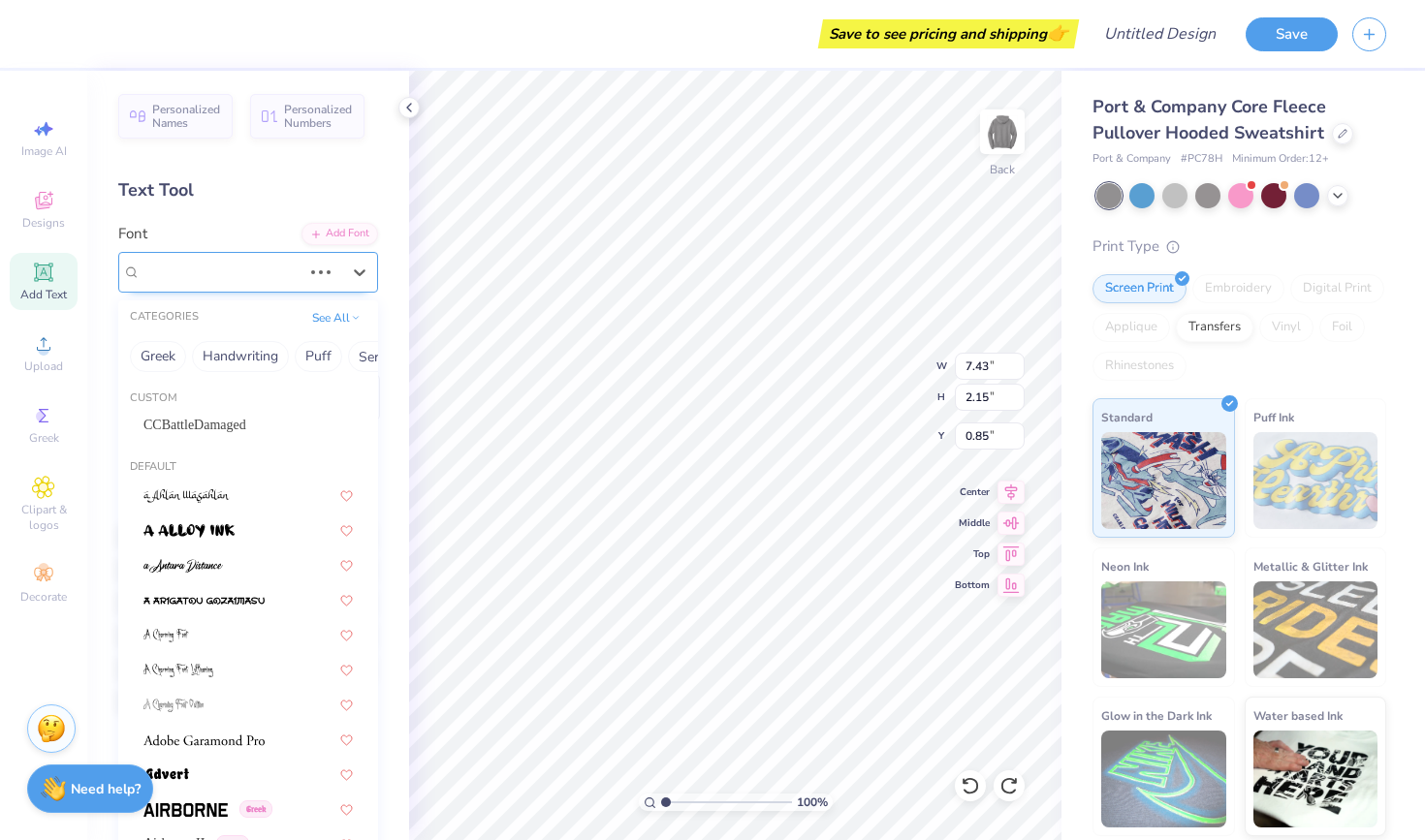
click at [289, 278] on div "Super Dream" at bounding box center [220, 272] width 164 height 30
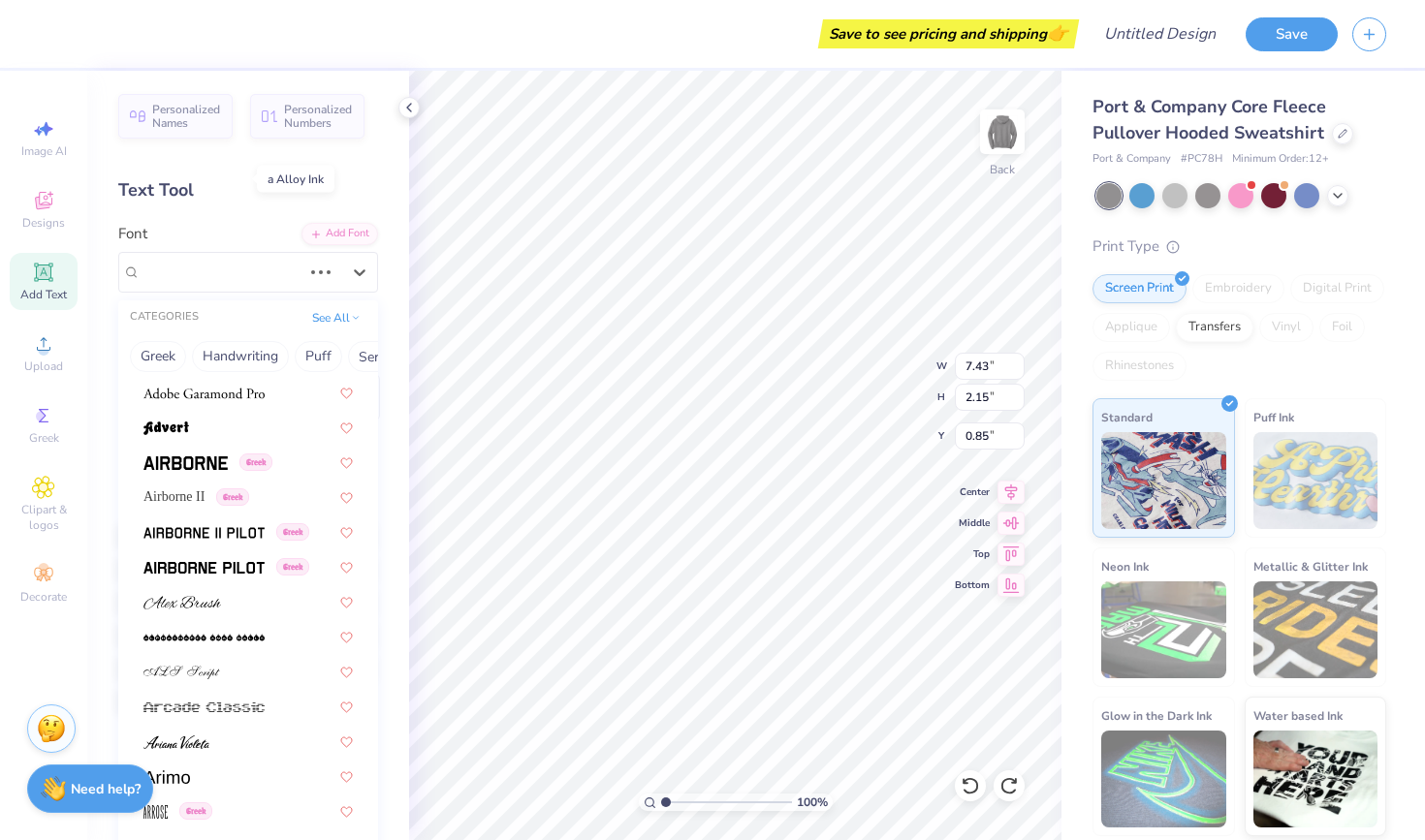
scroll to position [363, 0]
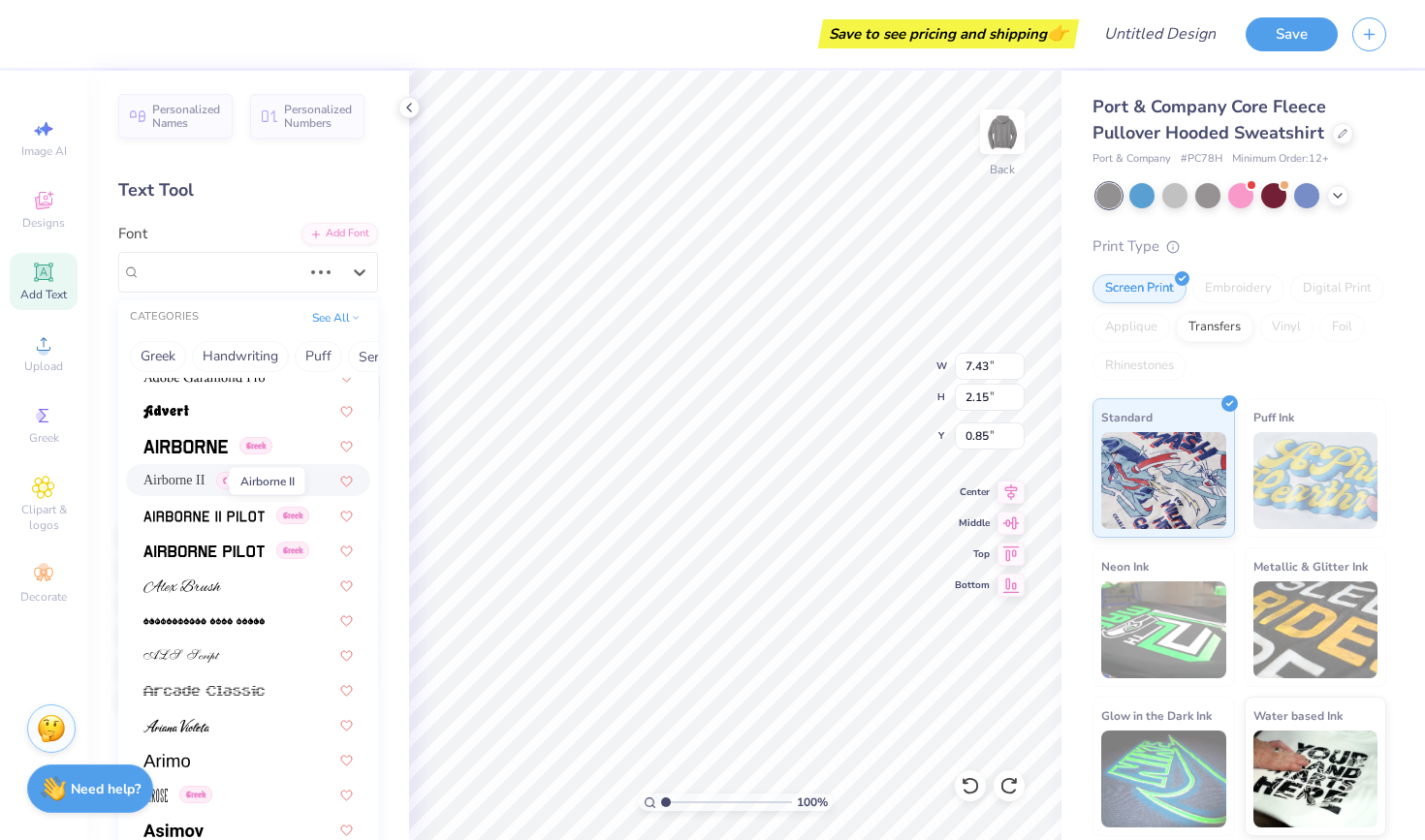
click at [186, 480] on span "Airborne II" at bounding box center [173, 480] width 61 height 20
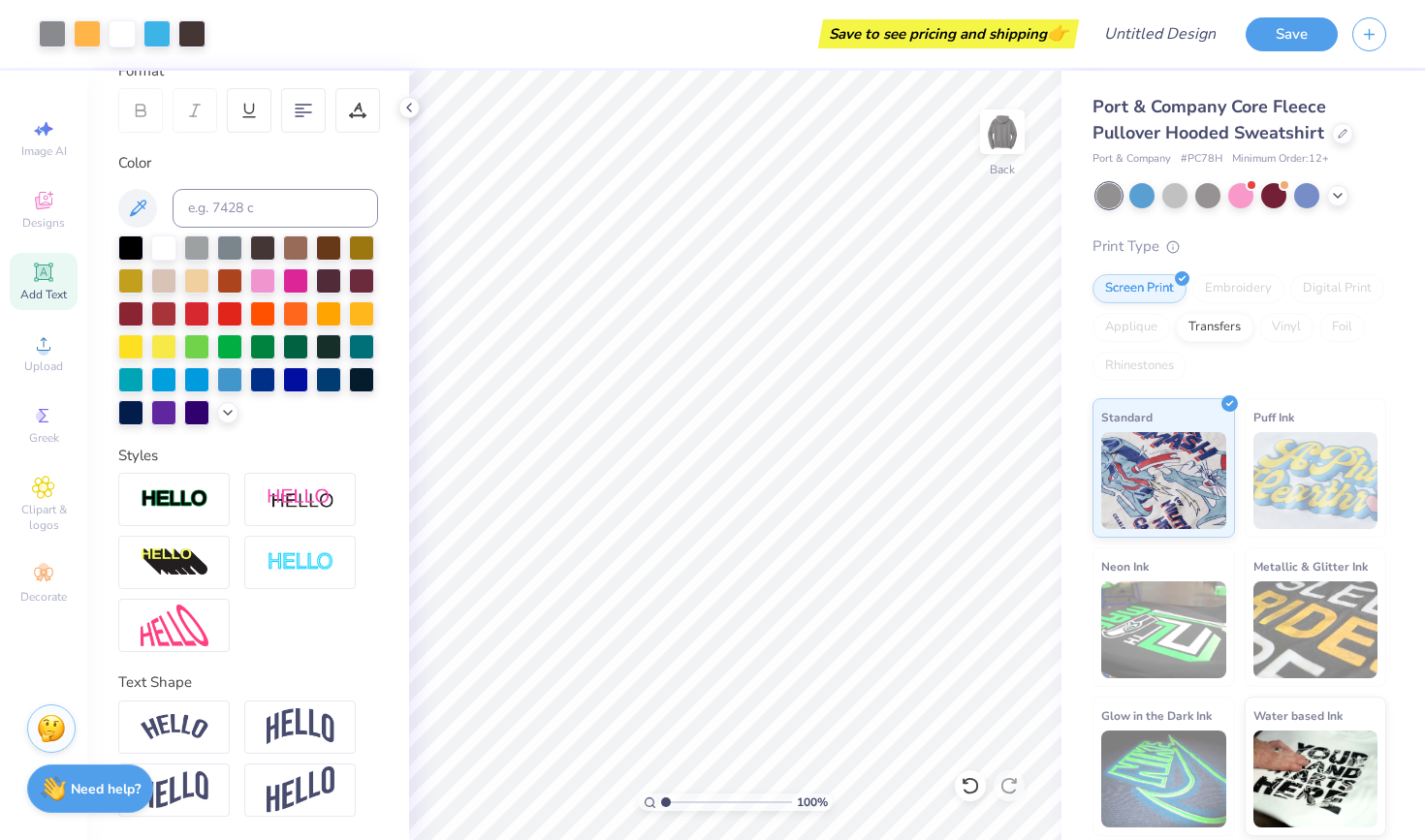
scroll to position [287, 0]
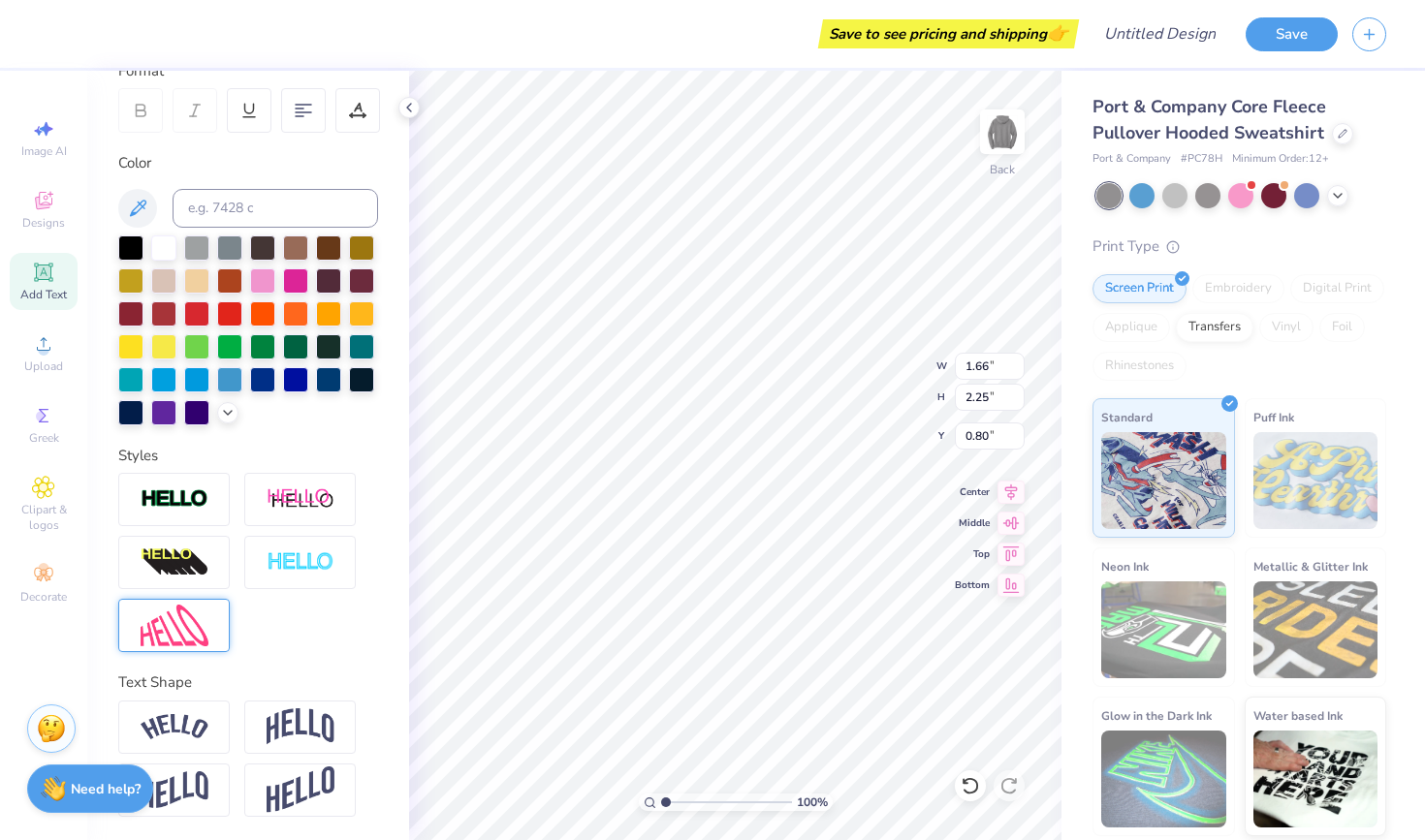
click at [190, 625] on img at bounding box center [174, 625] width 68 height 42
type input "2.60"
type input "3.06"
type input "0.54"
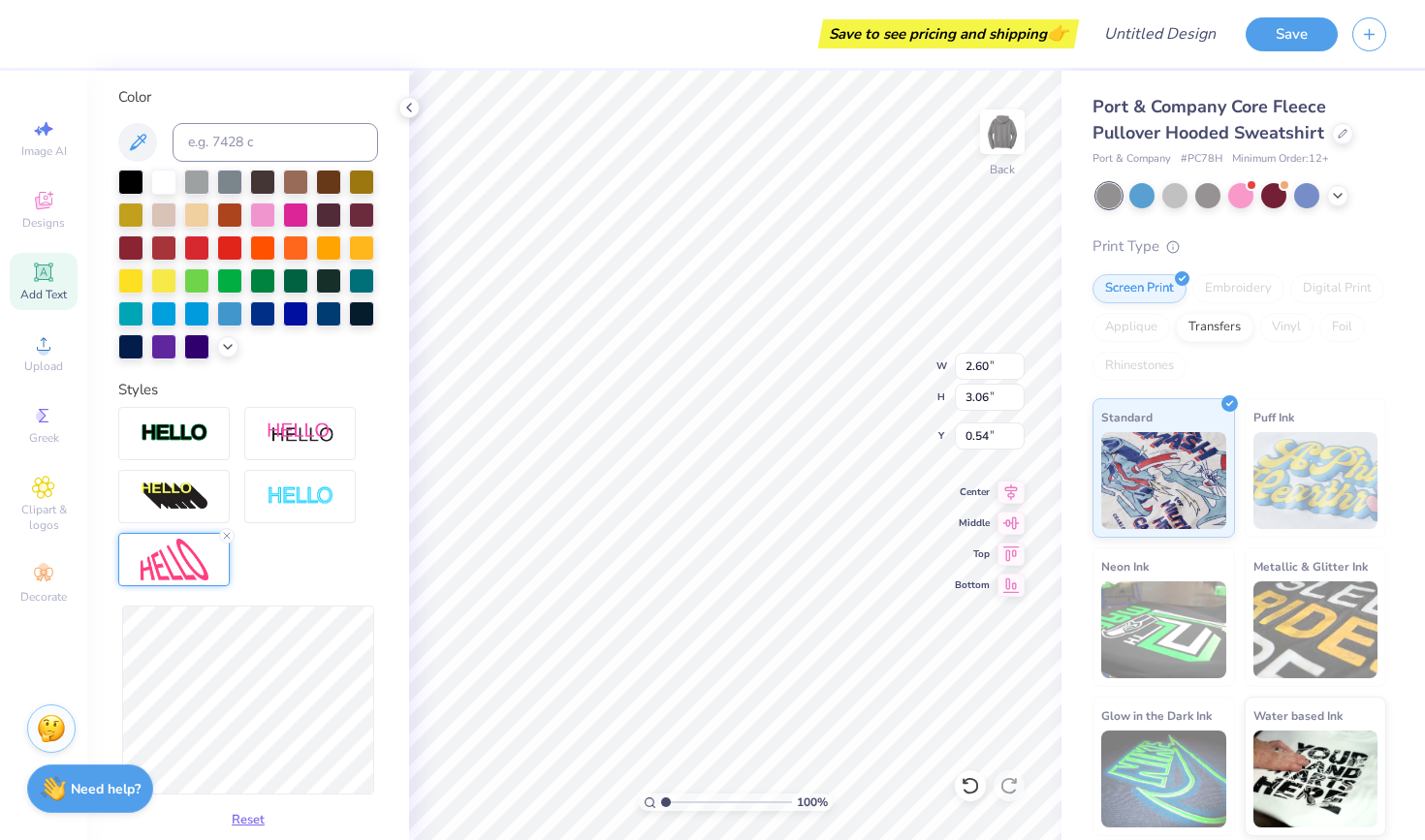
scroll to position [355, 0]
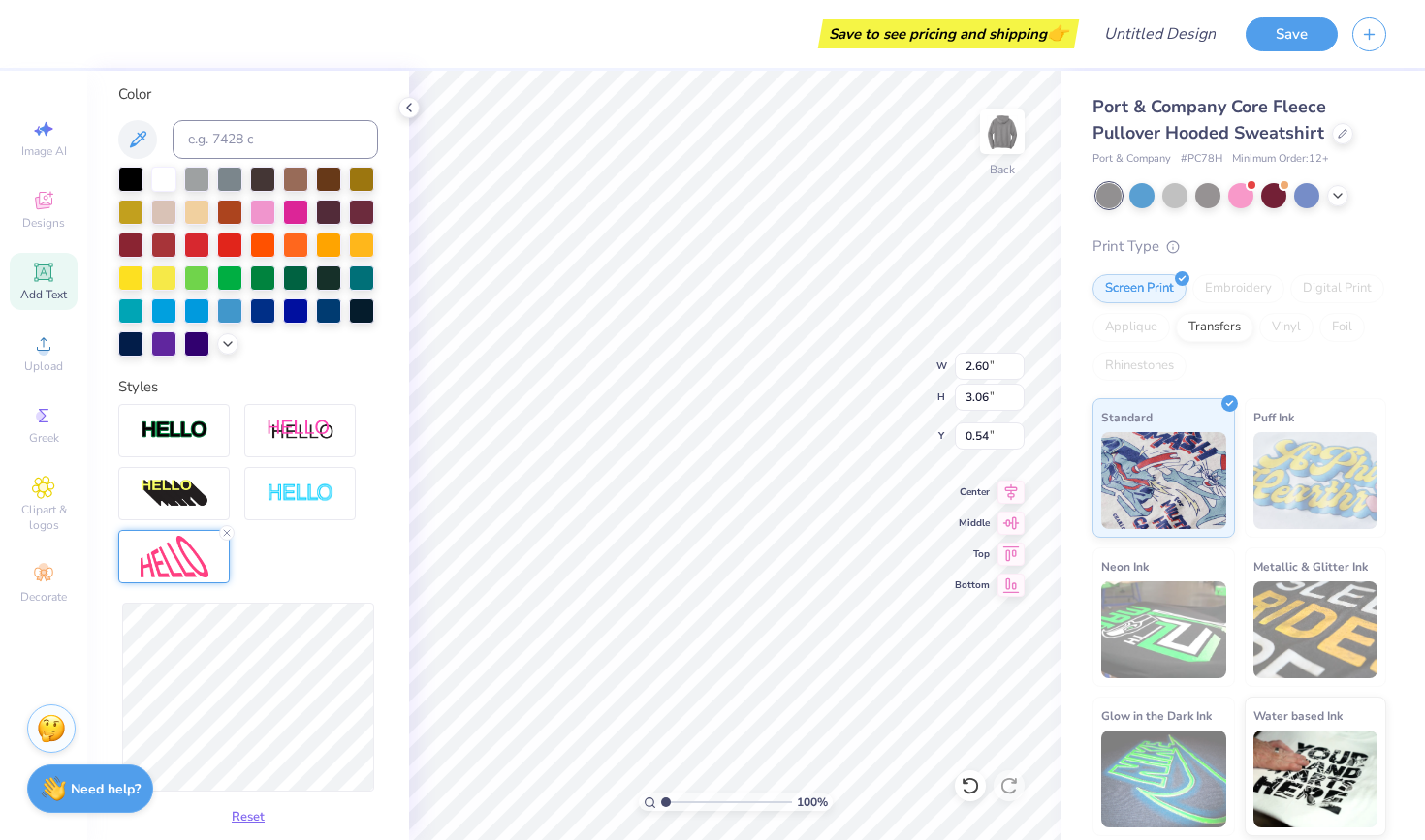
type input "3.33"
type input "6.50"
click at [130, 171] on div at bounding box center [130, 177] width 25 height 25
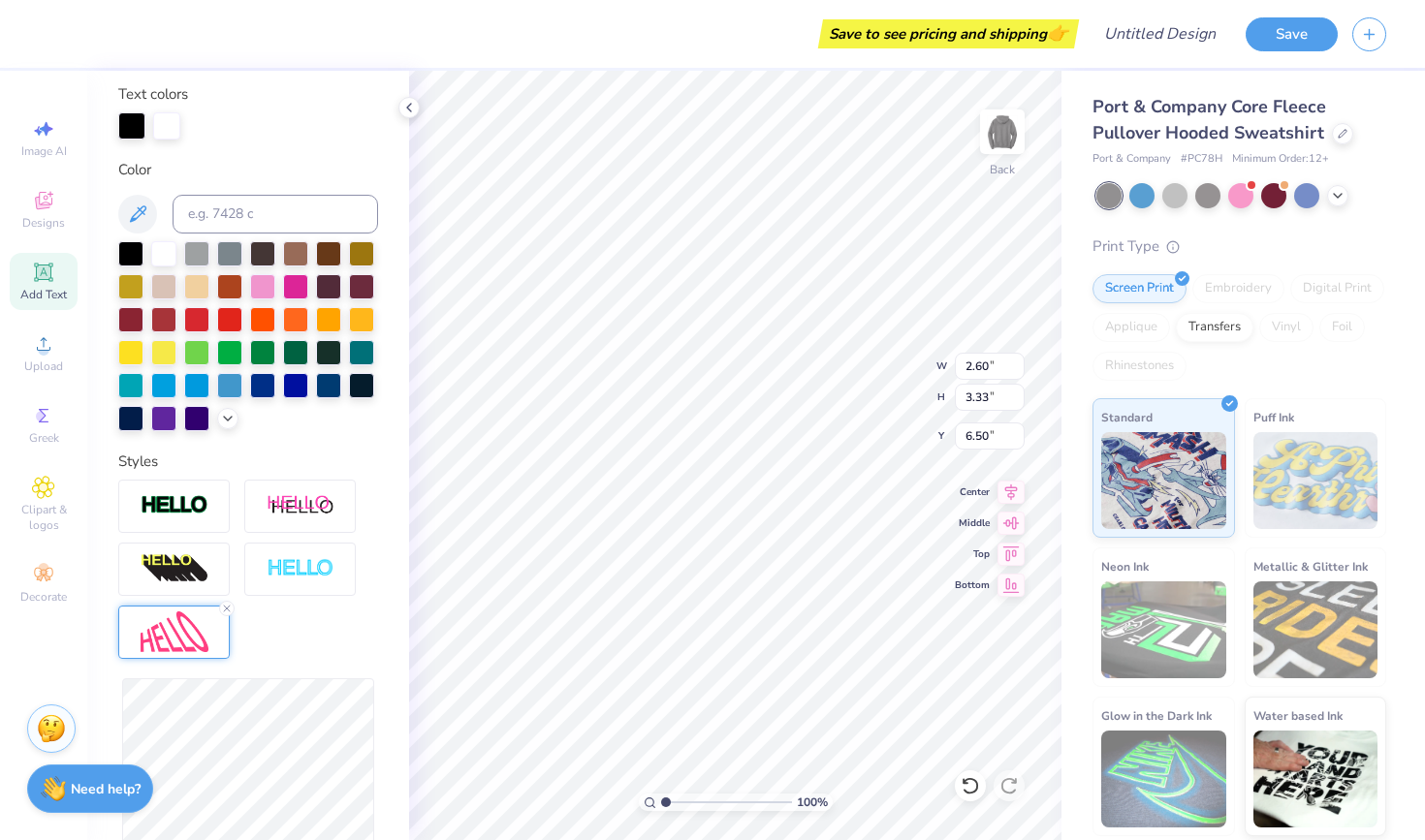
type input "4.60"
type input "5.88"
type input "4.46"
type input "6.11"
type input "5.84"
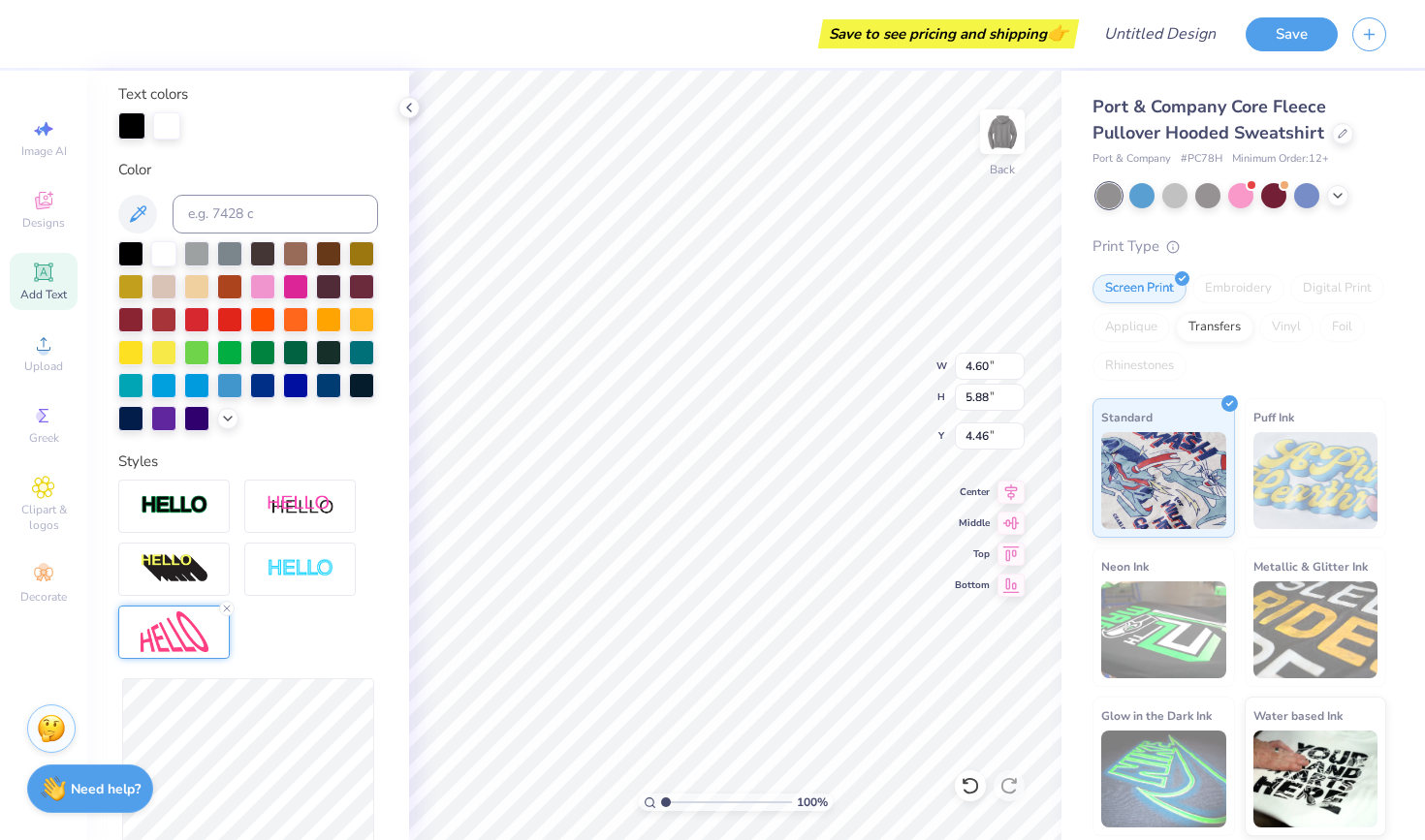
type input "4.48"
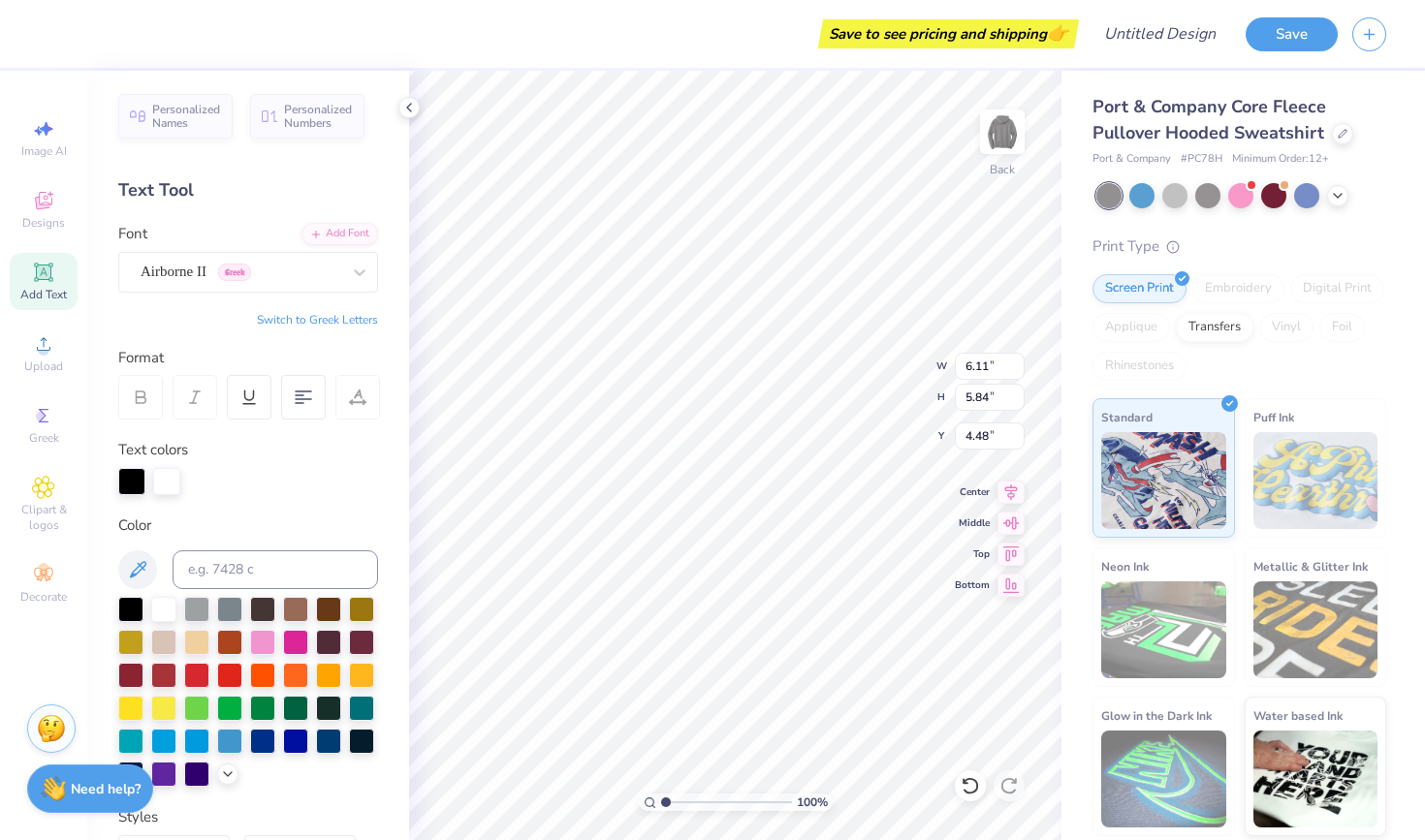
scroll to position [0, 0]
click at [1018, 370] on input "6.1" at bounding box center [990, 366] width 70 height 27
click at [1018, 370] on input "6.09" at bounding box center [990, 366] width 70 height 27
click at [1018, 370] on input "6.08" at bounding box center [990, 366] width 70 height 27
click at [1018, 370] on input "6.07" at bounding box center [990, 366] width 70 height 27
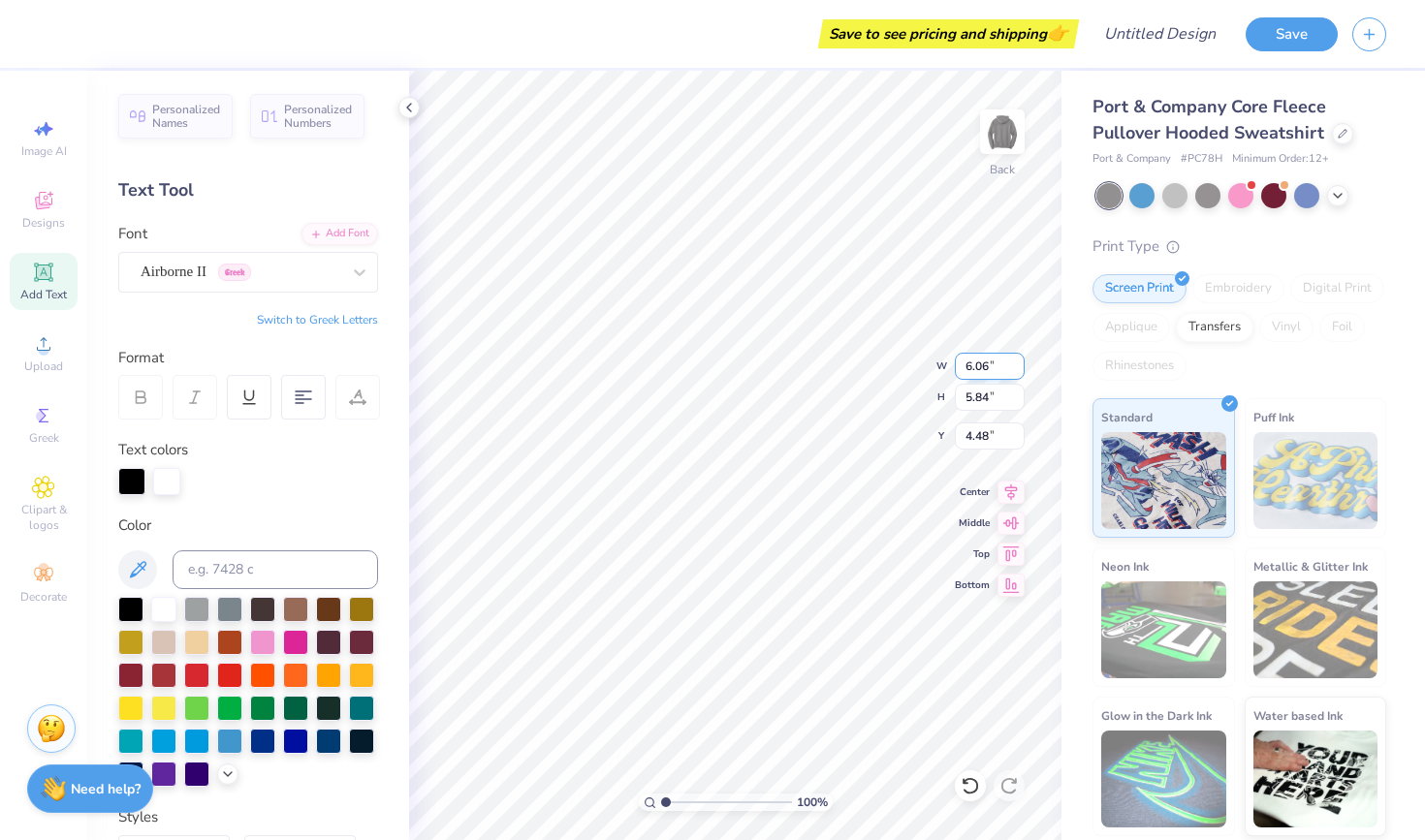
click at [1018, 370] on input "6.06" at bounding box center [990, 366] width 70 height 27
click at [1018, 370] on input "6.05" at bounding box center [990, 366] width 70 height 27
click at [1018, 370] on input "6.04" at bounding box center [990, 366] width 70 height 27
click at [1018, 370] on input "6.03" at bounding box center [990, 366] width 70 height 27
click at [1018, 370] on input "6.02" at bounding box center [990, 366] width 70 height 27
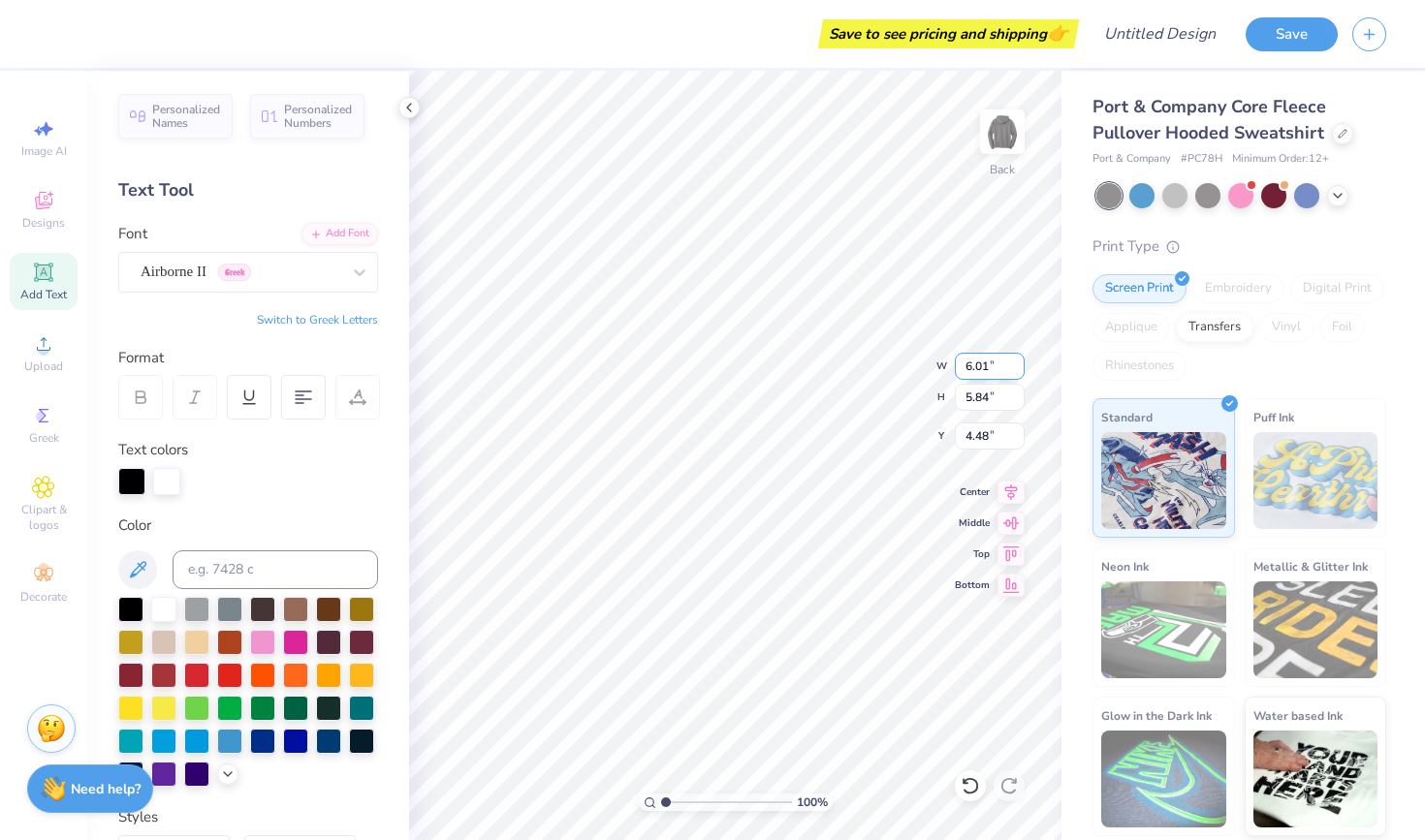
click at [1018, 370] on input "6.01" at bounding box center [990, 366] width 70 height 27
type input "6"
click at [1018, 370] on input "6" at bounding box center [990, 366] width 70 height 27
type input "5.83"
click at [1019, 400] on input "5.83" at bounding box center [990, 397] width 70 height 27
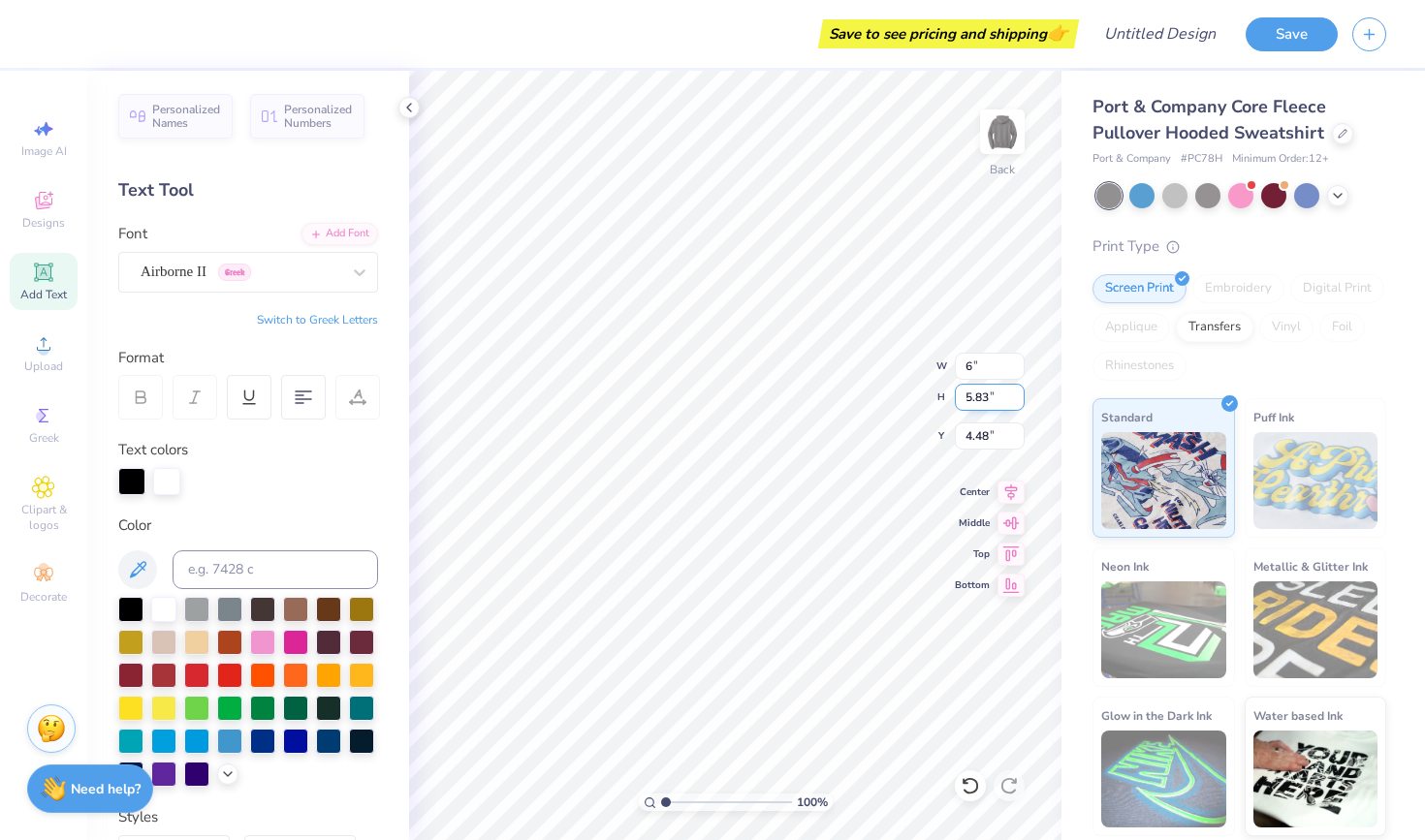
type input "6.00"
type input "4.53"
click at [1018, 401] on input "5.82" at bounding box center [990, 397] width 70 height 27
click at [1018, 401] on input "5.81" at bounding box center [990, 397] width 70 height 27
click at [1017, 400] on input "5.8" at bounding box center [990, 397] width 70 height 27
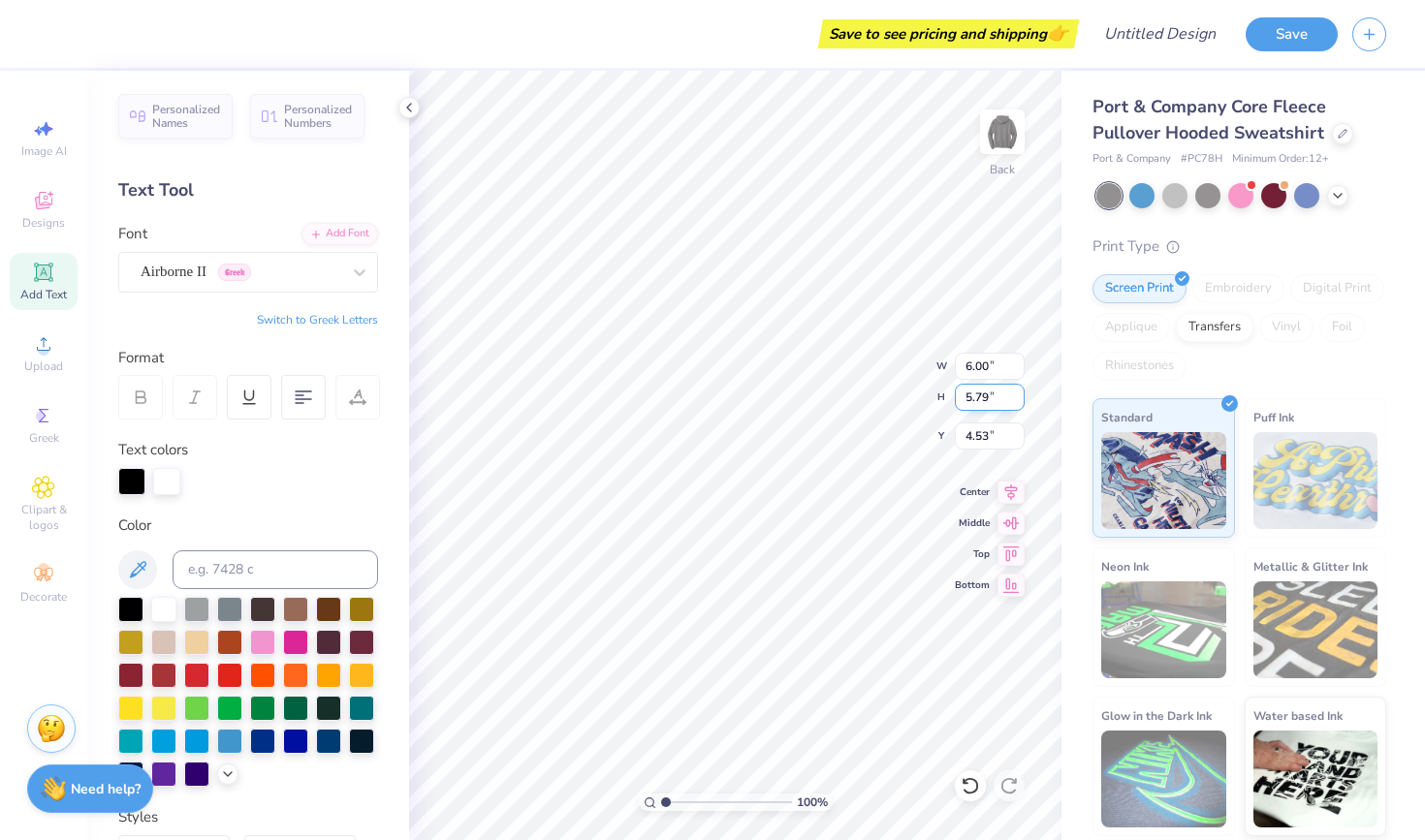
click at [1017, 400] on input "5.79" at bounding box center [990, 397] width 70 height 27
click at [1017, 400] on input "5.78" at bounding box center [990, 397] width 70 height 27
type input "5.77"
click at [1017, 400] on input "5.77" at bounding box center [990, 397] width 70 height 27
type input "4.52"
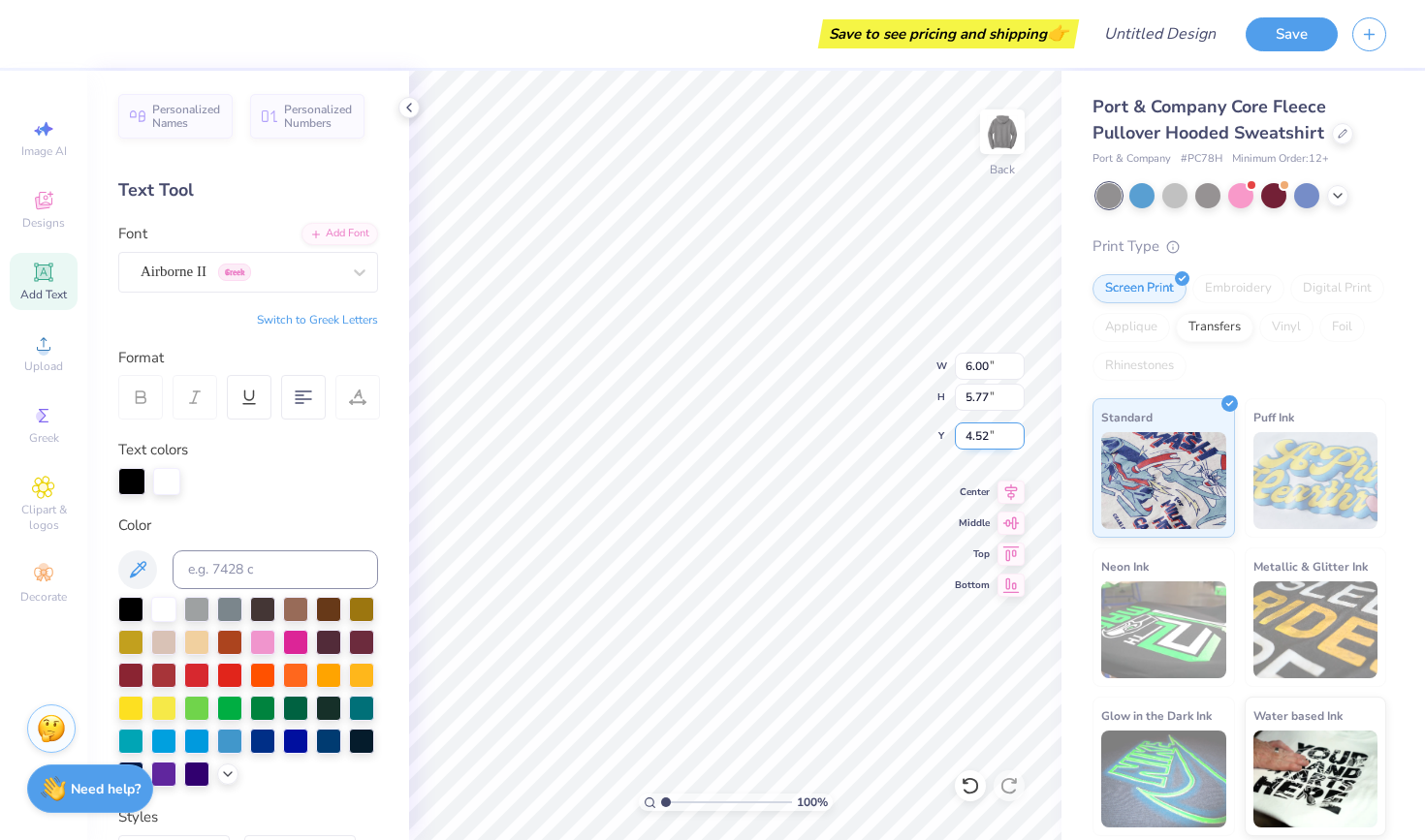
click at [1019, 440] on input "4.52" at bounding box center [990, 436] width 70 height 27
type input "6.03"
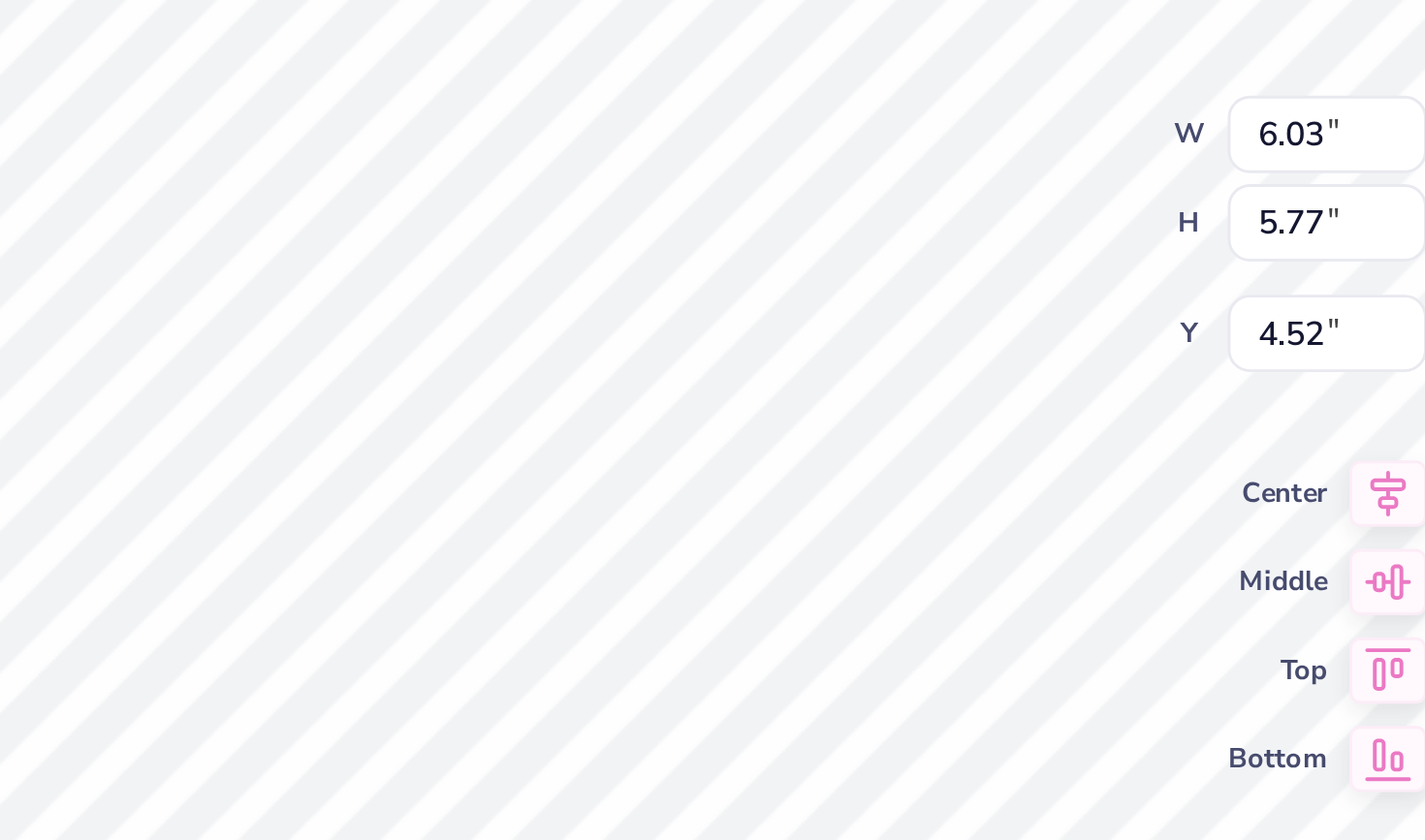
type input "4.72"
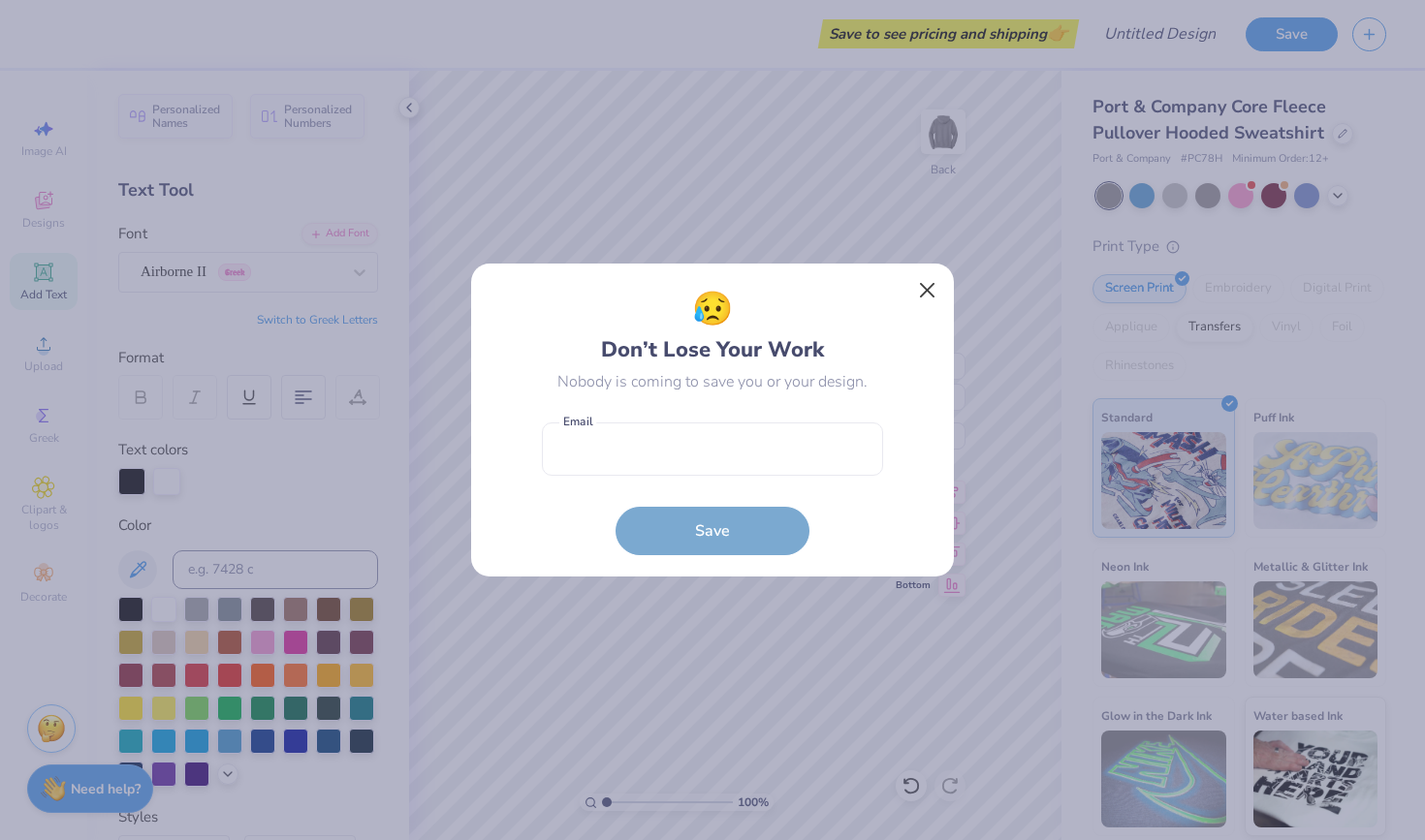
click at [924, 288] on button "Close" at bounding box center [928, 291] width 37 height 37
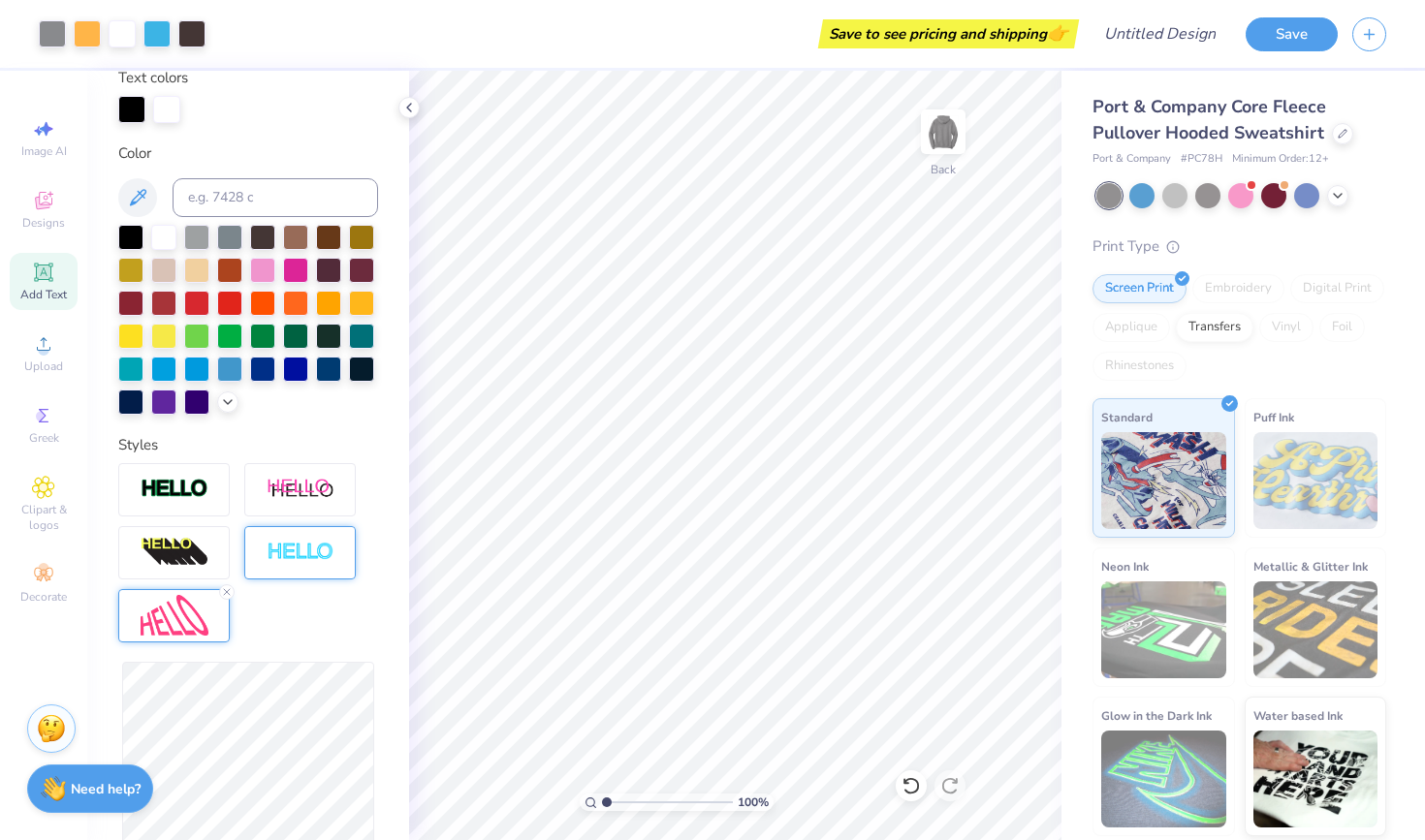
scroll to position [388, 0]
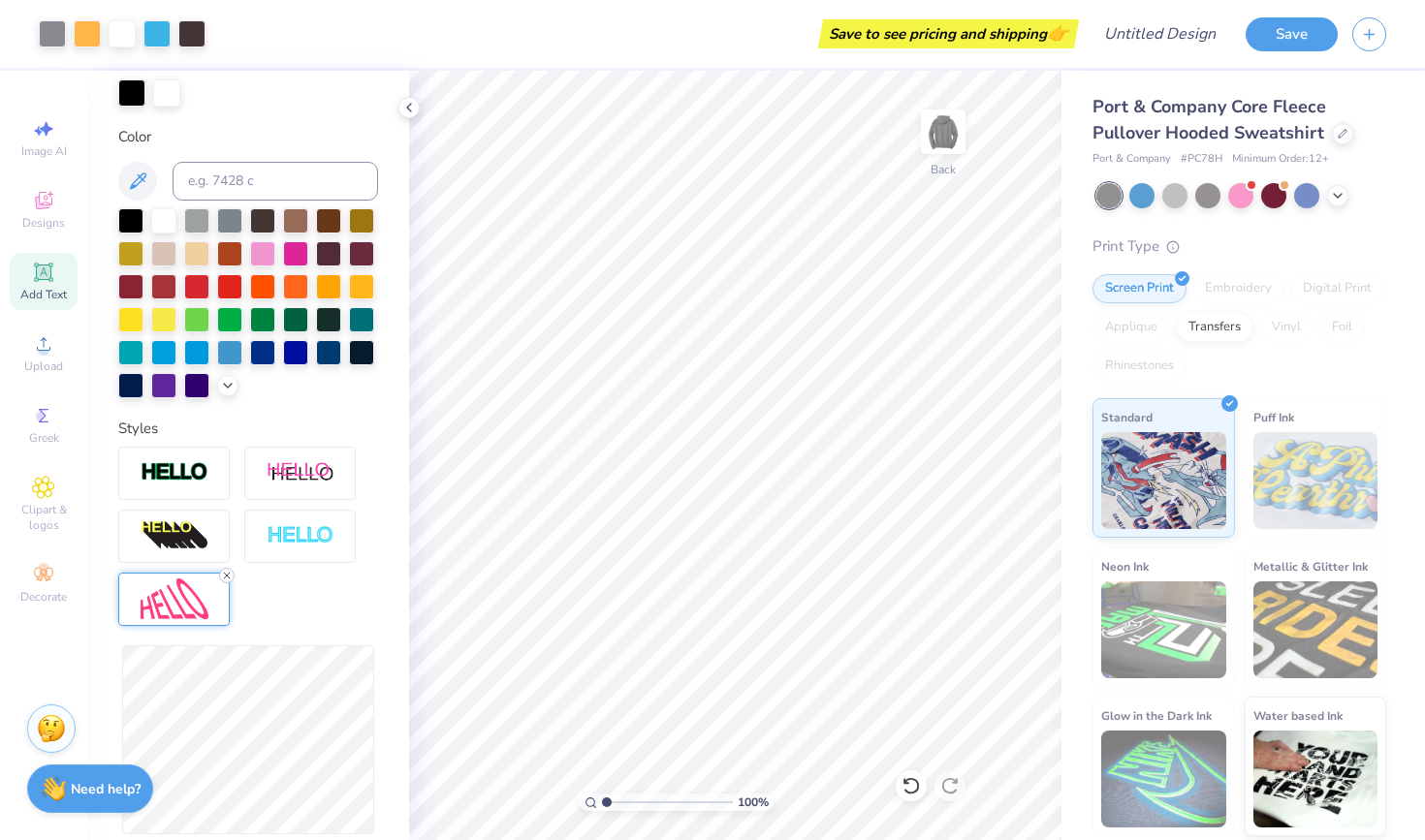
click at [225, 569] on div at bounding box center [227, 576] width 16 height 16
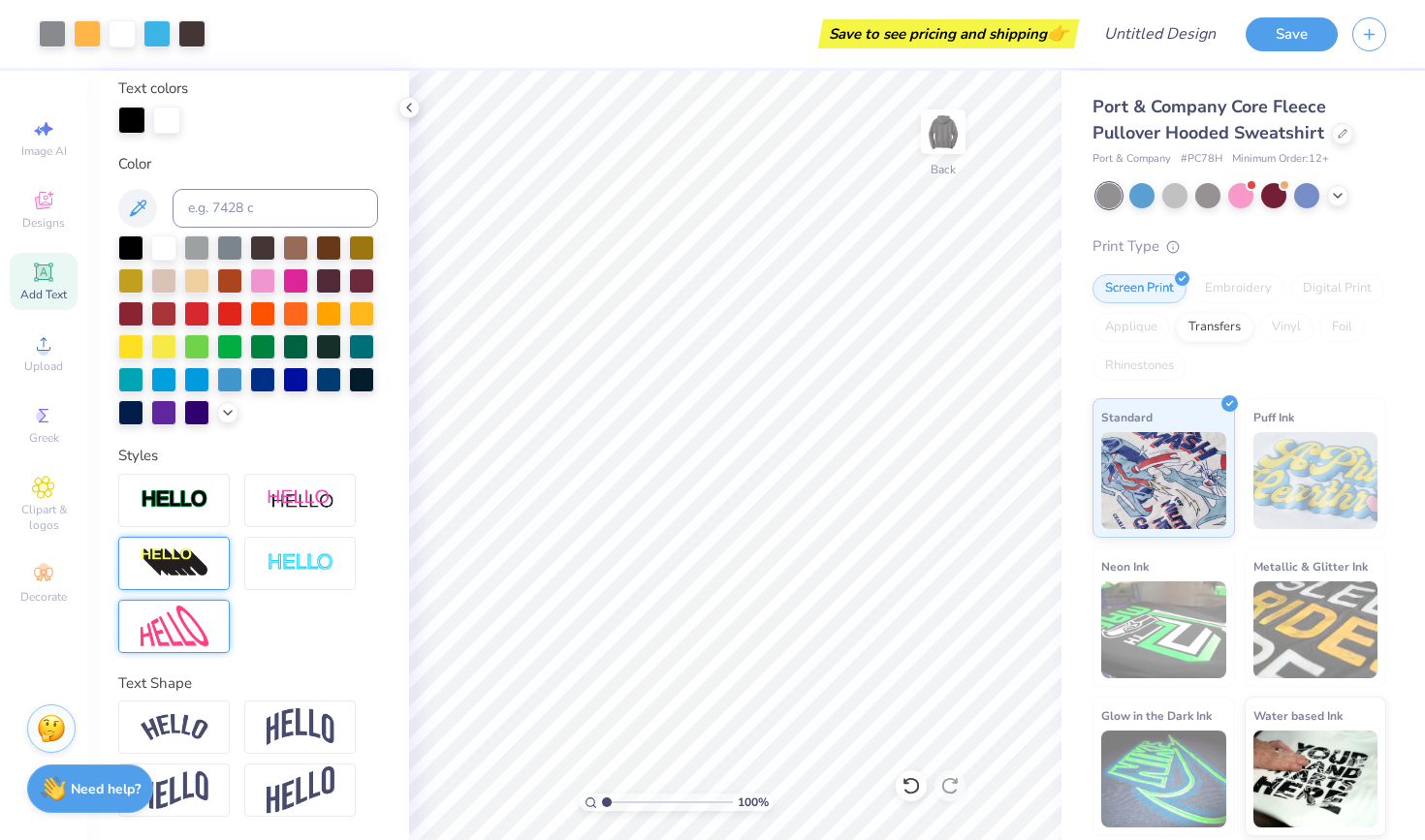
scroll to position [361, 0]
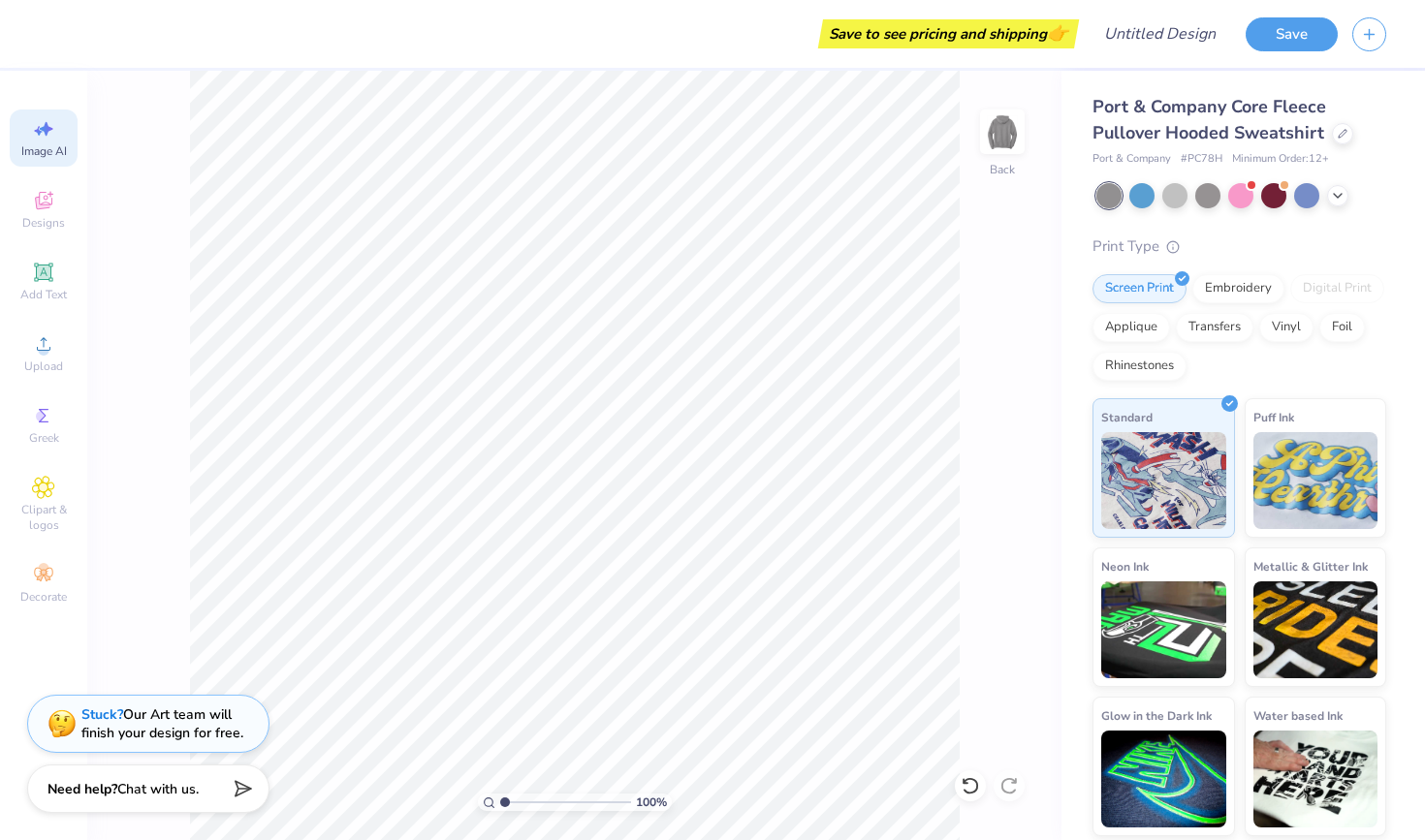
click at [39, 145] on span "Image AI" at bounding box center [44, 151] width 46 height 16
select select "4"
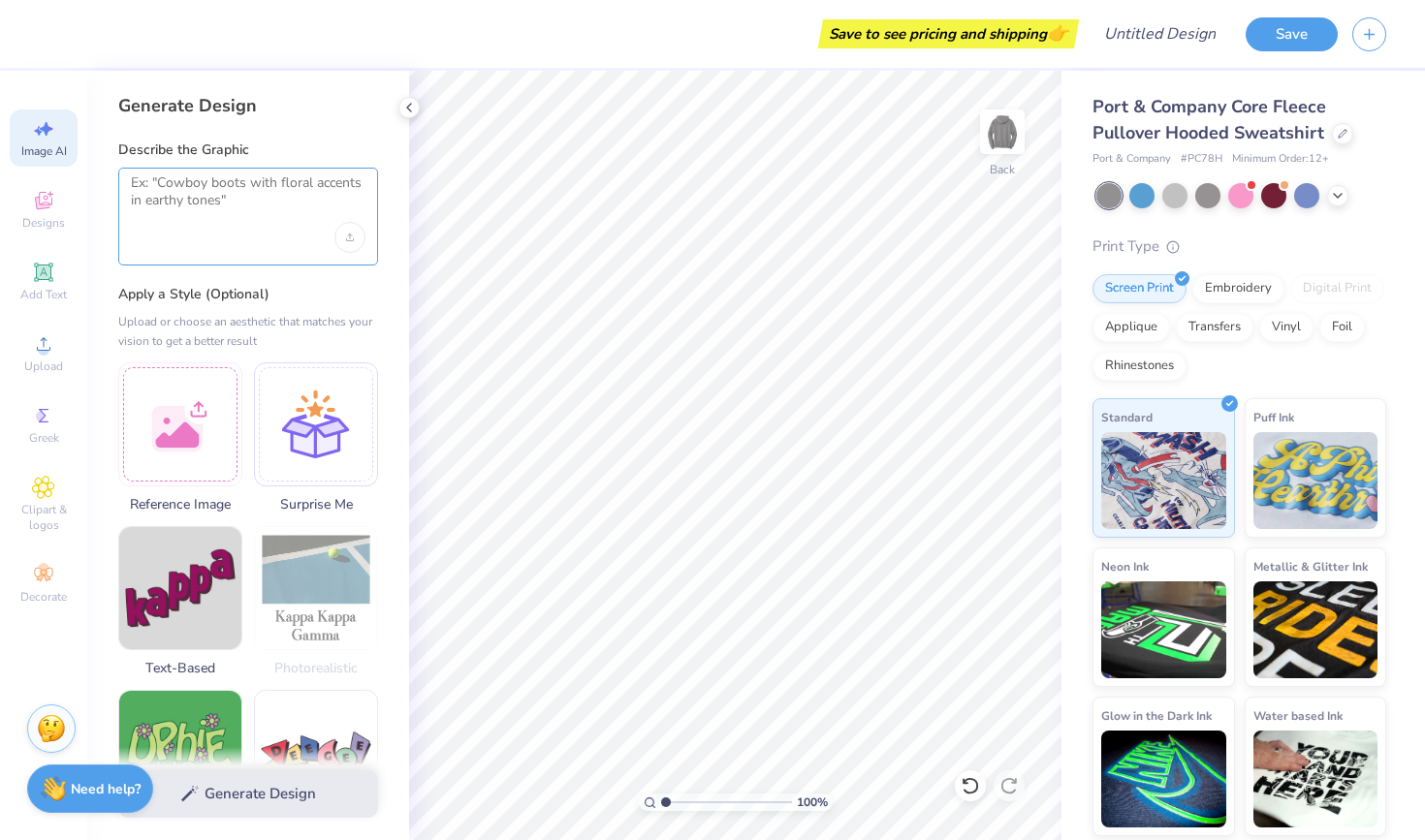
click at [211, 183] on textarea at bounding box center [247, 199] width 235 height 49
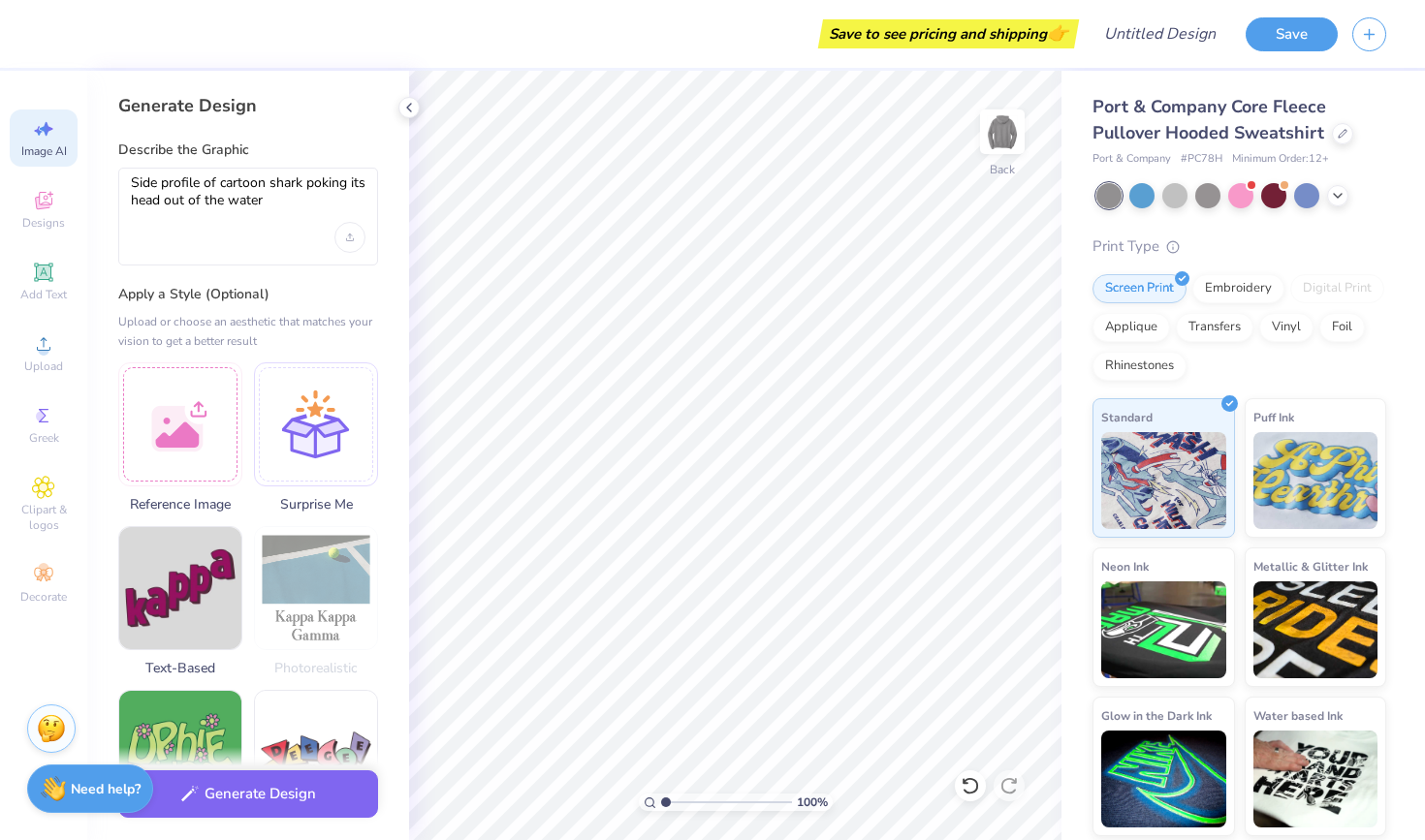
click at [228, 163] on div "Describe the Graphic Side profile of cartoon shark poking its head out of the w…" at bounding box center [247, 202] width 260 height 125
click at [249, 198] on textarea "Side profile of cartoon shark poking its head out of the water" at bounding box center [247, 199] width 235 height 49
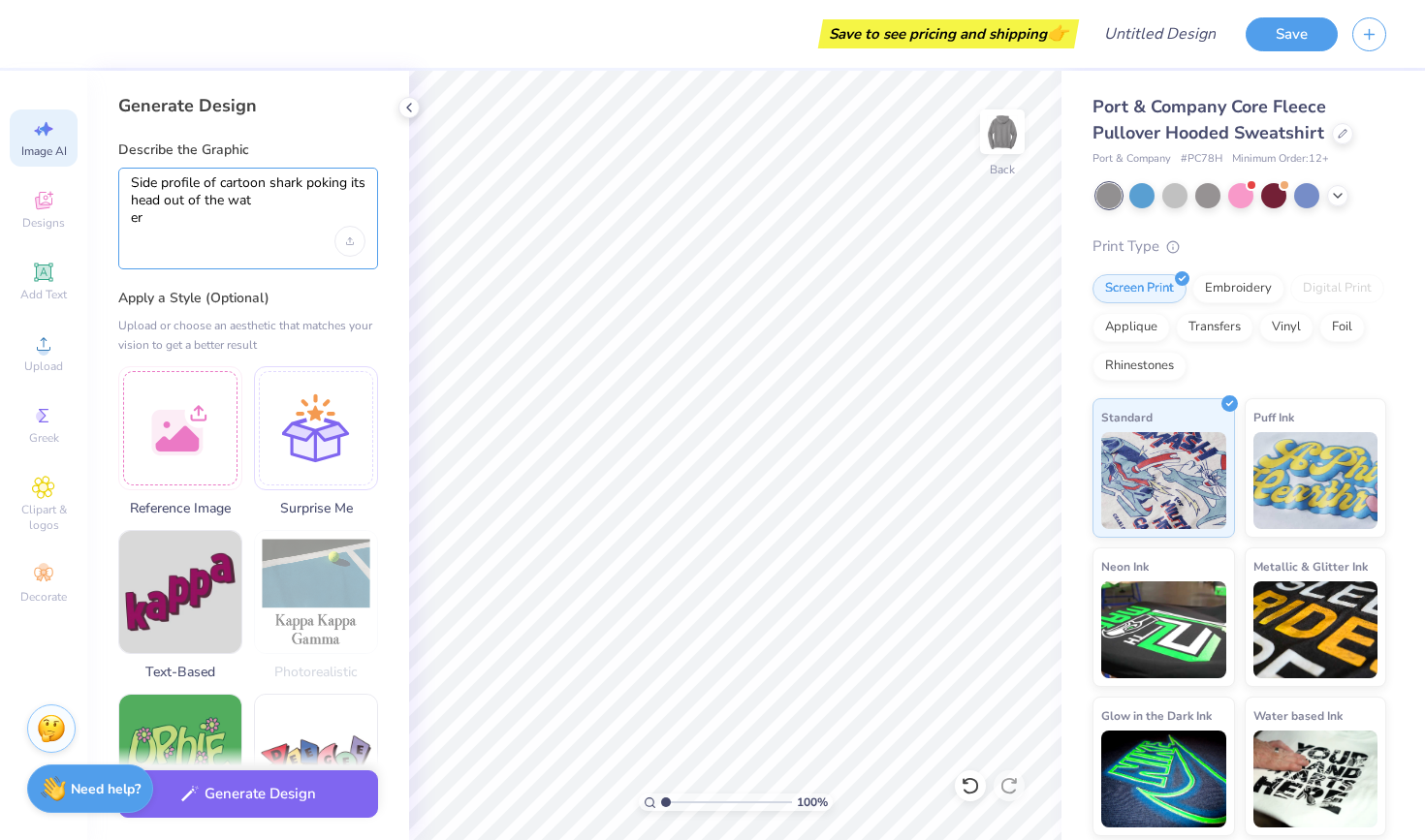
type textarea "Side profile of cartoon shark poking its head out of the water"
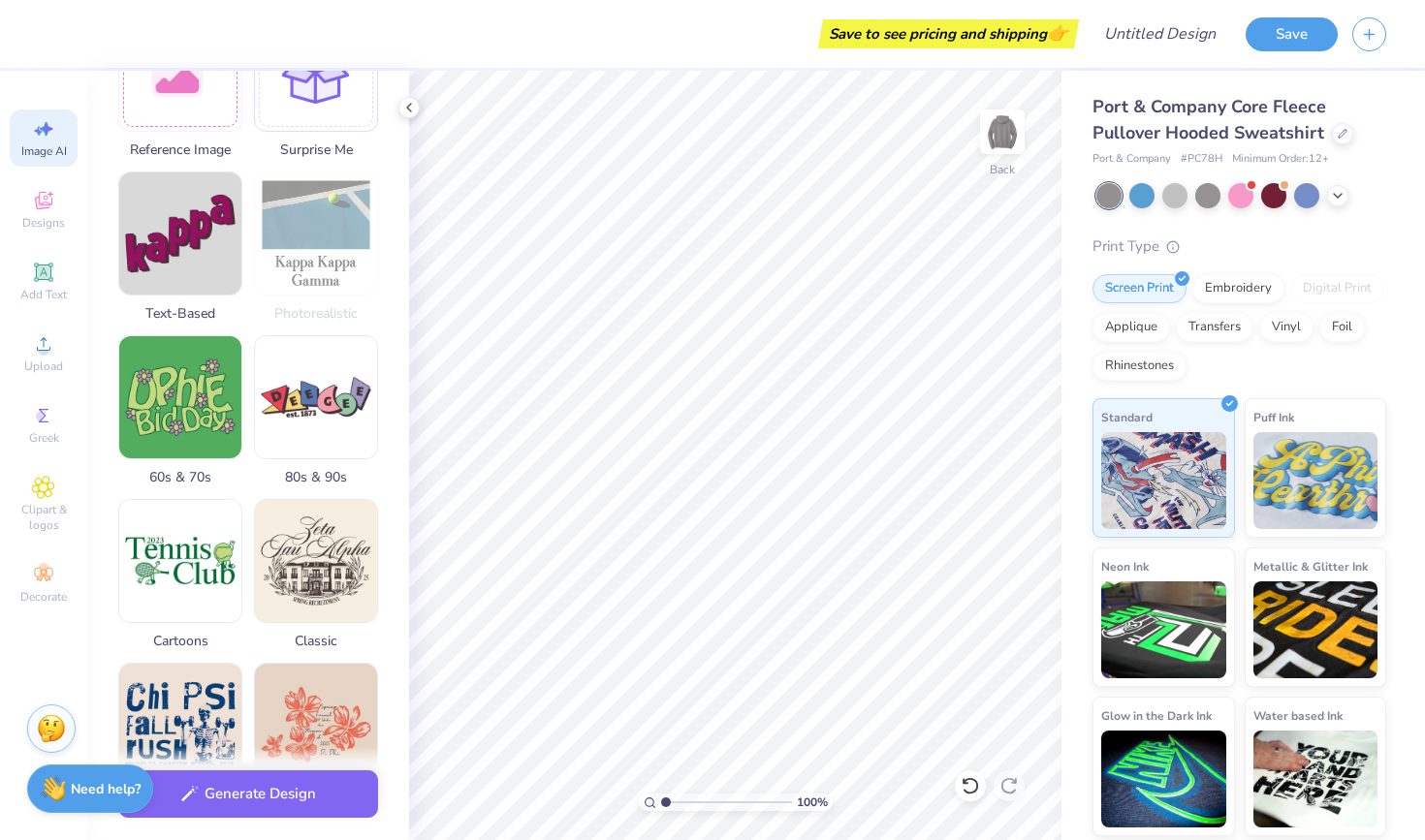
scroll to position [375, 0]
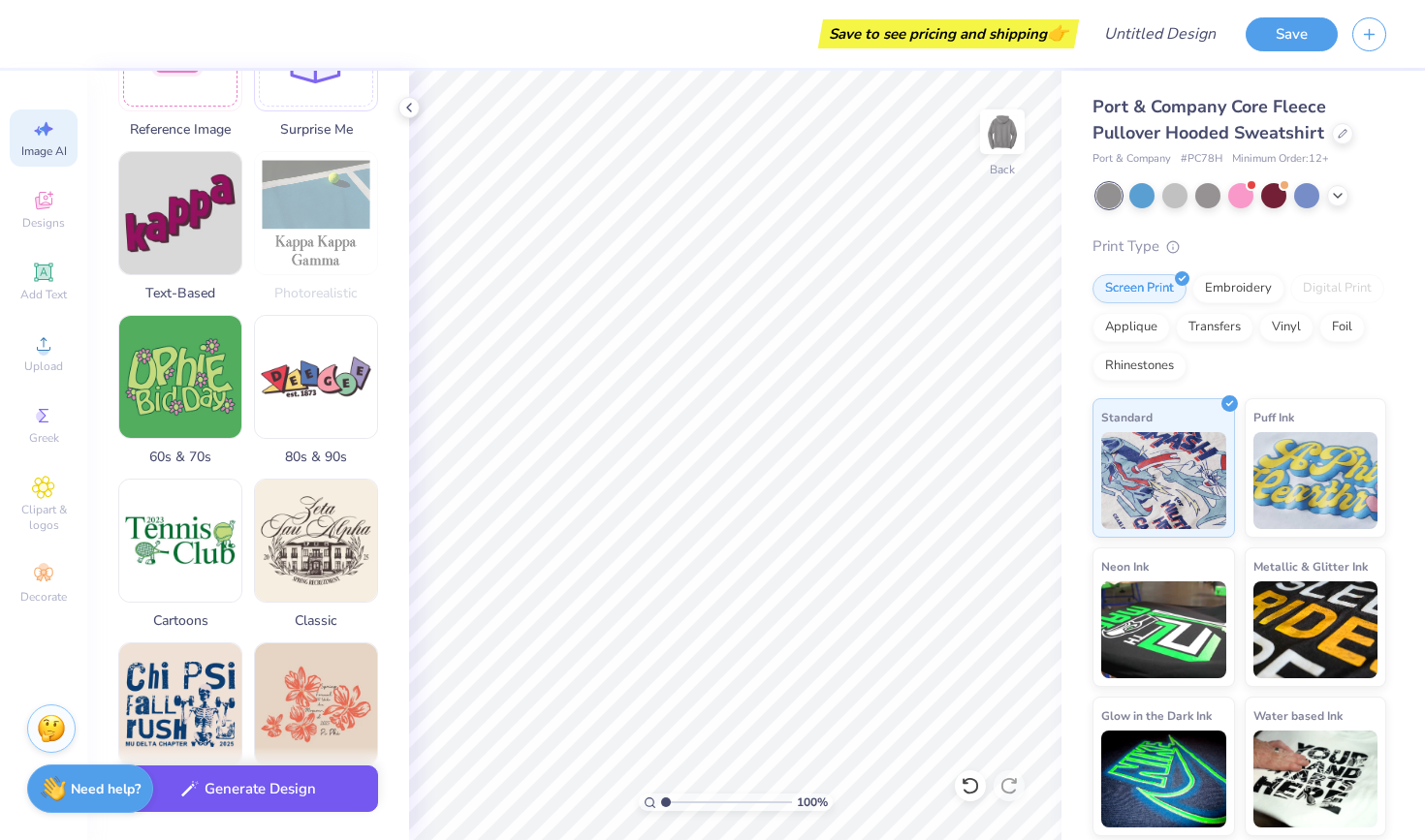
click at [283, 791] on button "Generate Design" at bounding box center [247, 789] width 260 height 48
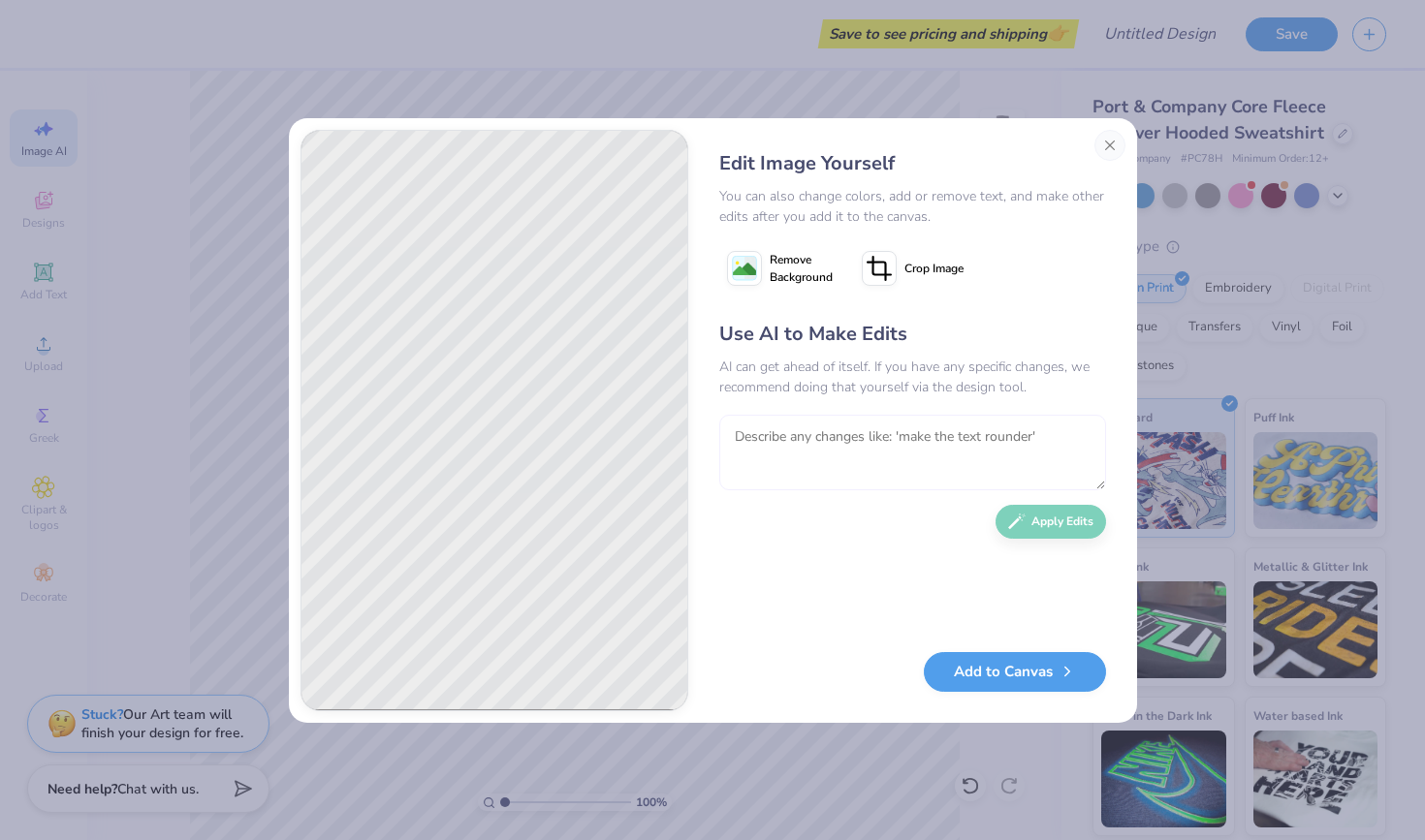
click at [754, 438] on textarea at bounding box center [912, 453] width 386 height 76
type textarea "make in scarier"
click at [1041, 524] on button "Apply Edits" at bounding box center [1051, 517] width 111 height 34
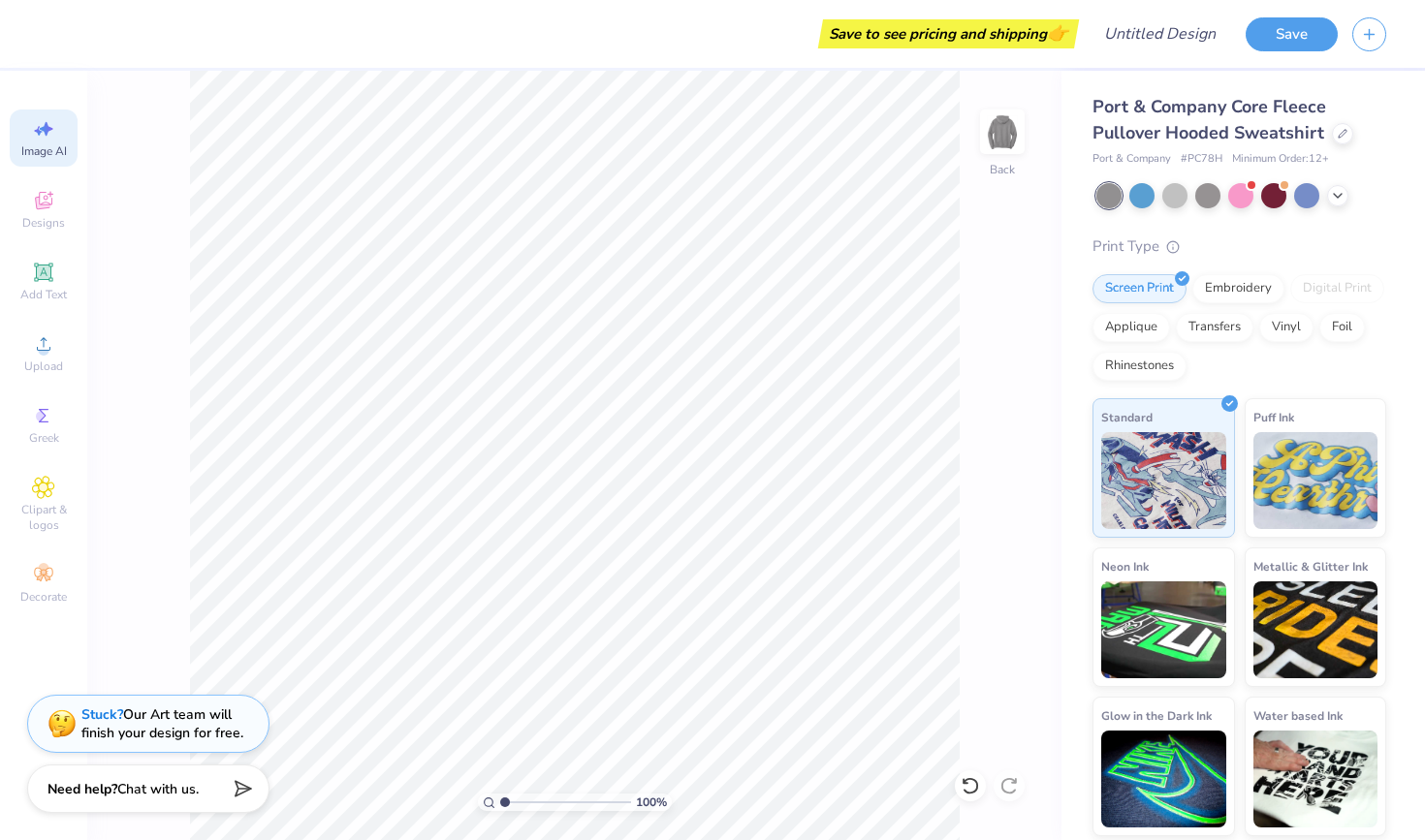
click at [48, 129] on icon at bounding box center [47, 128] width 14 height 15
select select "4"
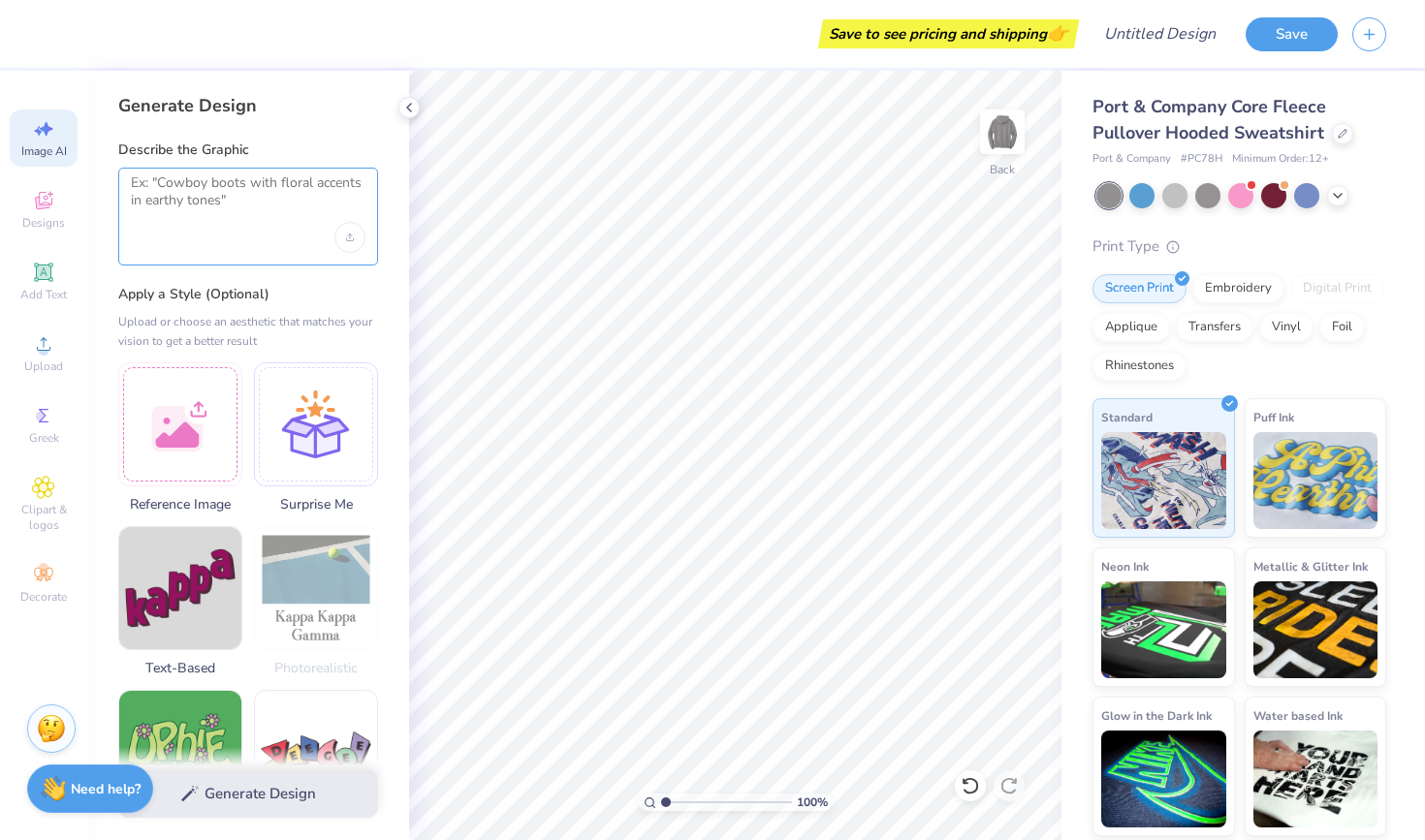
click at [199, 199] on textarea at bounding box center [247, 199] width 235 height 49
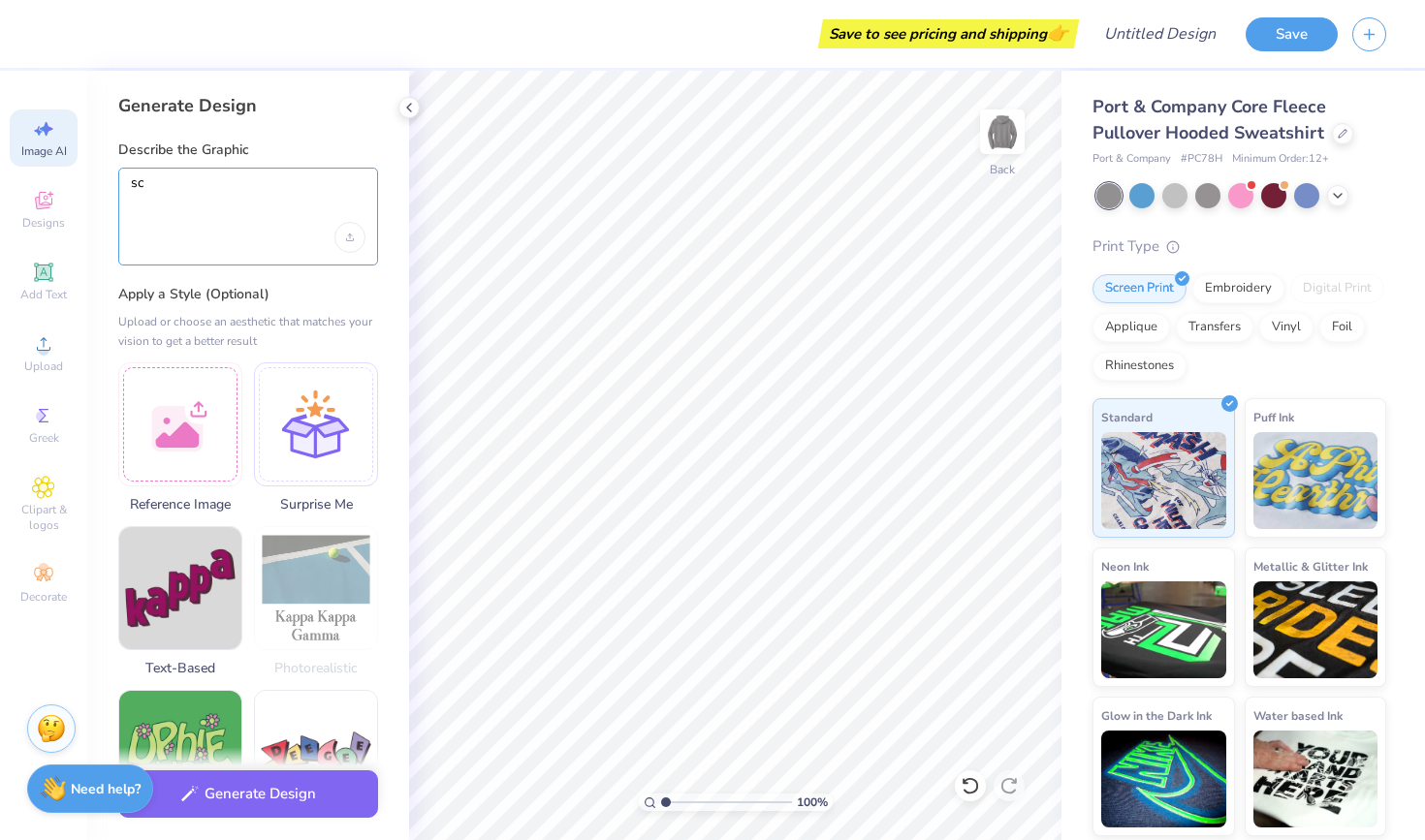
type textarea "s"
click at [207, 185] on textarea "side profiles of a scary shark cartoon shark poking its head out of the water" at bounding box center [247, 199] width 235 height 49
drag, startPoint x: 263, startPoint y: 181, endPoint x: 229, endPoint y: 181, distance: 34.0
click at [229, 181] on textarea "side profile of a scary shark cartoon shark poking its head out of the water" at bounding box center [247, 199] width 235 height 49
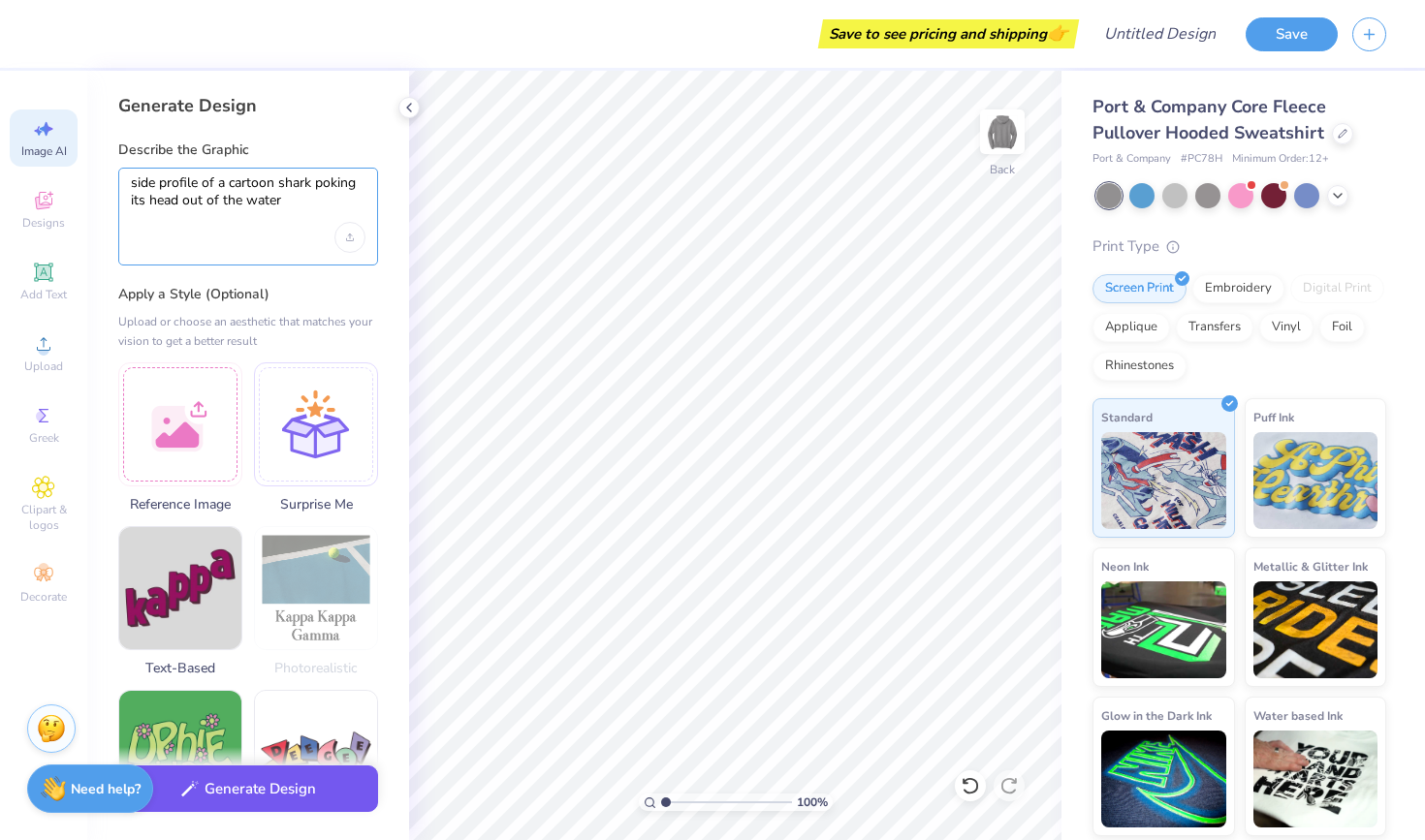
type textarea "side profile of a cartoon shark poking its head out of the water"
click at [310, 790] on button "Generate Design" at bounding box center [247, 789] width 260 height 48
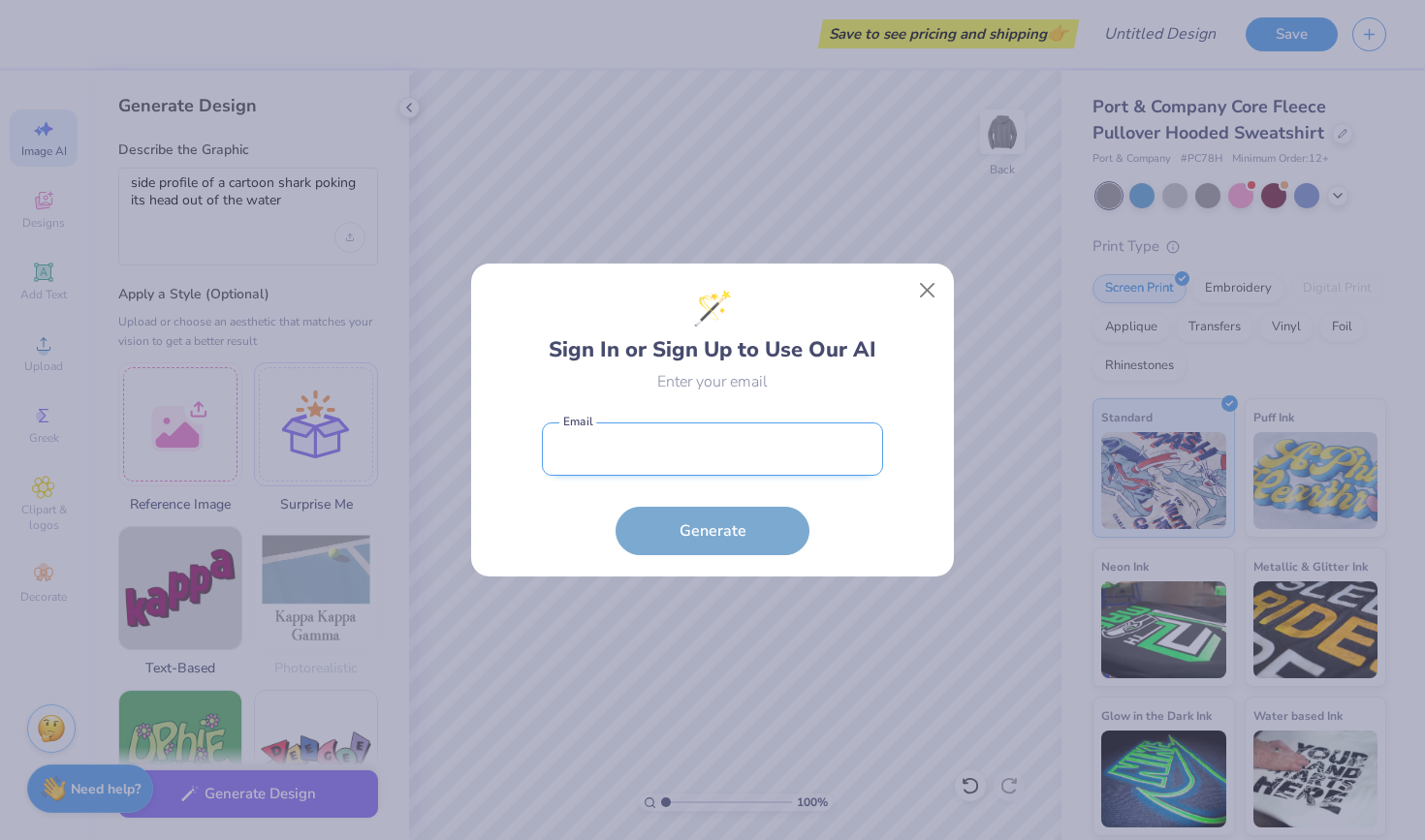
click at [699, 446] on input "email" at bounding box center [712, 449] width 342 height 54
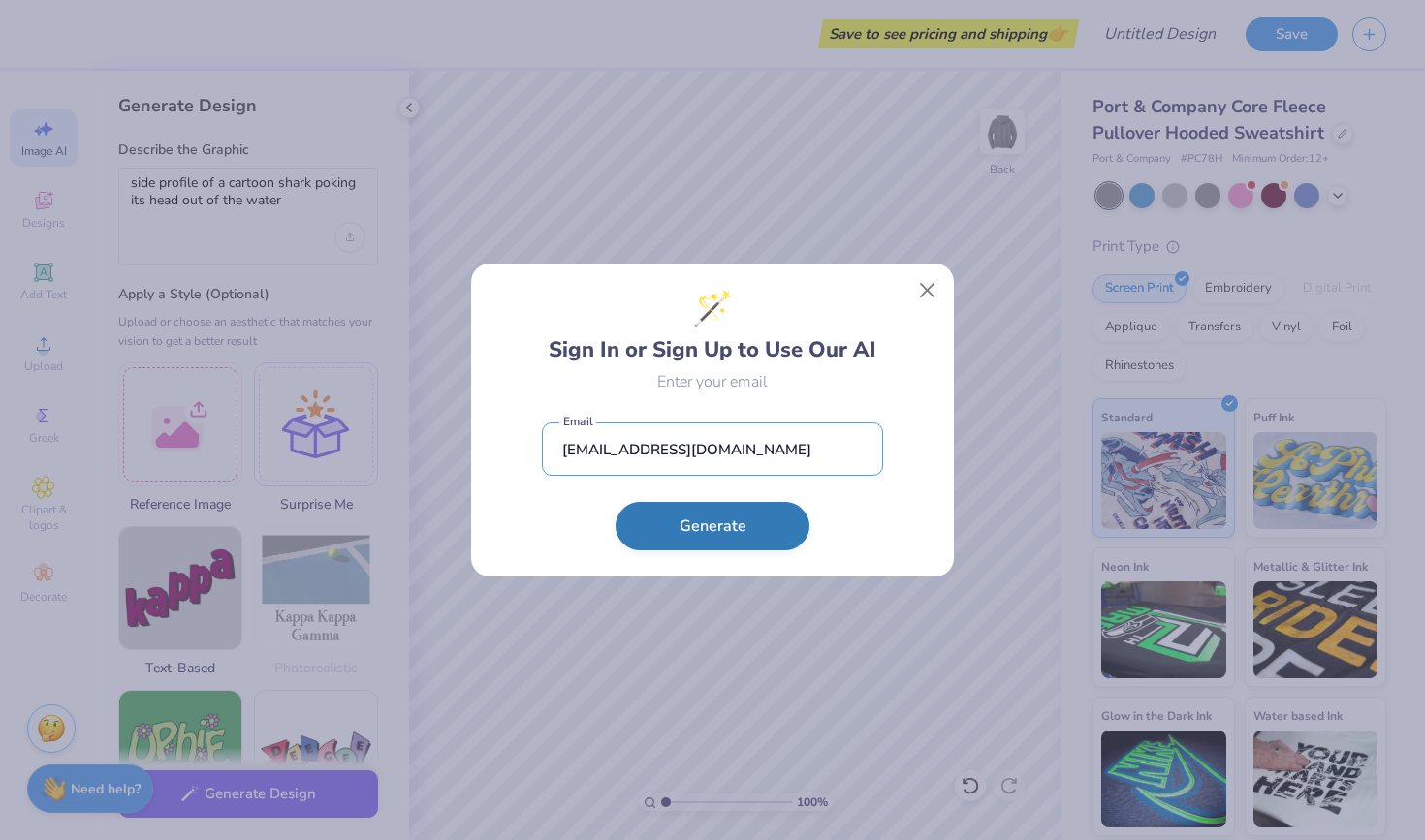
type input "[EMAIL_ADDRESS][DOMAIN_NAME]"
click at [710, 537] on button "Generate" at bounding box center [712, 527] width 194 height 49
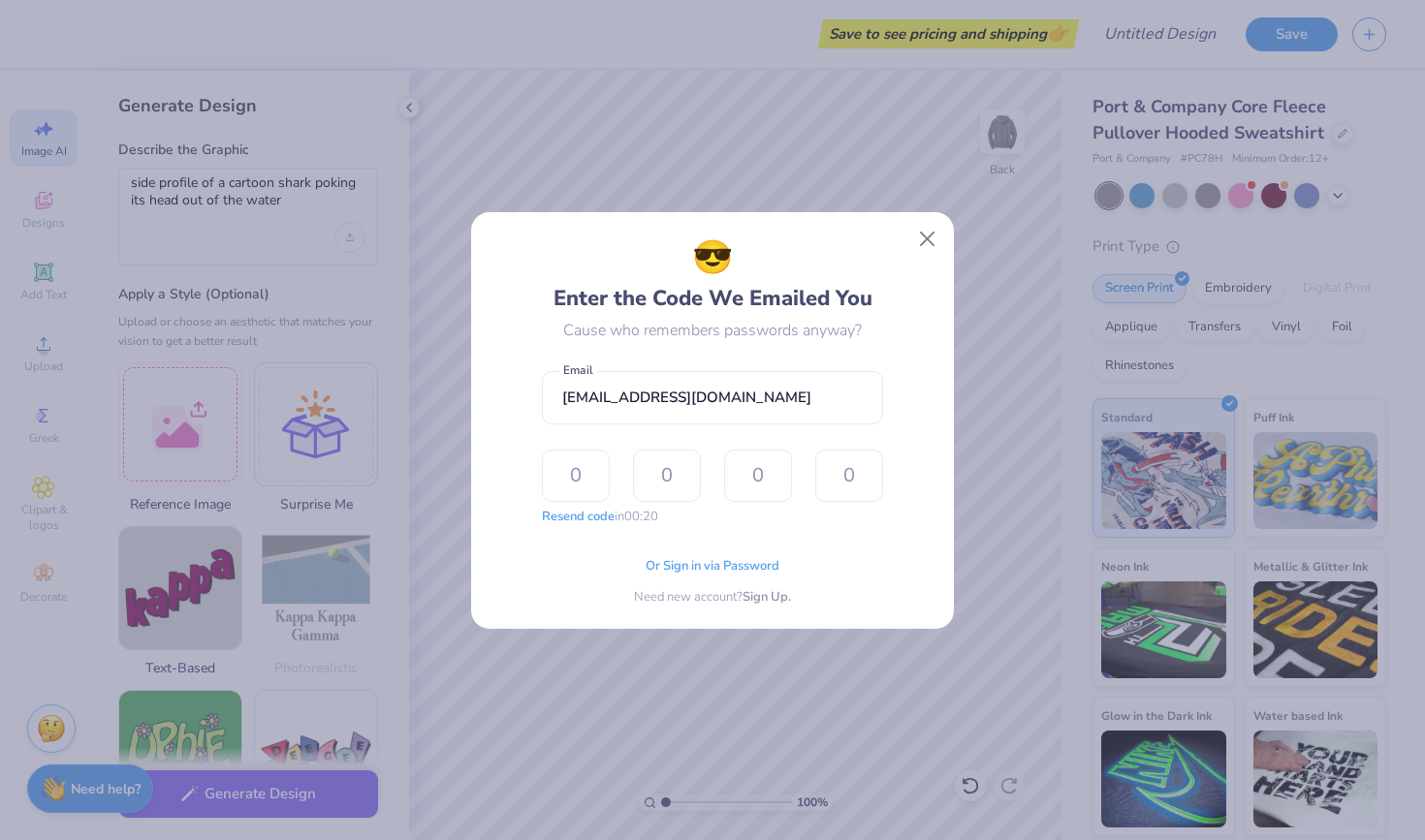
type input "5"
type input "3"
type input "6"
click at [885, 597] on div "😎 Enter the Code We Emailed You Cause who remembers passwords anyway? [EMAIL_AD…" at bounding box center [712, 420] width 439 height 373
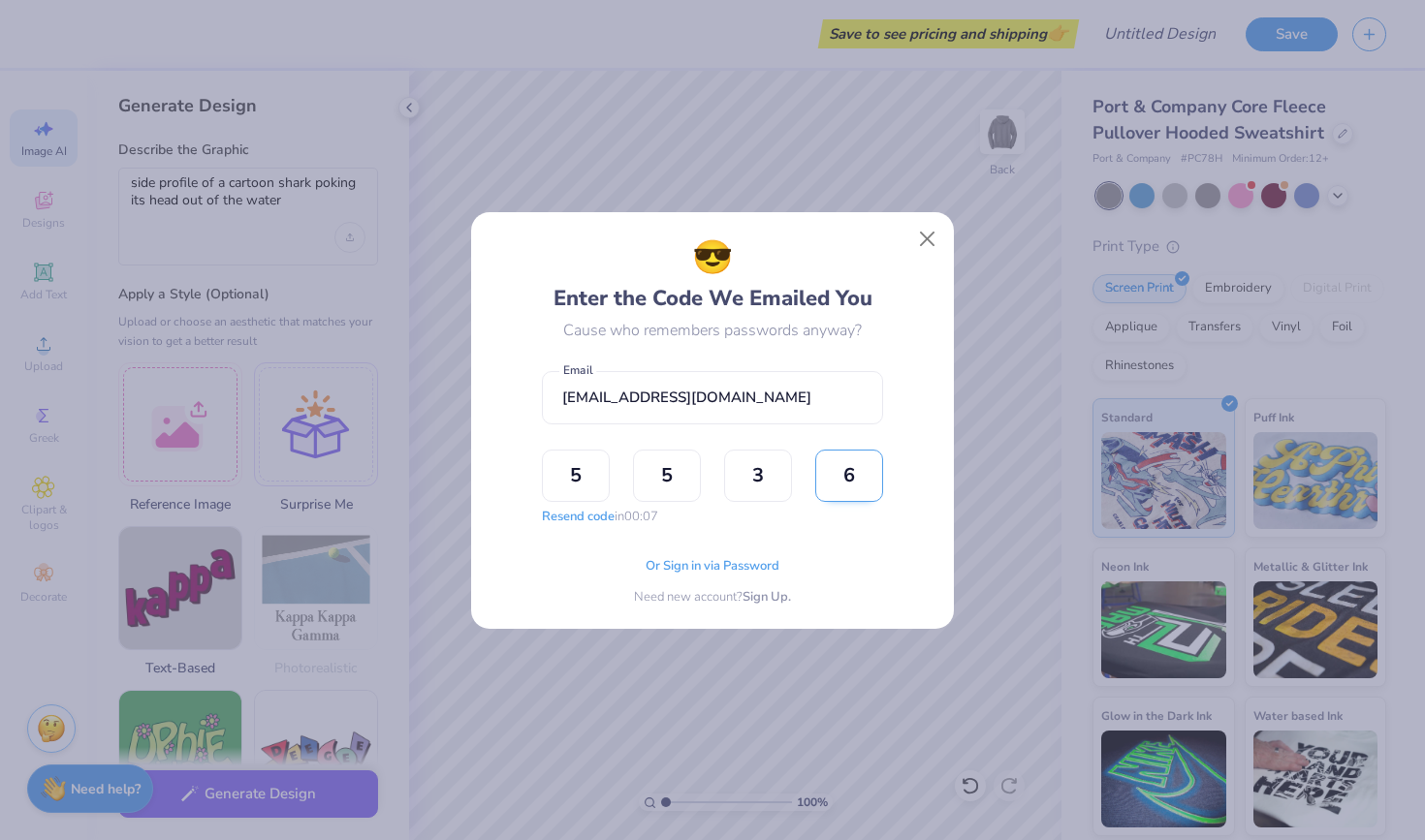
click at [878, 460] on input "6" at bounding box center [849, 476] width 68 height 53
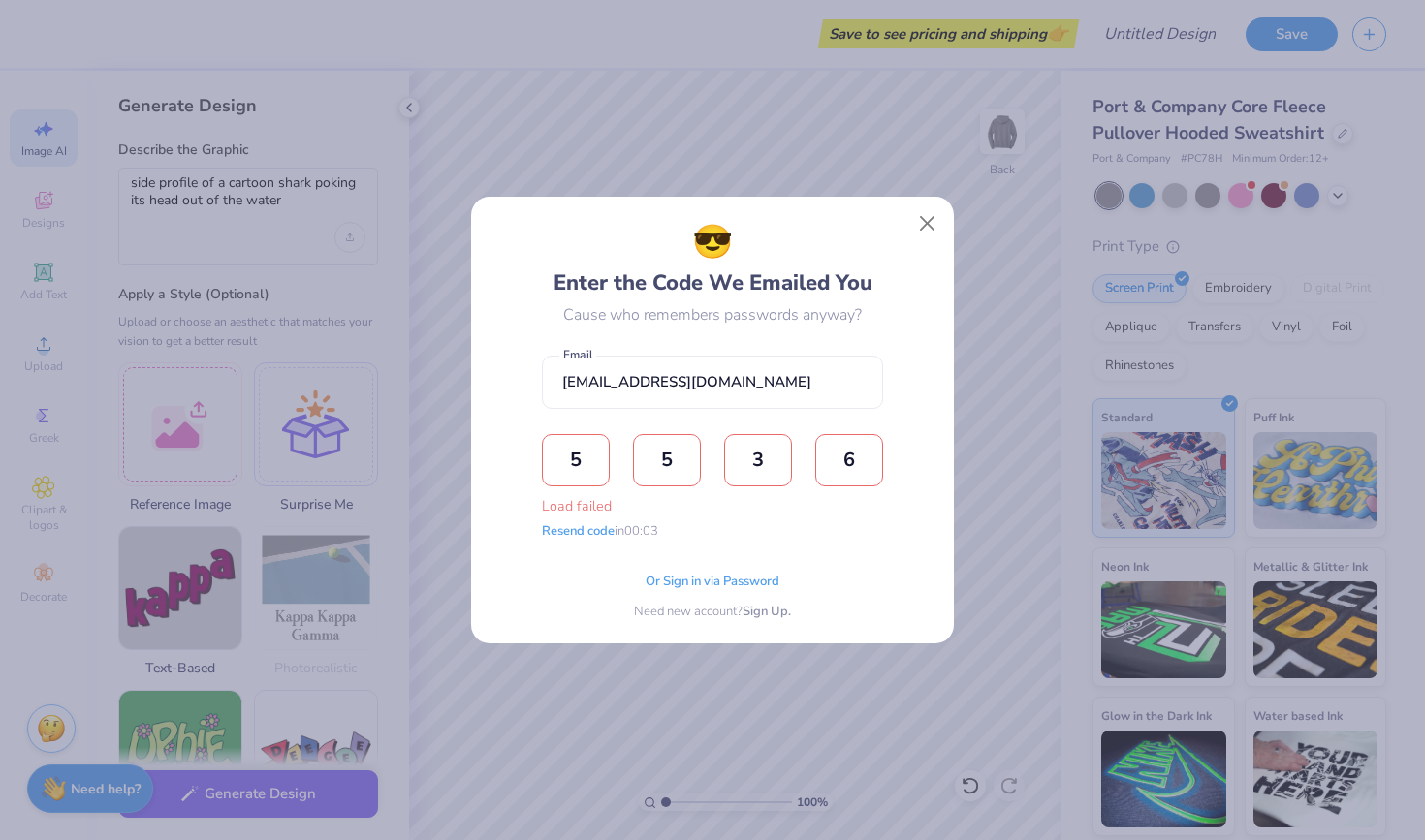
click at [852, 464] on input "6" at bounding box center [849, 460] width 68 height 53
click at [584, 532] on button "Resend code" at bounding box center [578, 530] width 73 height 19
click at [927, 229] on button "Close" at bounding box center [928, 223] width 37 height 37
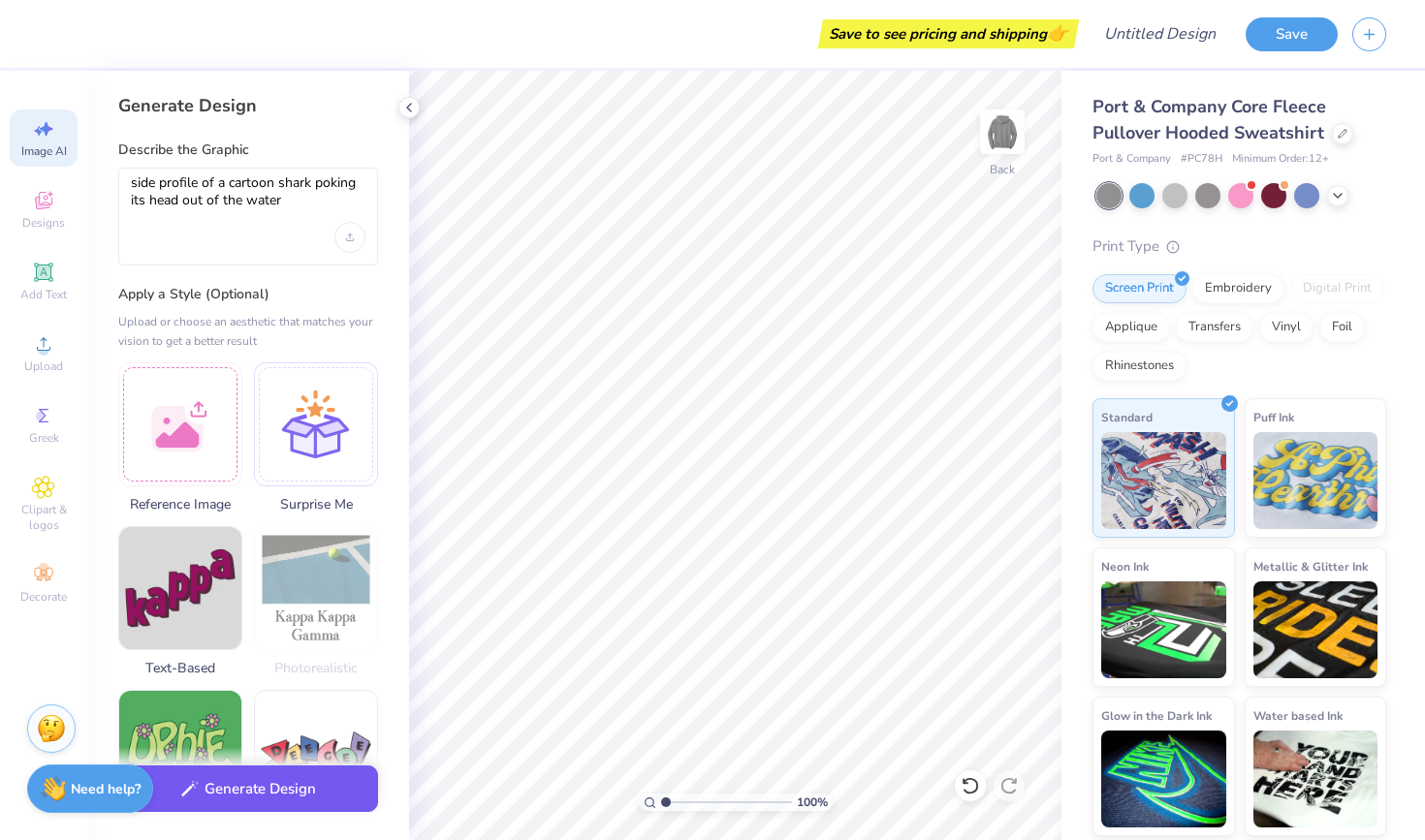
click at [310, 791] on button "Generate Design" at bounding box center [247, 789] width 260 height 48
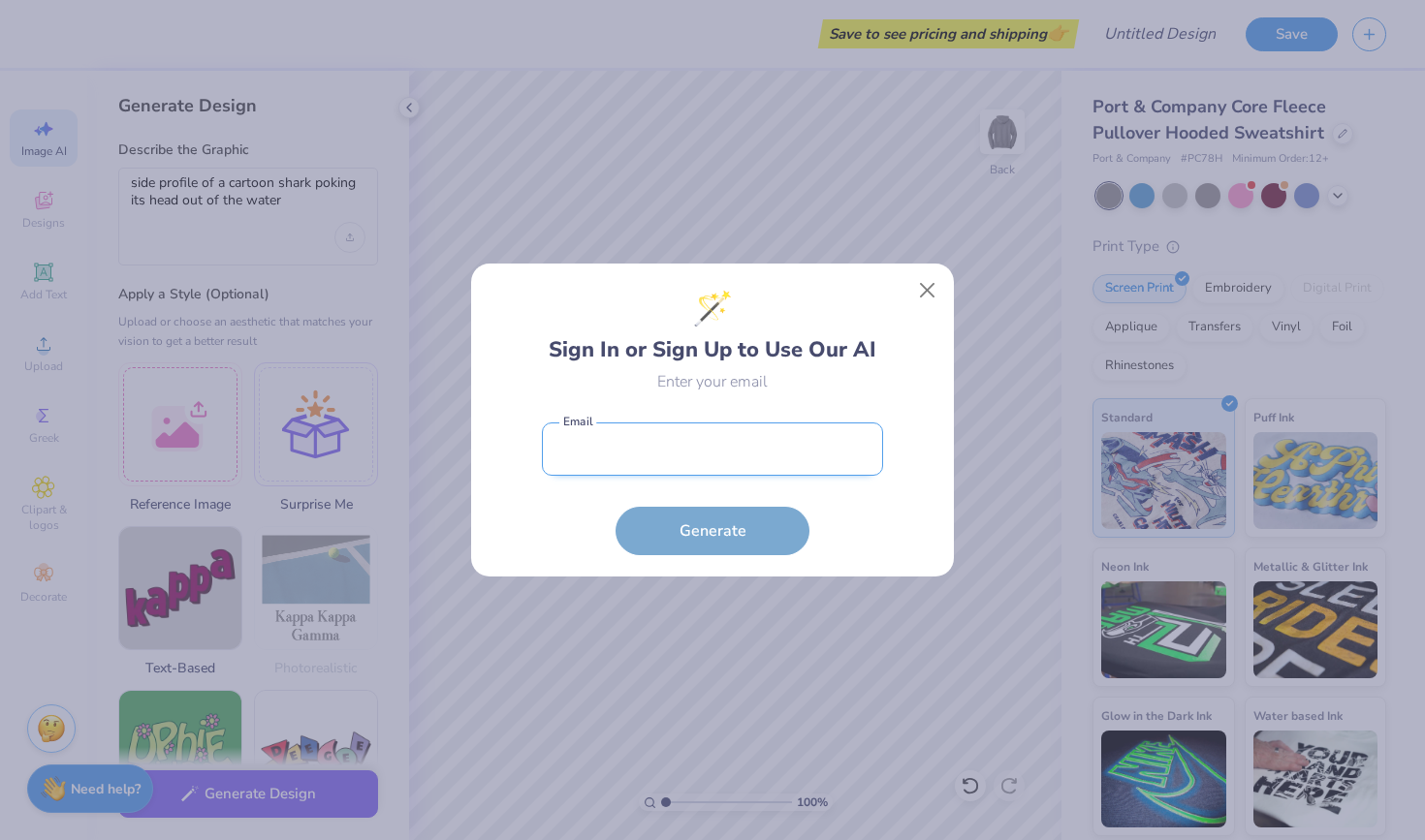
click at [654, 441] on input "email" at bounding box center [712, 449] width 342 height 54
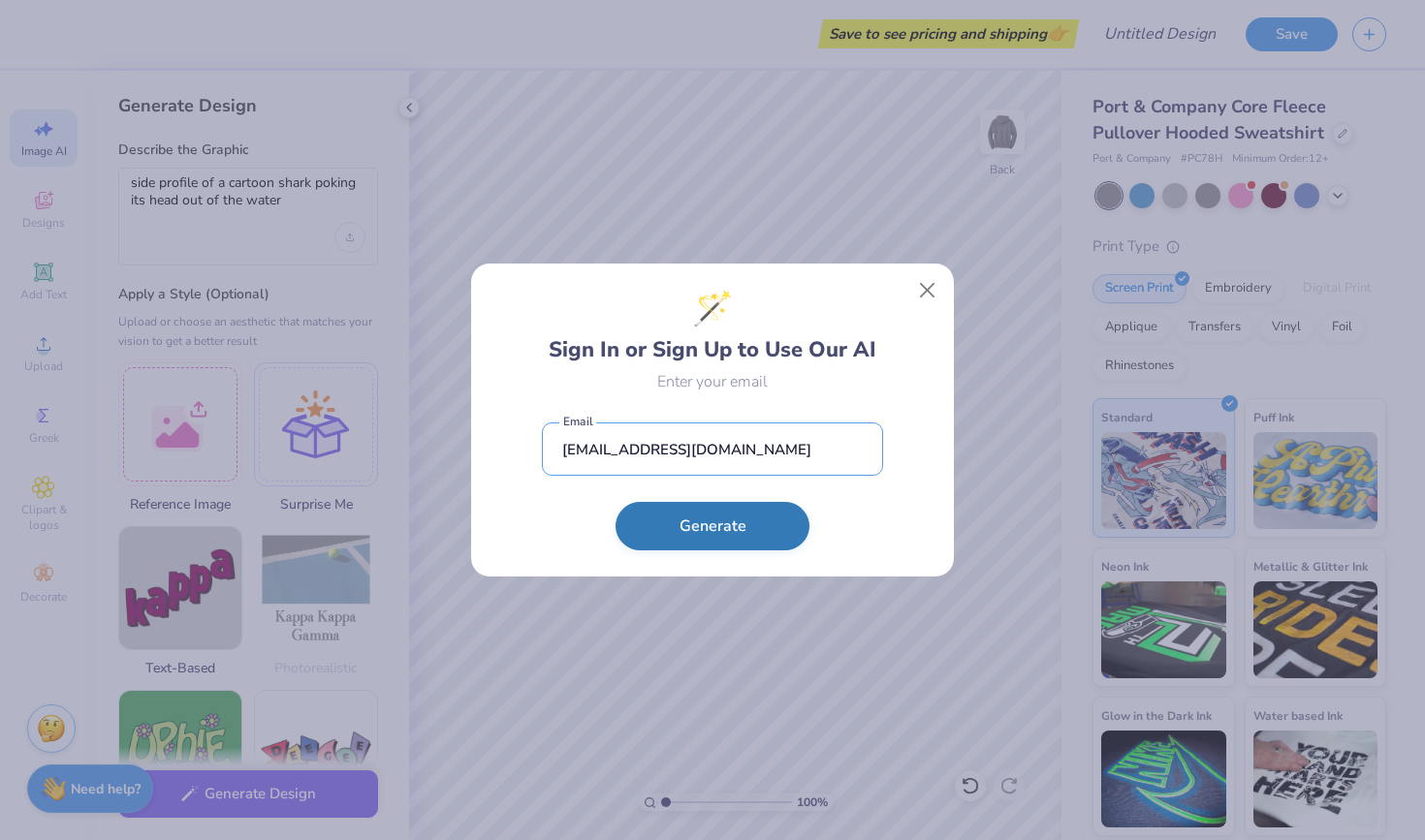
type input "[EMAIL_ADDRESS][DOMAIN_NAME]"
click at [658, 521] on button "Generate" at bounding box center [712, 527] width 194 height 49
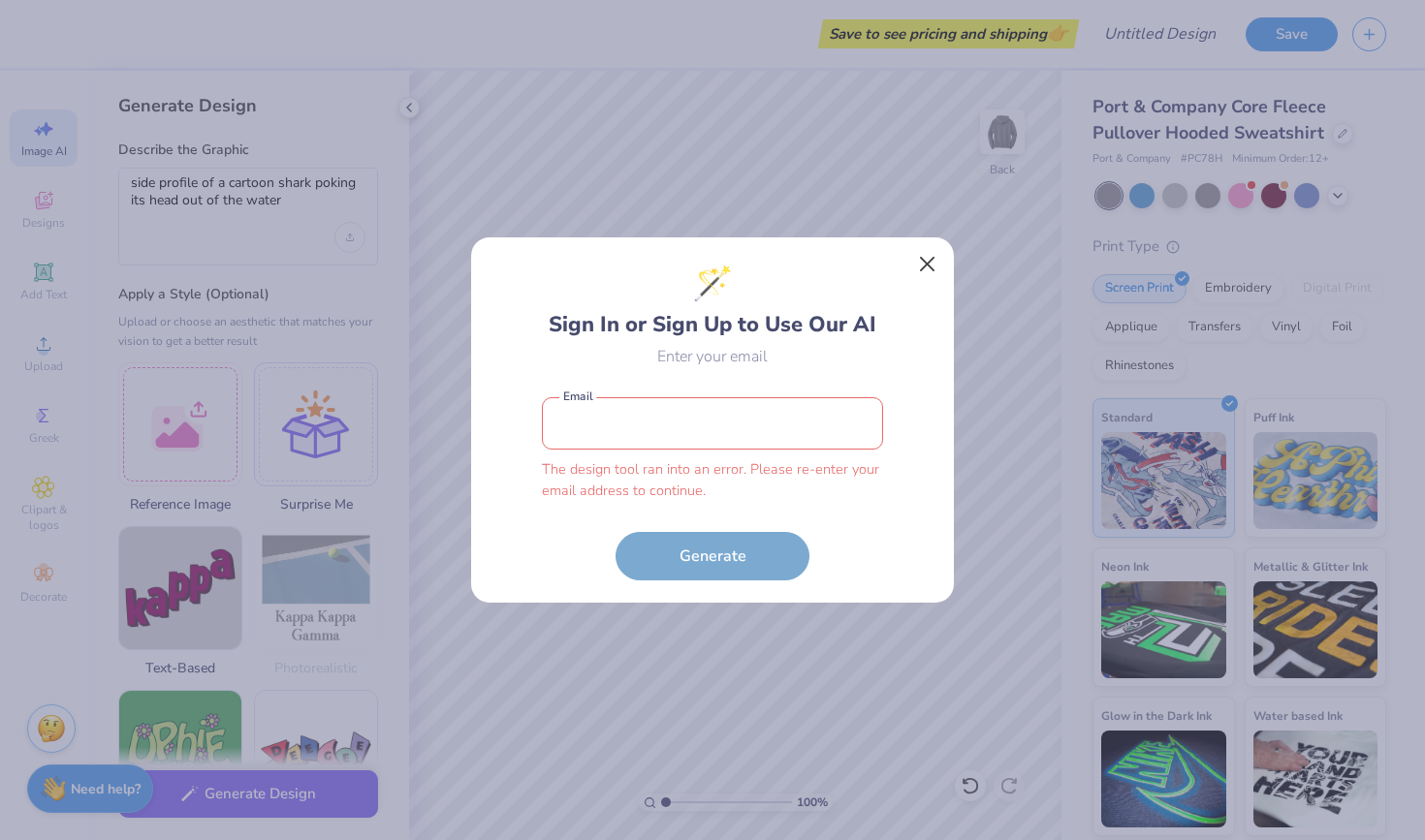
click at [927, 266] on button "Close" at bounding box center [928, 265] width 37 height 37
